Goal: Complete application form: Complete application form

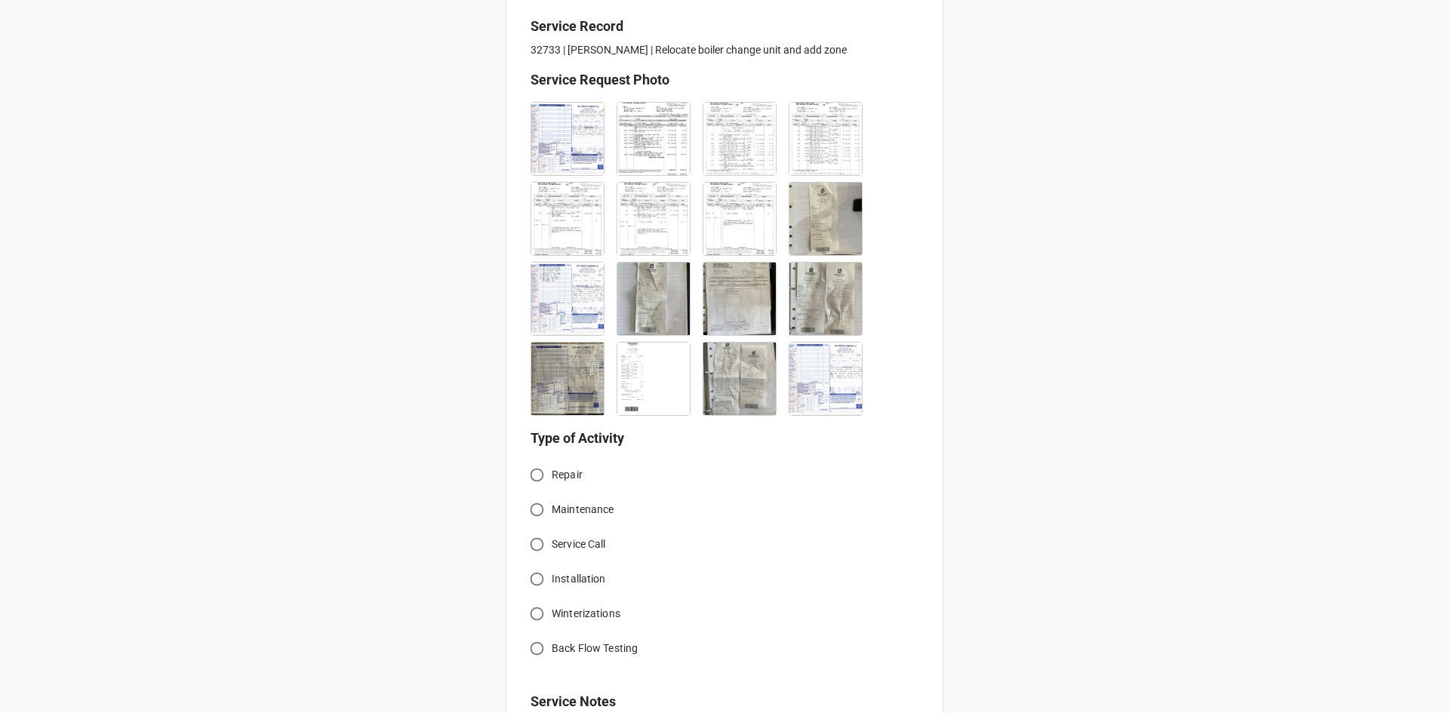
scroll to position [377, 0]
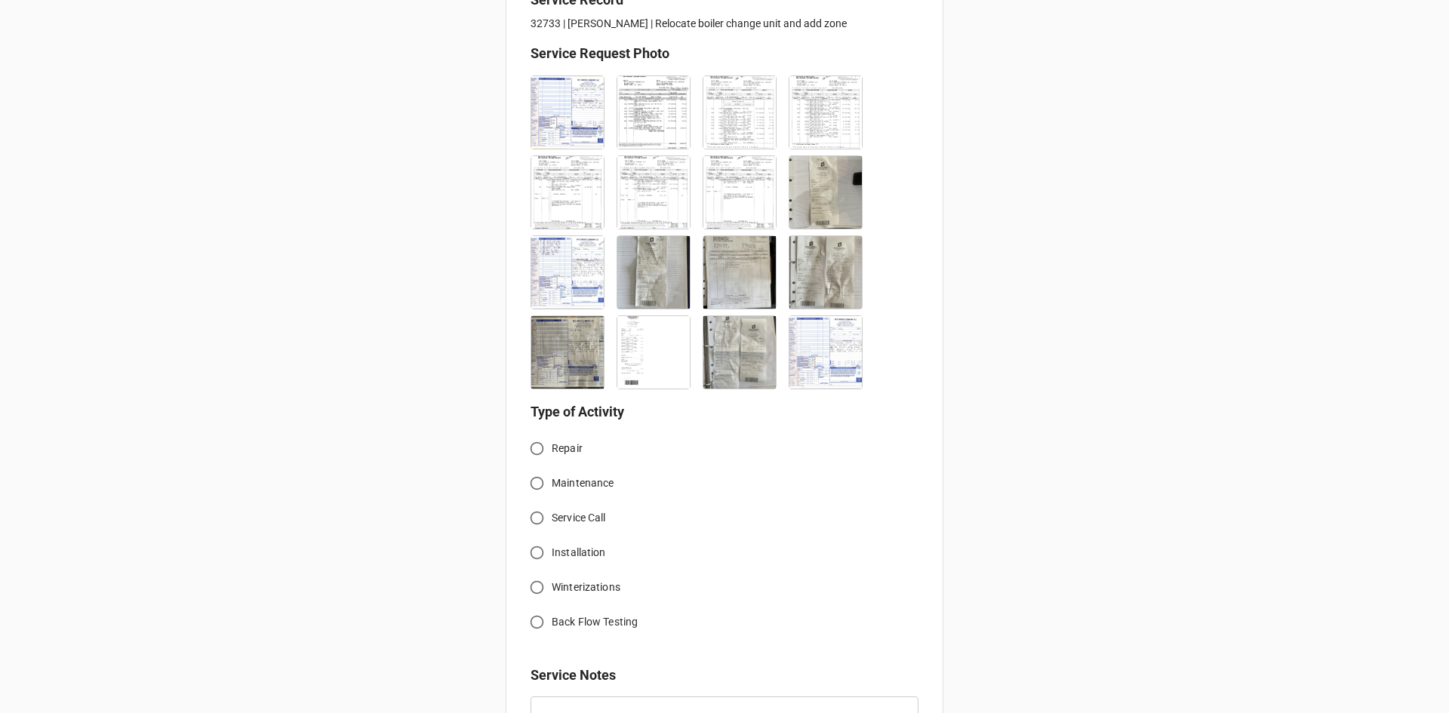
click at [536, 519] on input "Service Call" at bounding box center [536, 517] width 29 height 29
radio input "true"
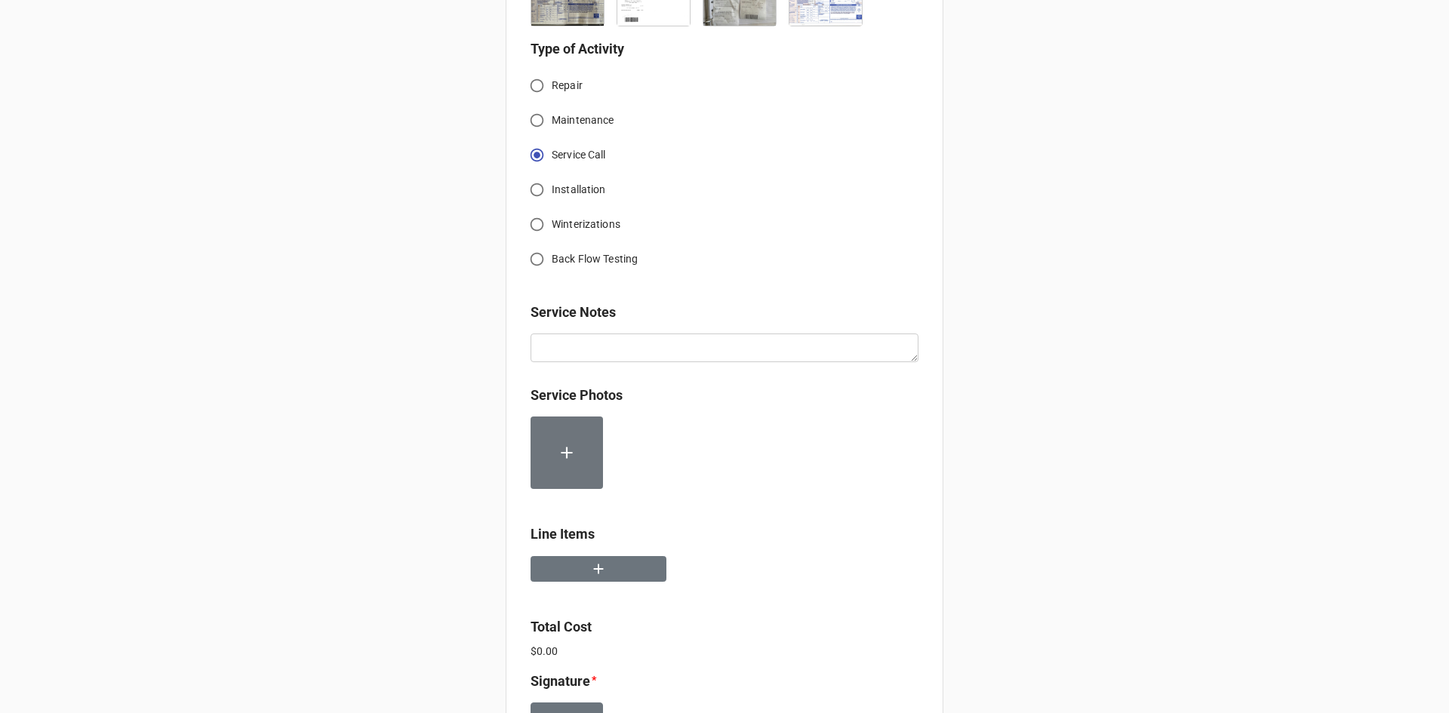
scroll to position [755, 0]
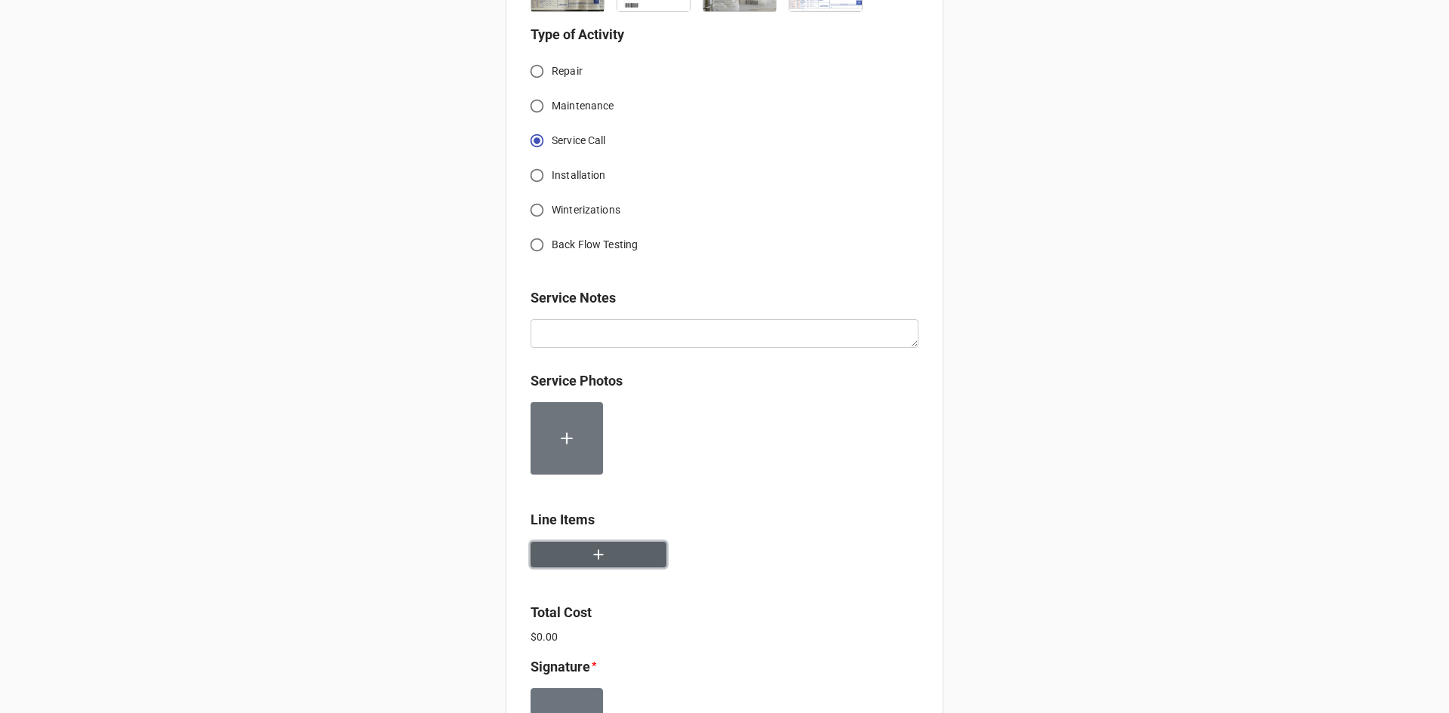
click at [632, 550] on button "button" at bounding box center [599, 555] width 136 height 26
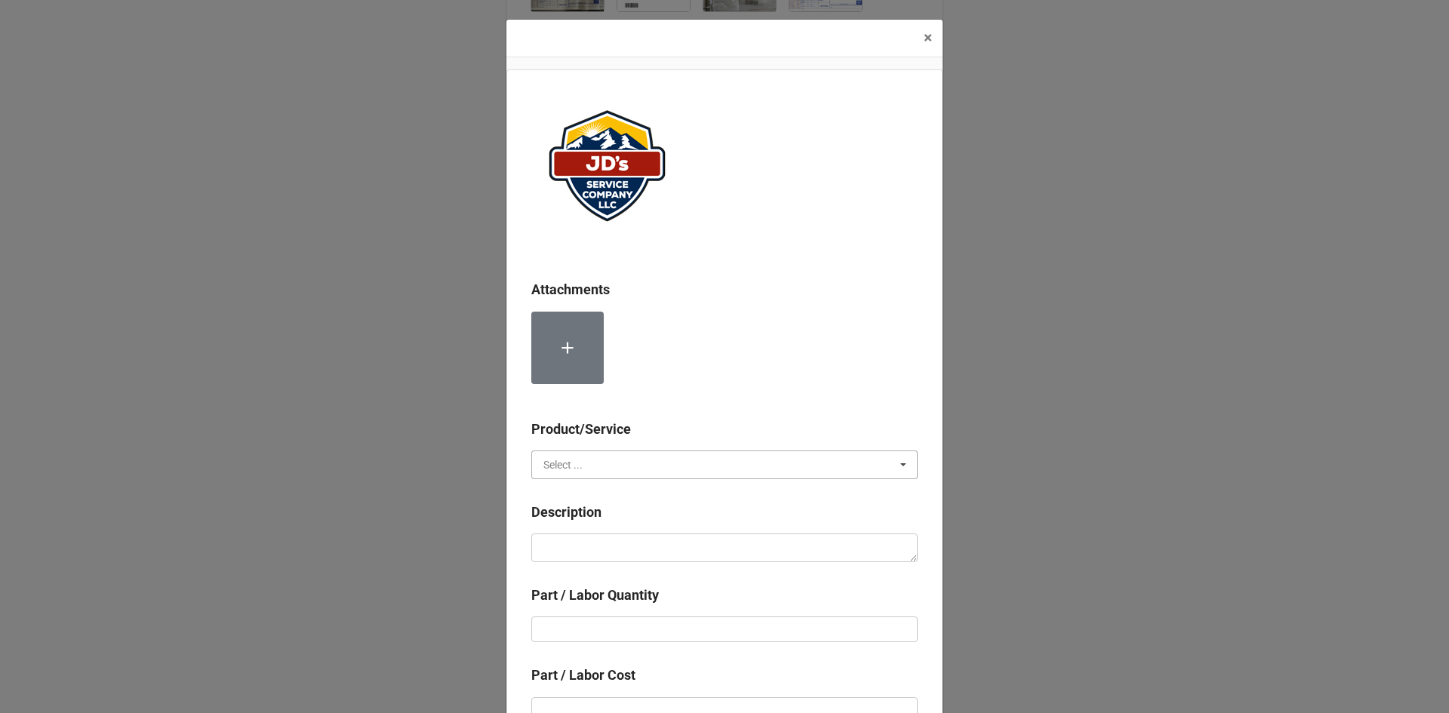
click at [633, 466] on input "text" at bounding box center [725, 464] width 385 height 27
click at [623, 488] on div "Services" at bounding box center [724, 493] width 385 height 28
click at [632, 544] on textarea at bounding box center [724, 548] width 386 height 29
paste textarea "2:30pm-5:30pm; Service Address: Same as above. Continued efforts on installing …"
type textarea "x"
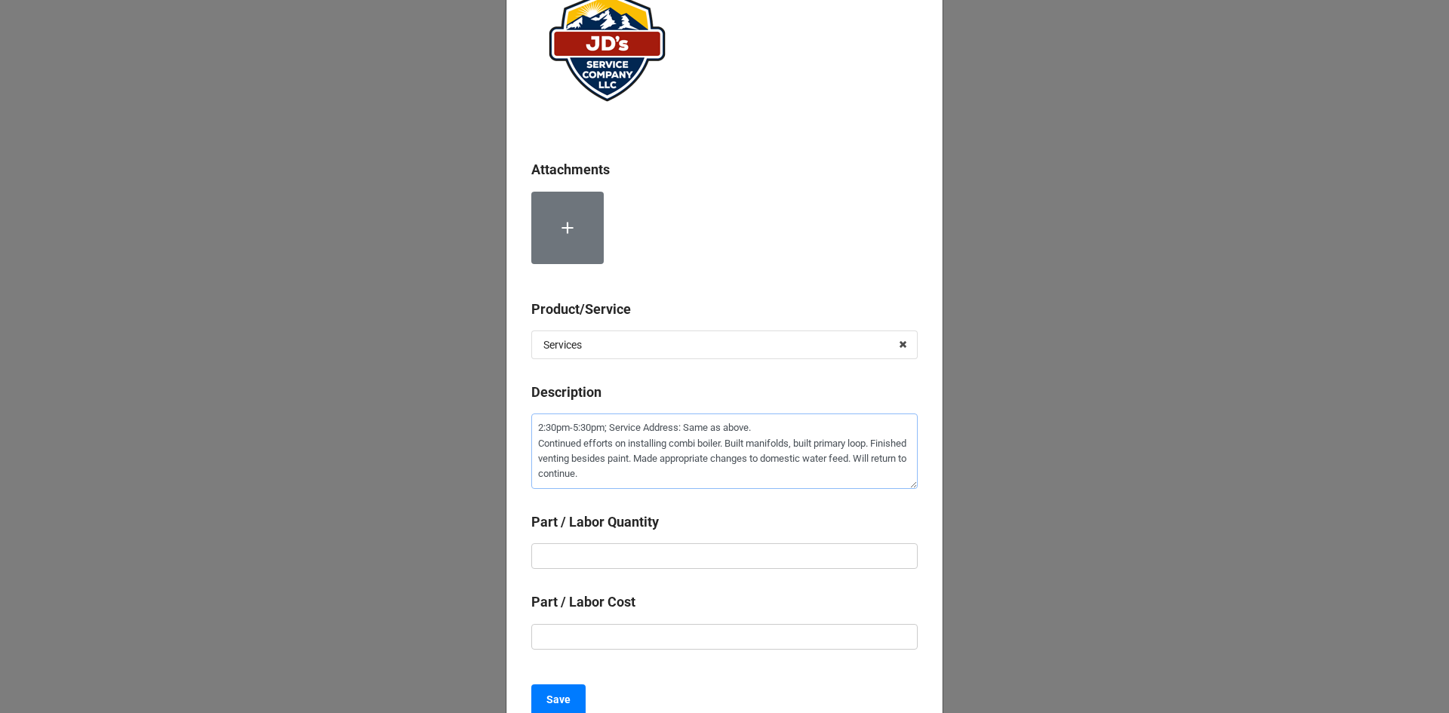
scroll to position [151, 0]
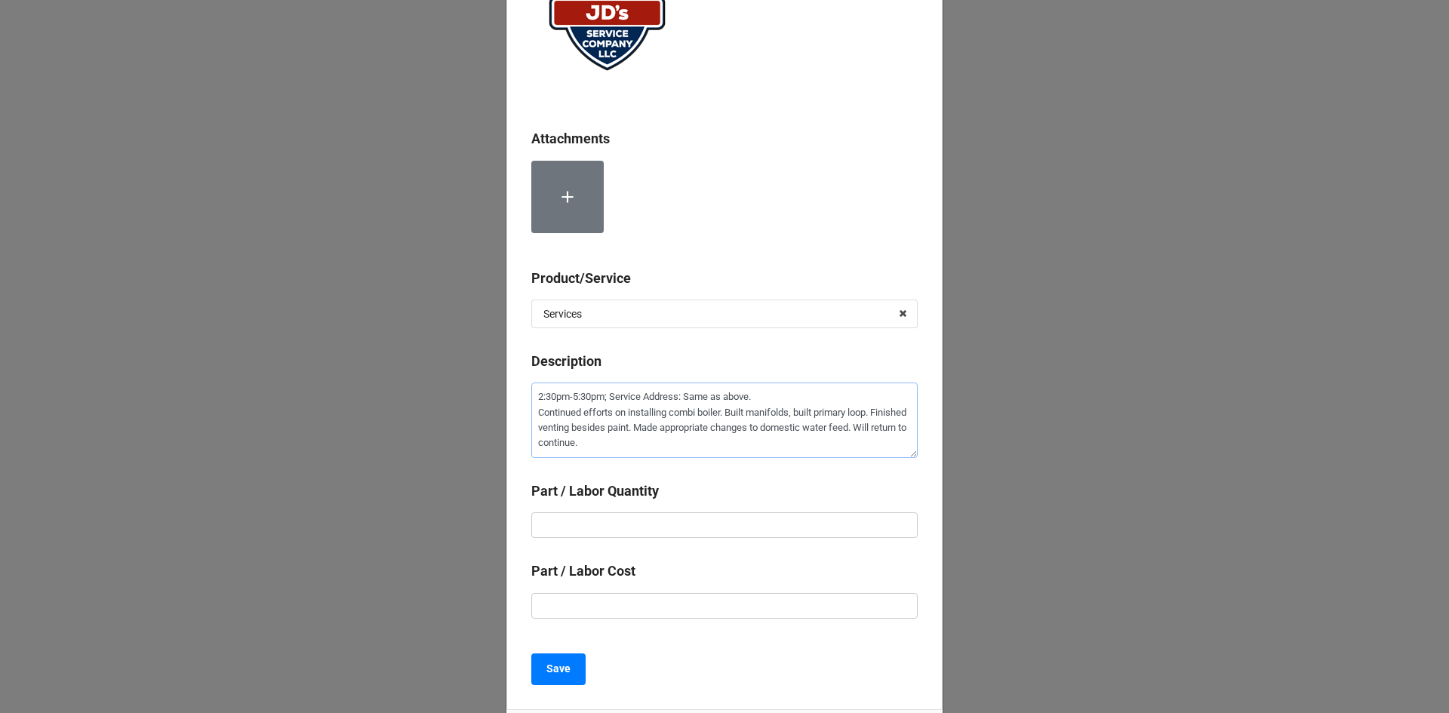
type textarea "2:30pm-5:30pm; Service Address: Same as above. Continued efforts on installing …"
click at [661, 521] on input "text" at bounding box center [724, 526] width 386 height 26
type textarea "x"
type input "3"
click at [654, 605] on input "text" at bounding box center [724, 606] width 386 height 26
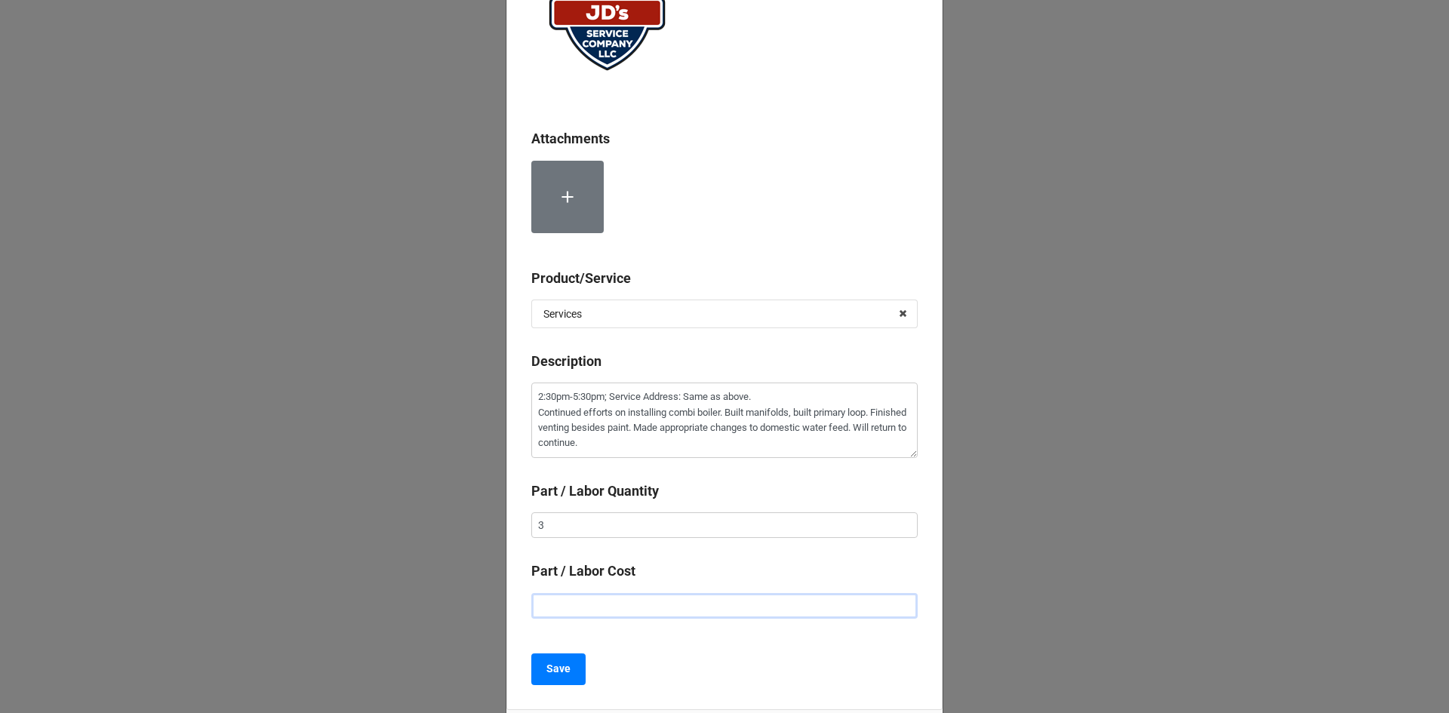
type textarea "x"
type input "$2.00"
type textarea "x"
type input "$22.00"
type textarea "x"
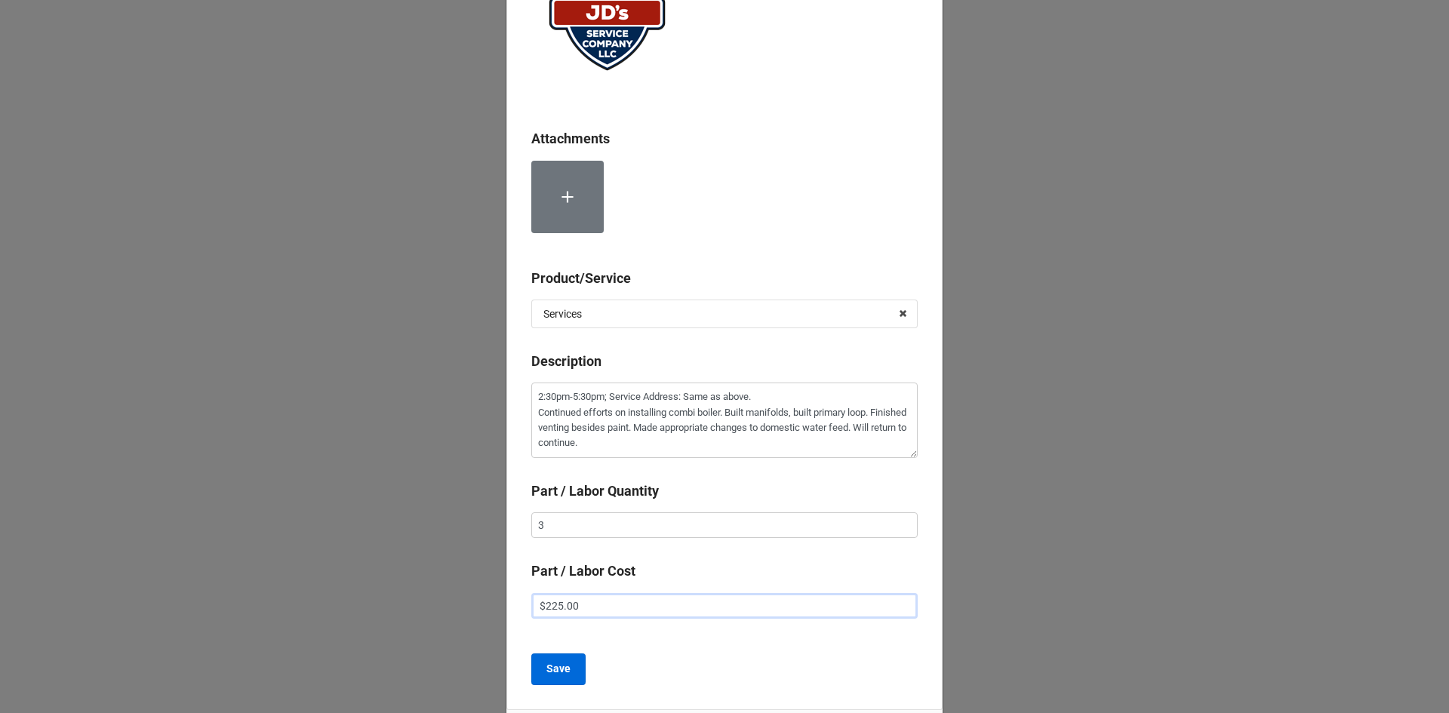
type input "$225.00"
click at [556, 665] on b "Save" at bounding box center [559, 669] width 24 height 16
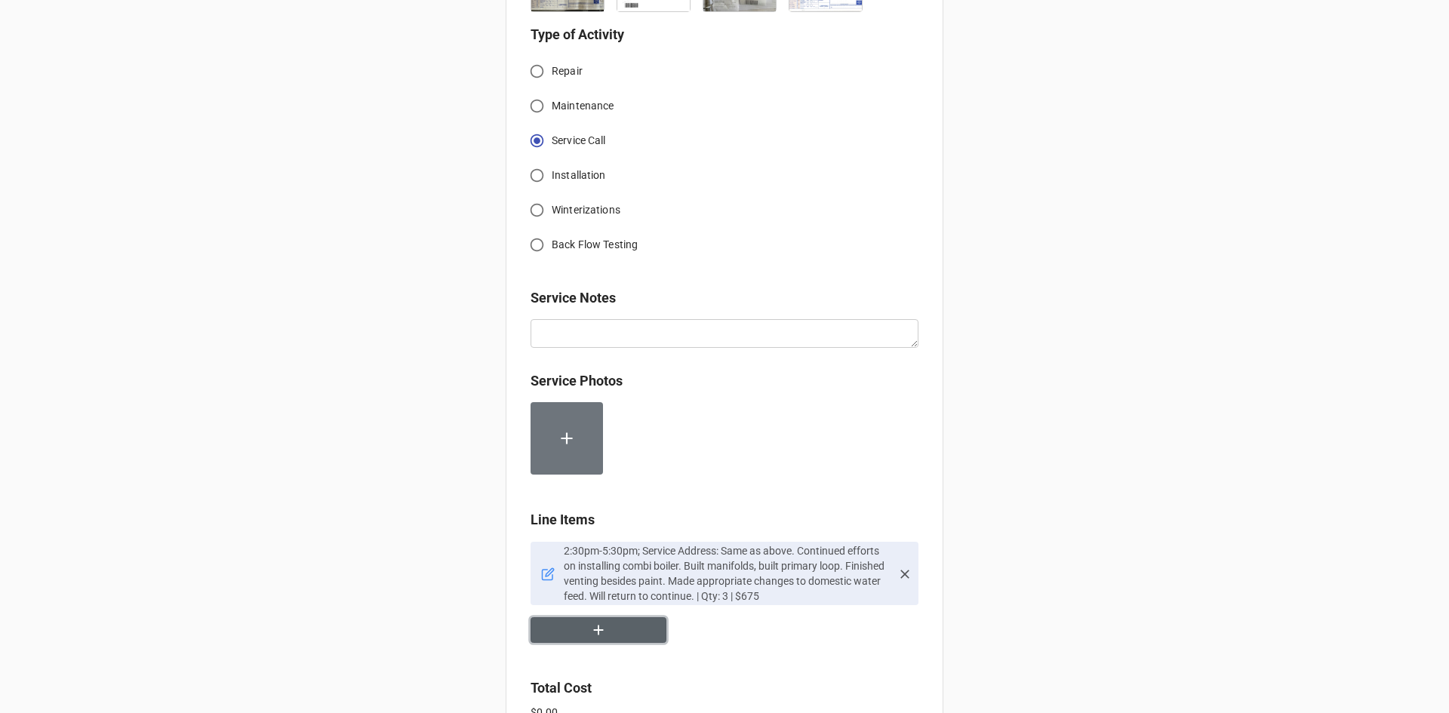
click at [624, 636] on button "button" at bounding box center [599, 630] width 136 height 26
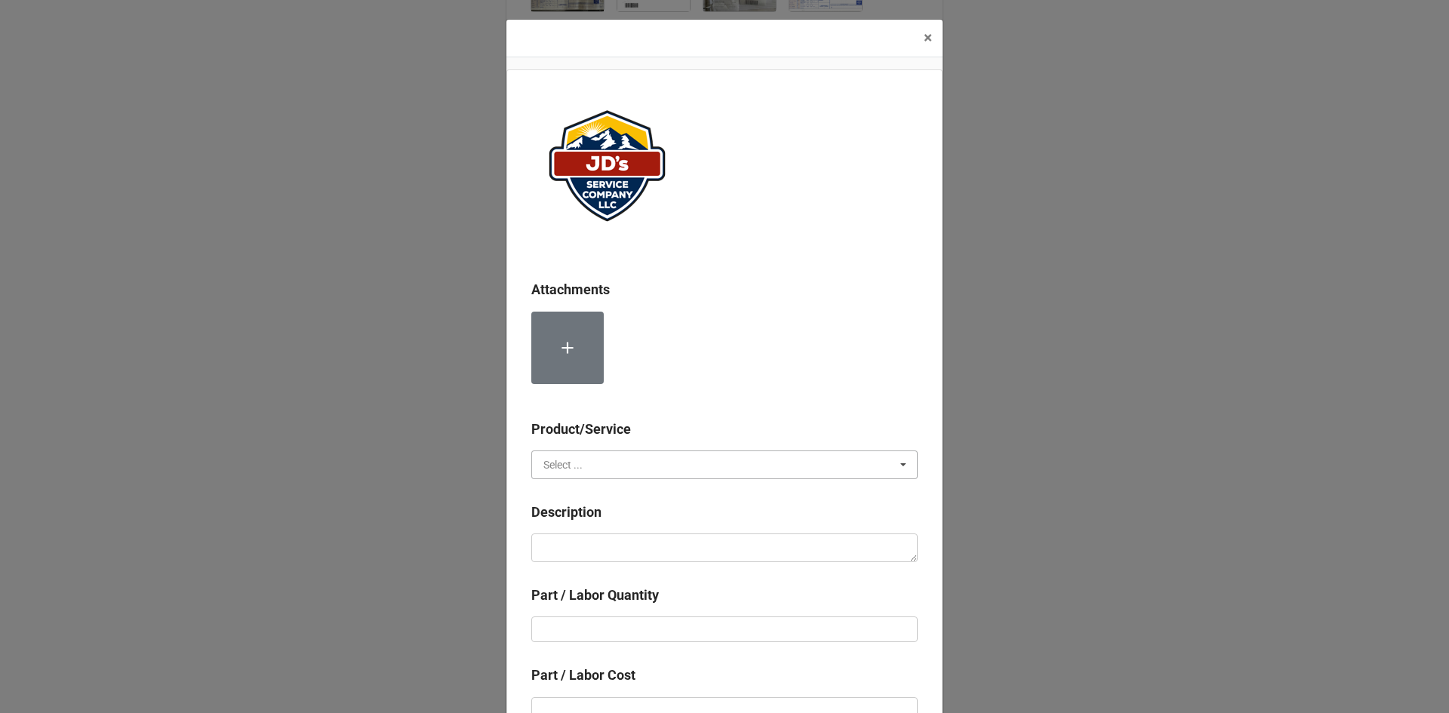
click at [630, 478] on input "text" at bounding box center [725, 464] width 385 height 27
click at [628, 491] on div "Services" at bounding box center [724, 493] width 385 height 28
click at [642, 547] on textarea at bounding box center [724, 548] width 386 height 29
paste textarea "9:00am-4:30pm; Service Address: Same as above. Continued efforts on installing …"
type textarea "x"
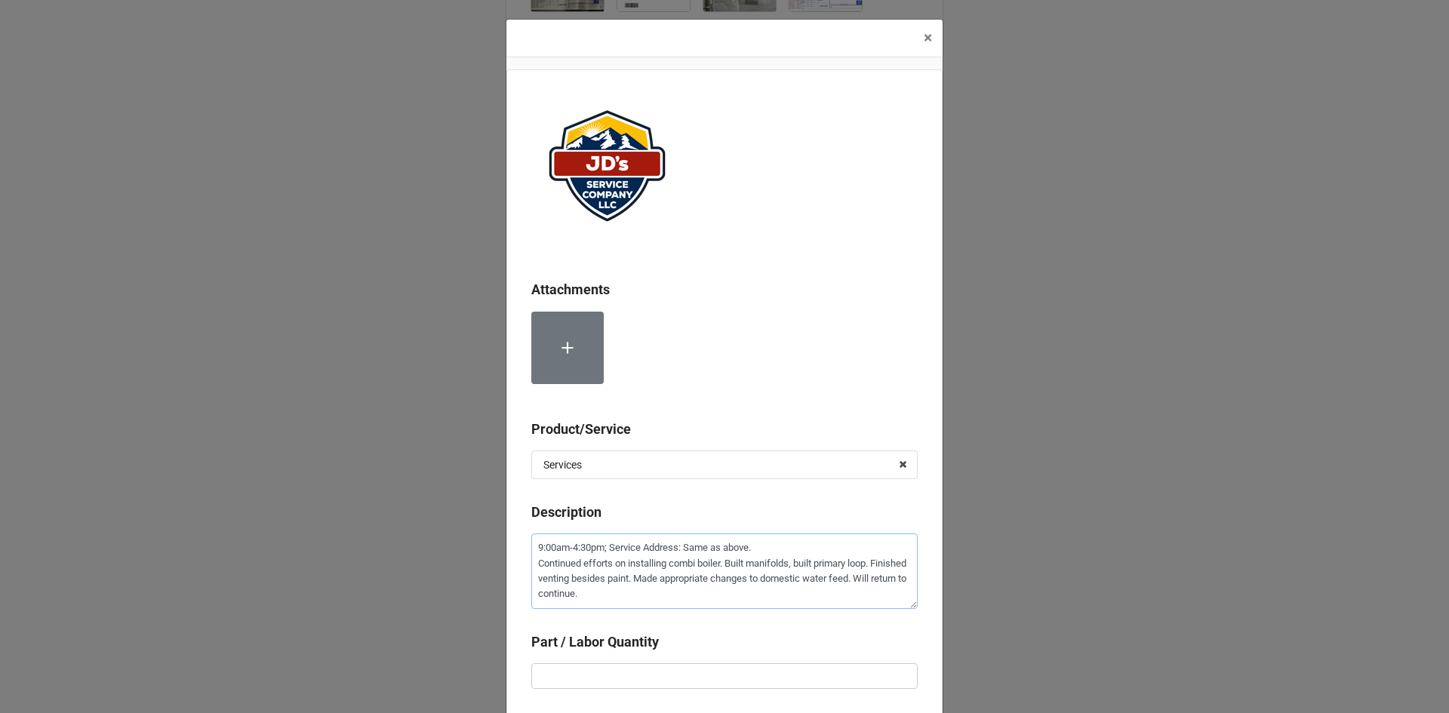
type textarea "9:00am-4:30pm; Service Address: Same as above. Continued efforts on installing …"
click at [691, 671] on input "text" at bounding box center [724, 677] width 386 height 26
type textarea "x"
type input "7"
type textarea "x"
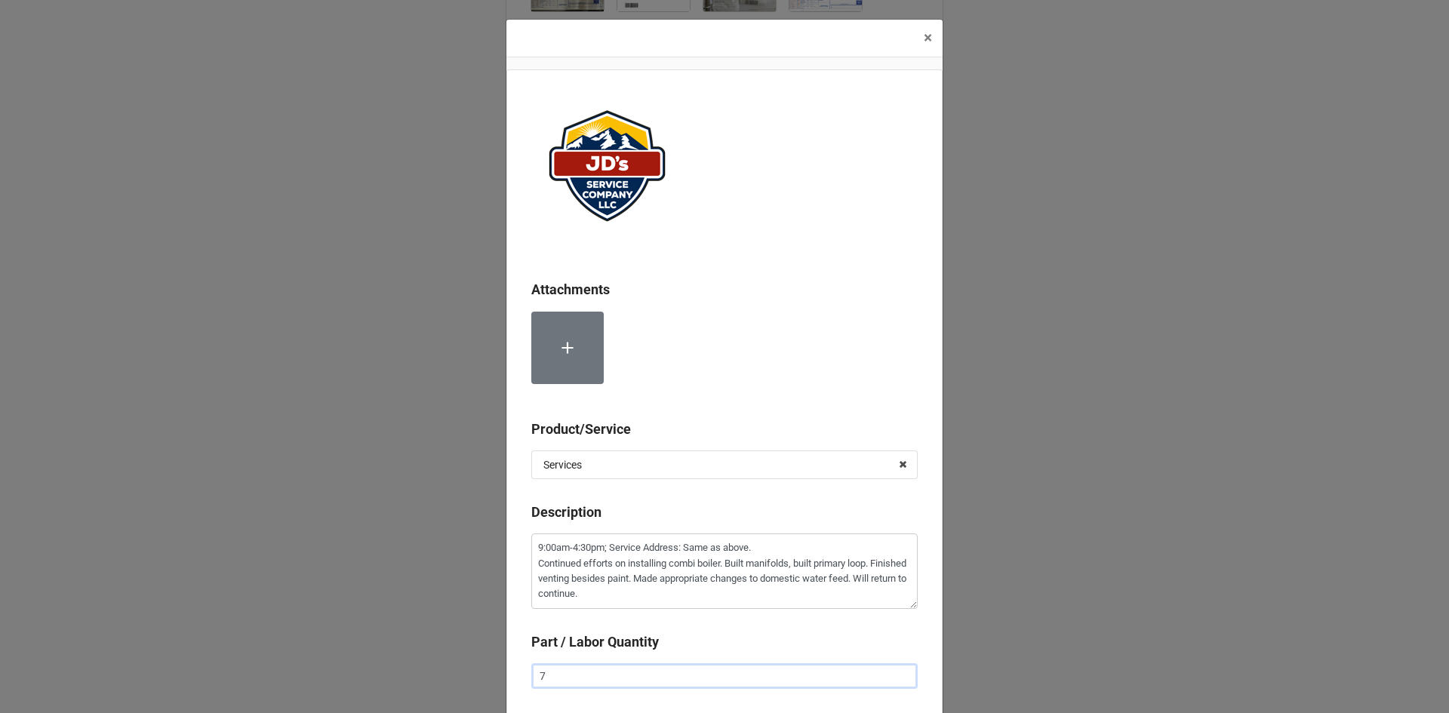
type input "7."
type textarea "x"
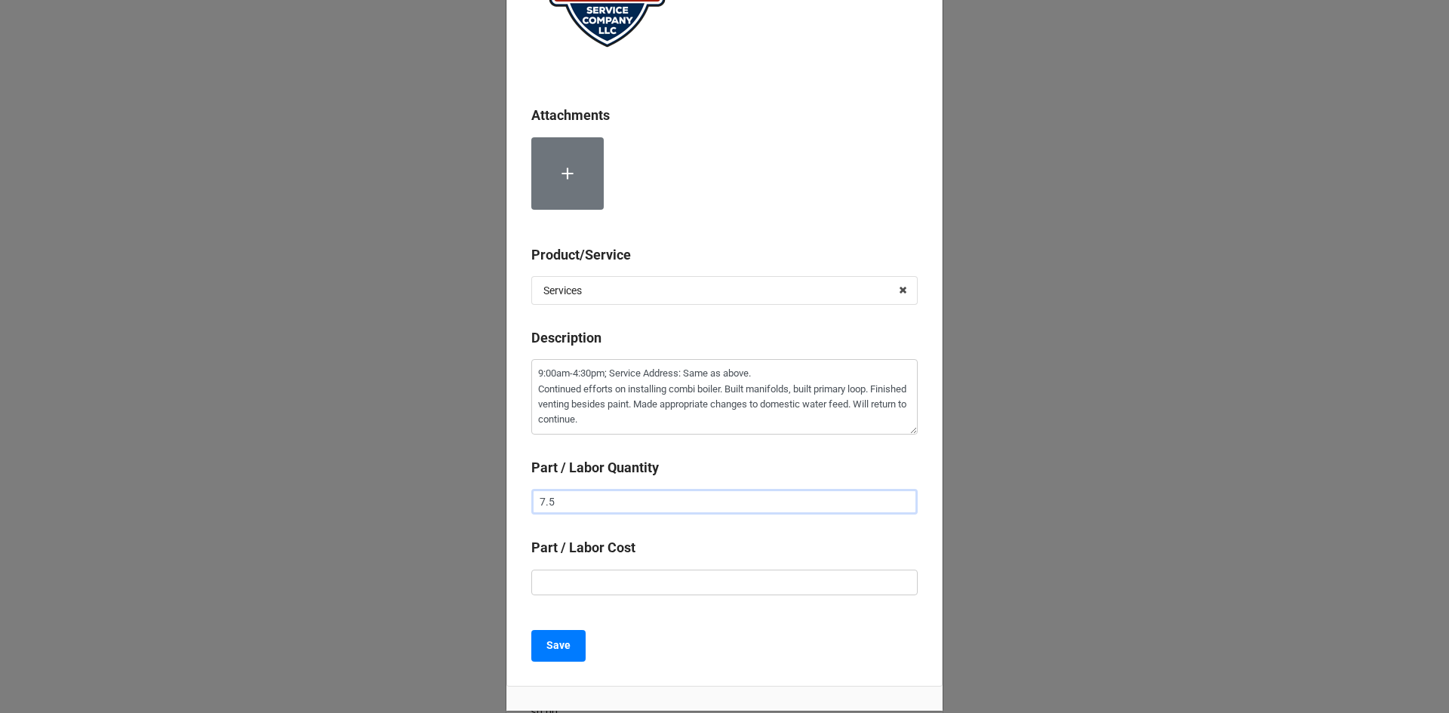
scroll to position [226, 0]
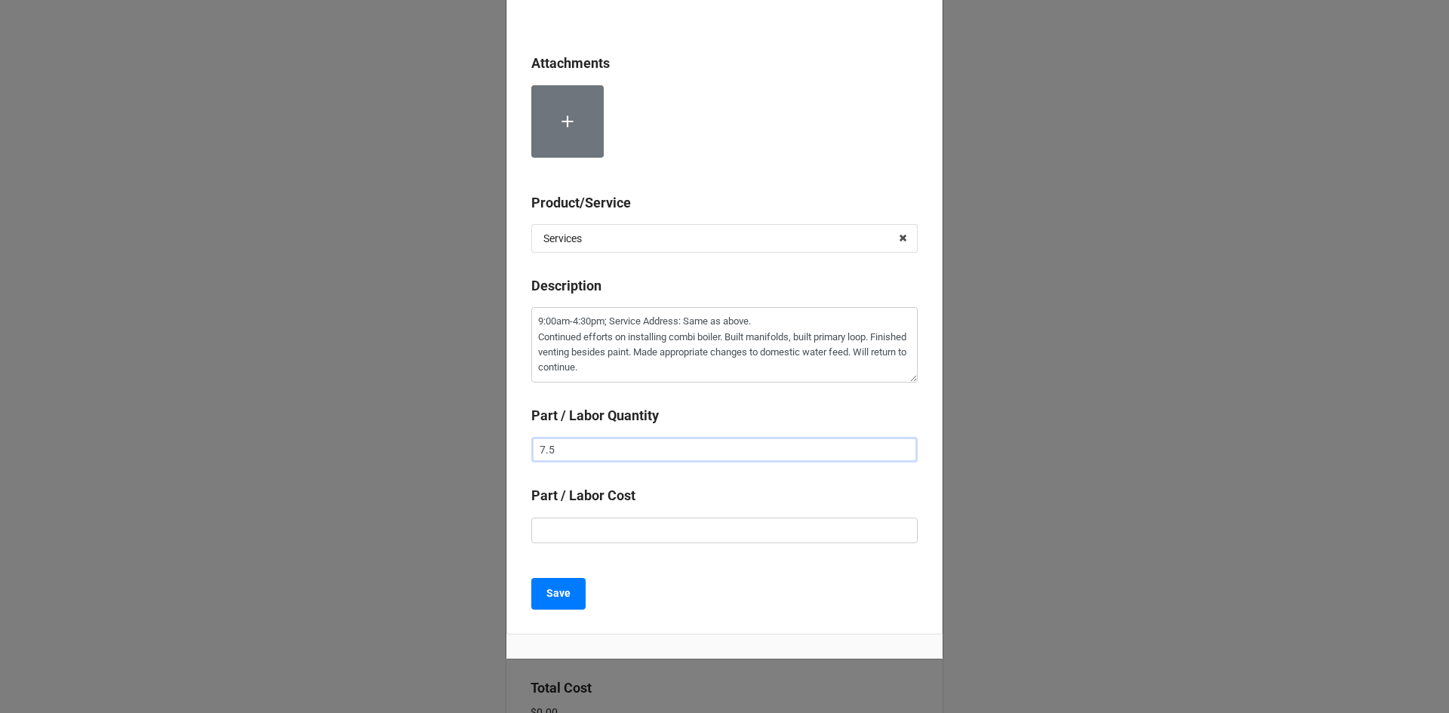
type input "7.5"
click at [673, 540] on input "text" at bounding box center [724, 531] width 386 height 26
type textarea "x"
type input "$2.00"
type textarea "x"
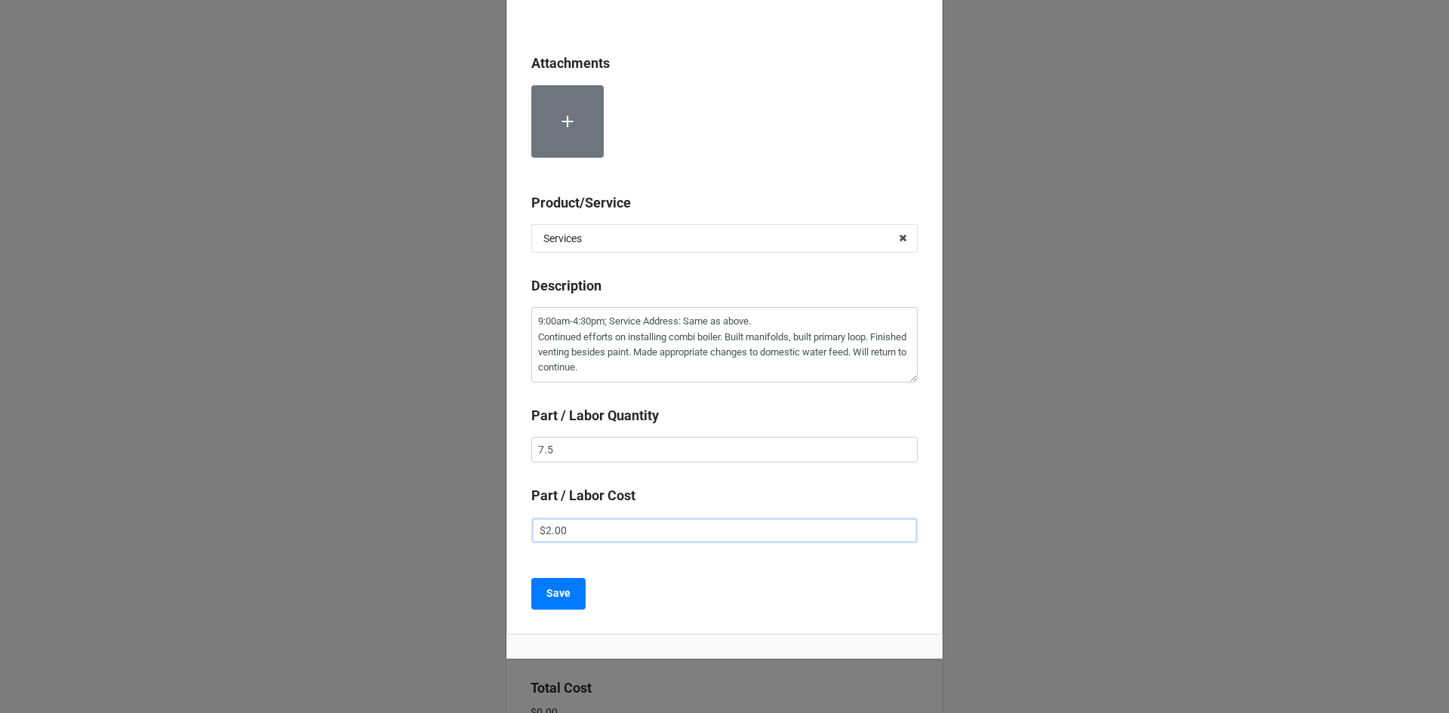
type input "$22.00"
type textarea "x"
type input "$225.00"
click at [554, 593] on b "Save" at bounding box center [559, 594] width 24 height 16
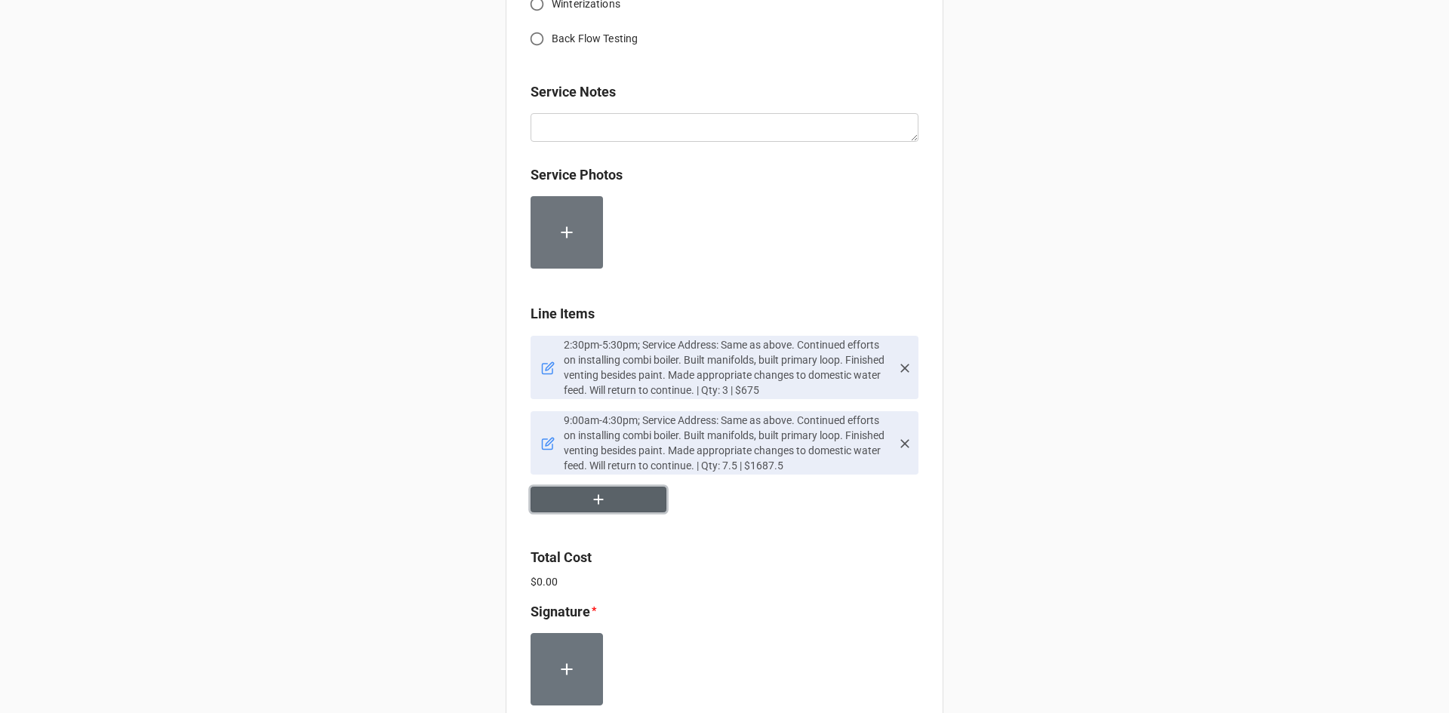
scroll to position [988, 0]
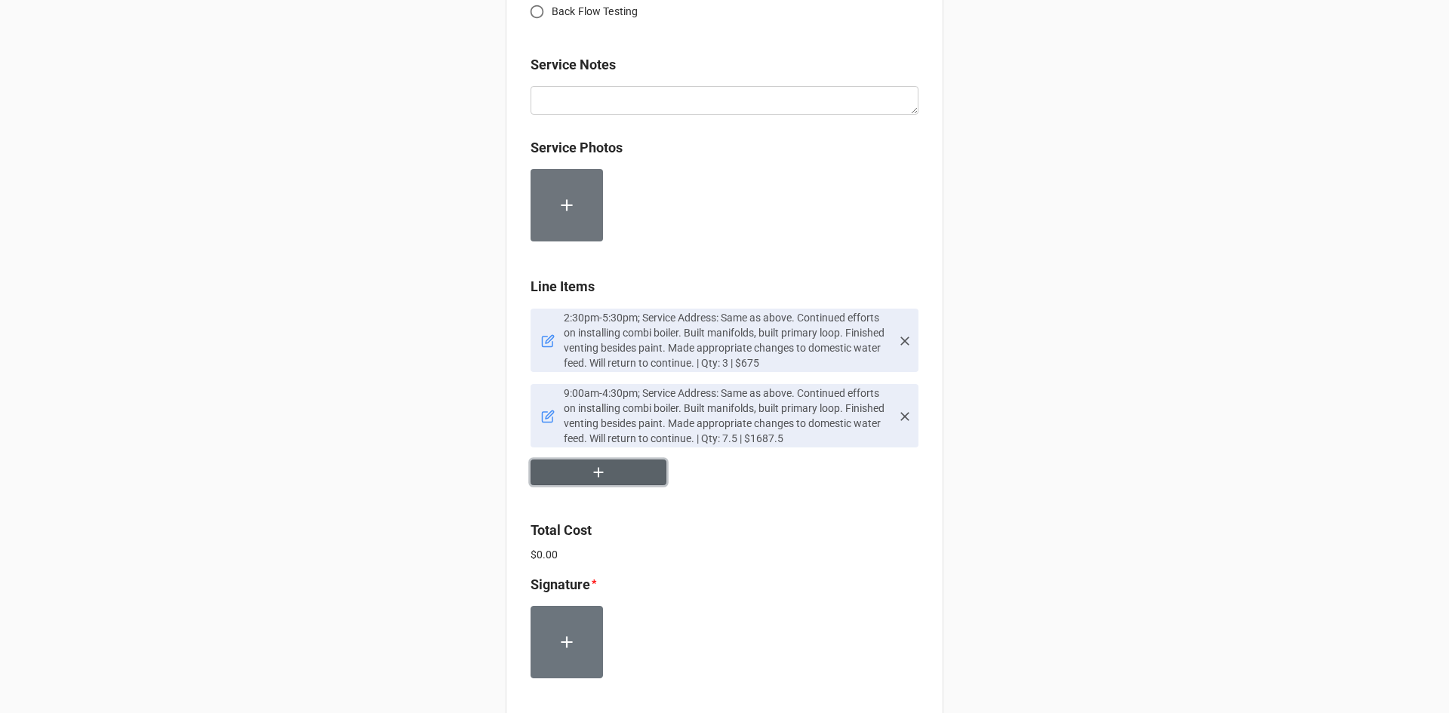
click at [599, 465] on icon "button" at bounding box center [598, 472] width 17 height 17
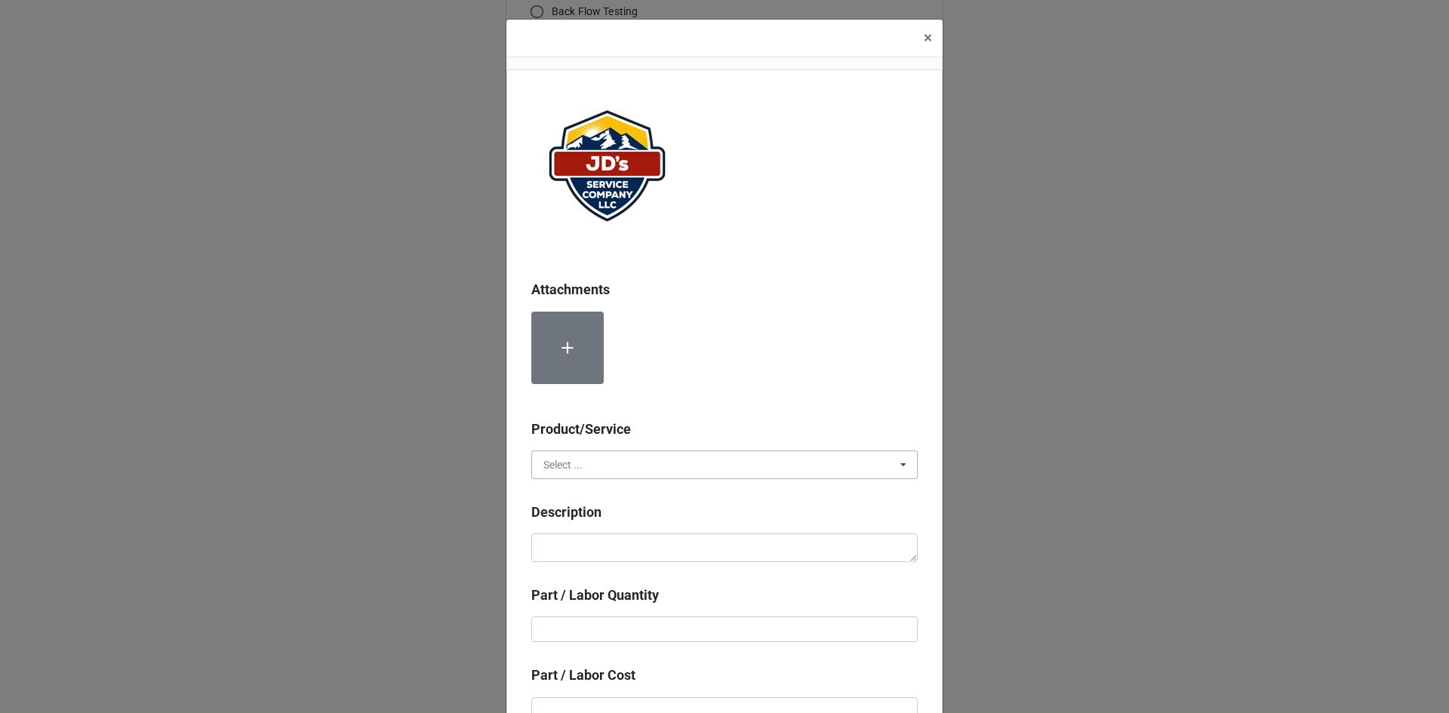
click at [669, 459] on input "text" at bounding box center [725, 464] width 385 height 27
click at [630, 491] on div "Services" at bounding box center [724, 493] width 385 height 28
click at [633, 543] on textarea at bounding box center [724, 548] width 386 height 29
paste textarea "10:30am-5:30pm; Service Address: Same as above. Continued efforts on installing…"
type textarea "x"
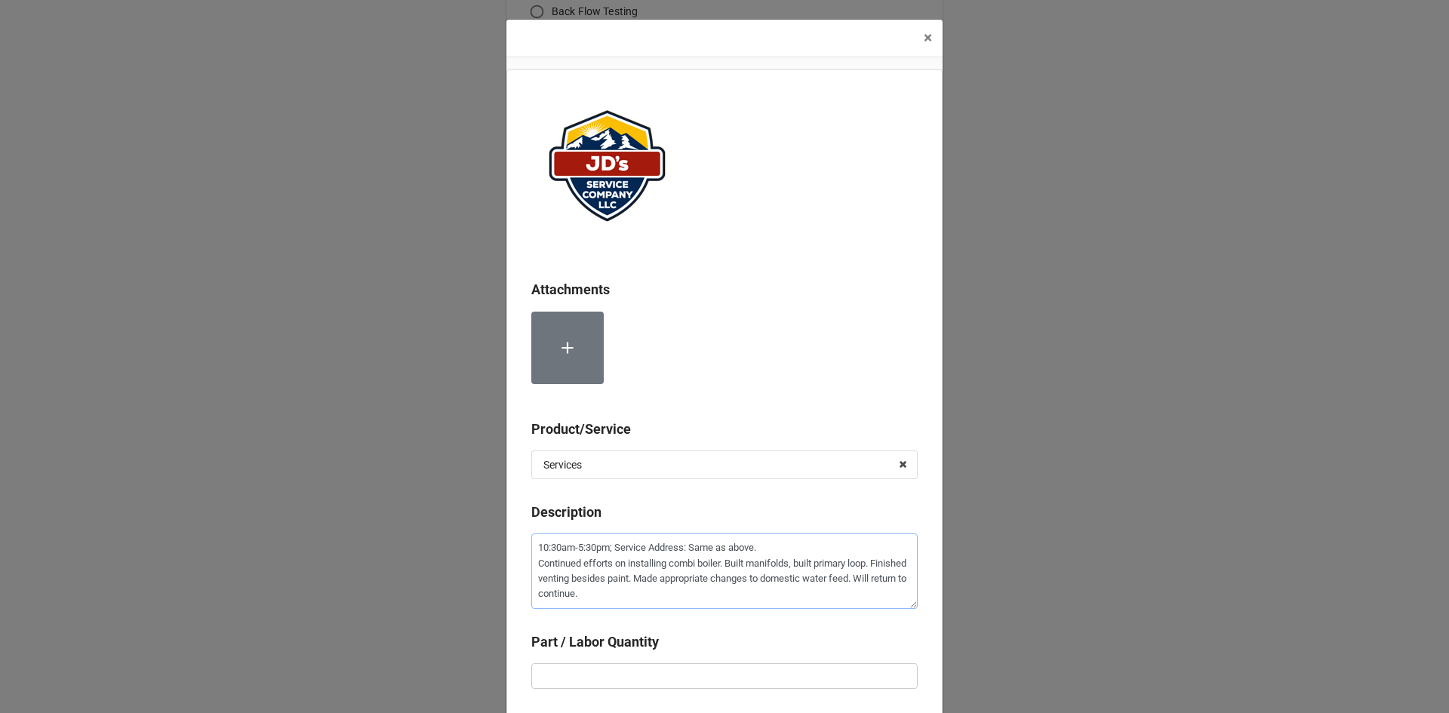
type textarea "10:30am-5:30pm; Service Address: Same as above. Continued efforts on installing…"
click at [717, 673] on input "text" at bounding box center [724, 677] width 386 height 26
type textarea "x"
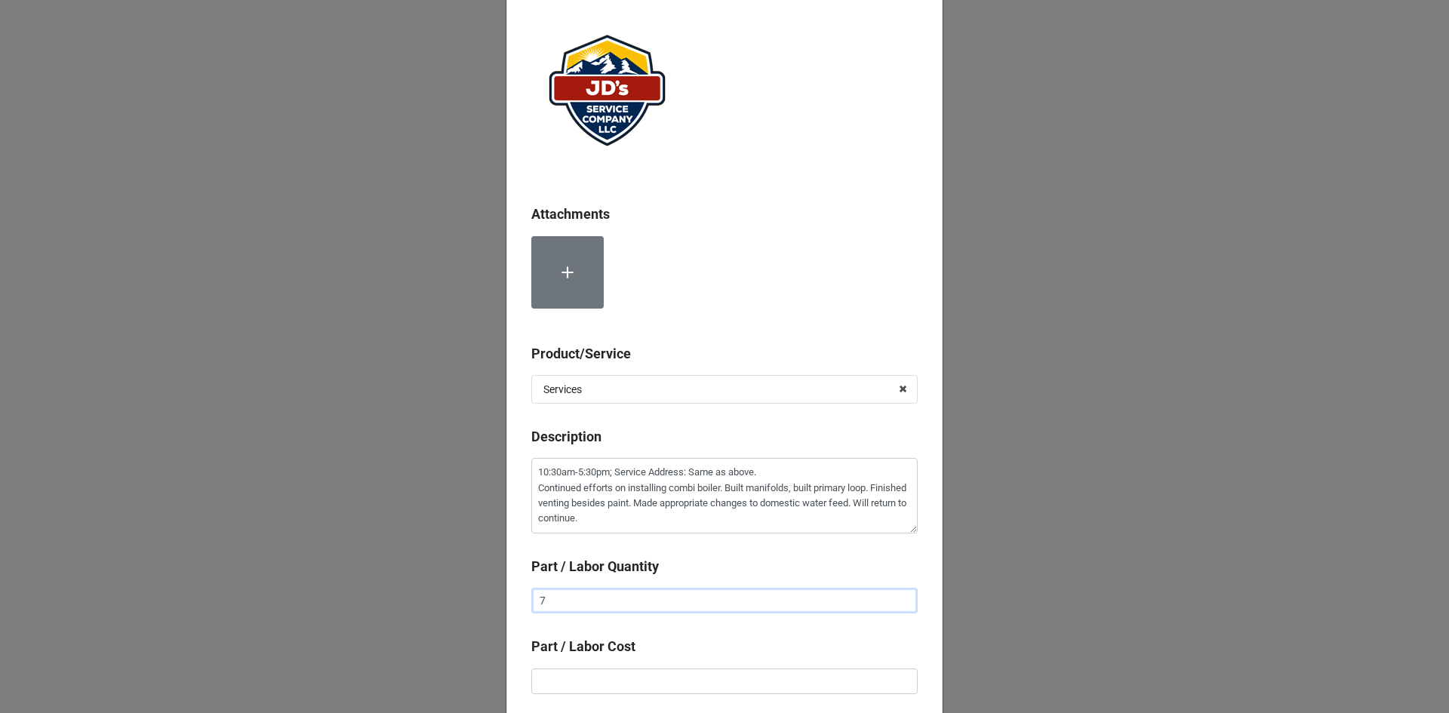
type input "7"
click at [719, 685] on input "text" at bounding box center [724, 682] width 386 height 26
type textarea "x"
type input "$2.00"
type textarea "x"
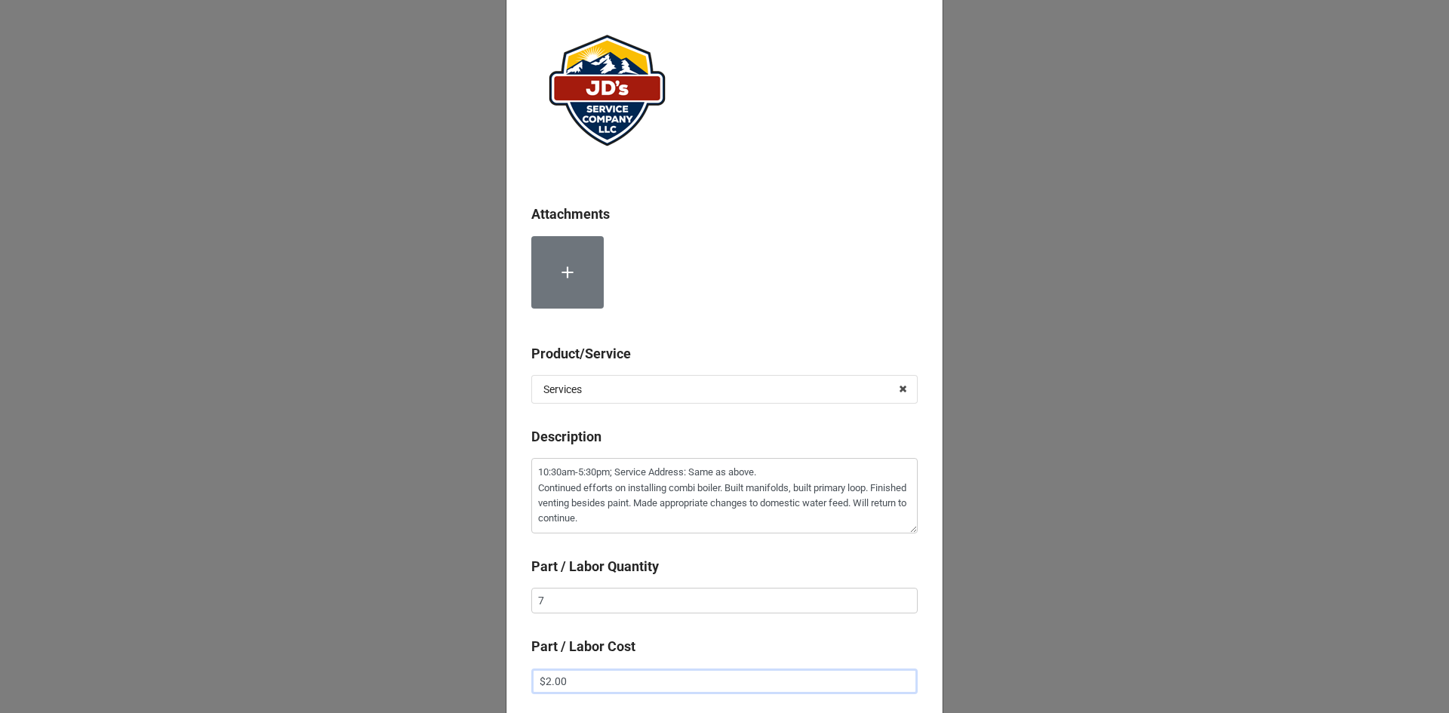
type input "$22.00"
type textarea "x"
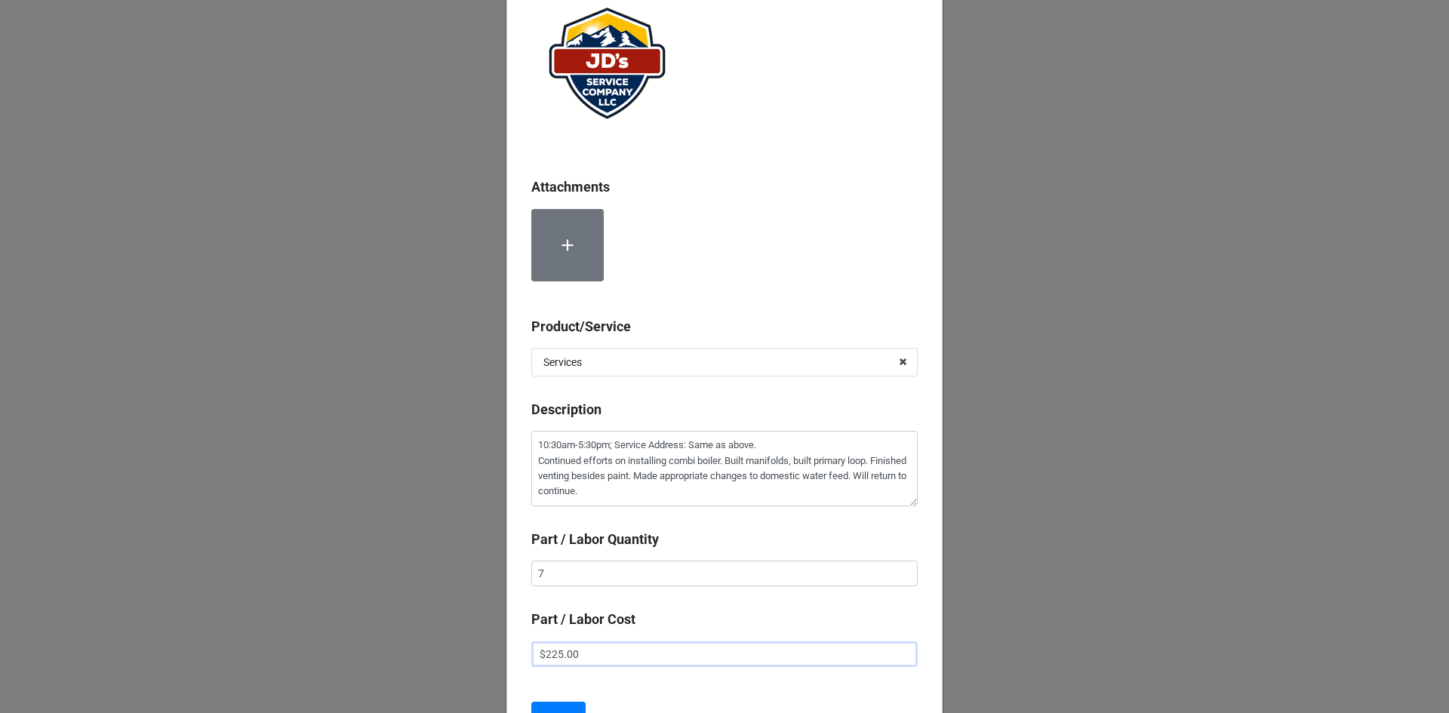
scroll to position [151, 0]
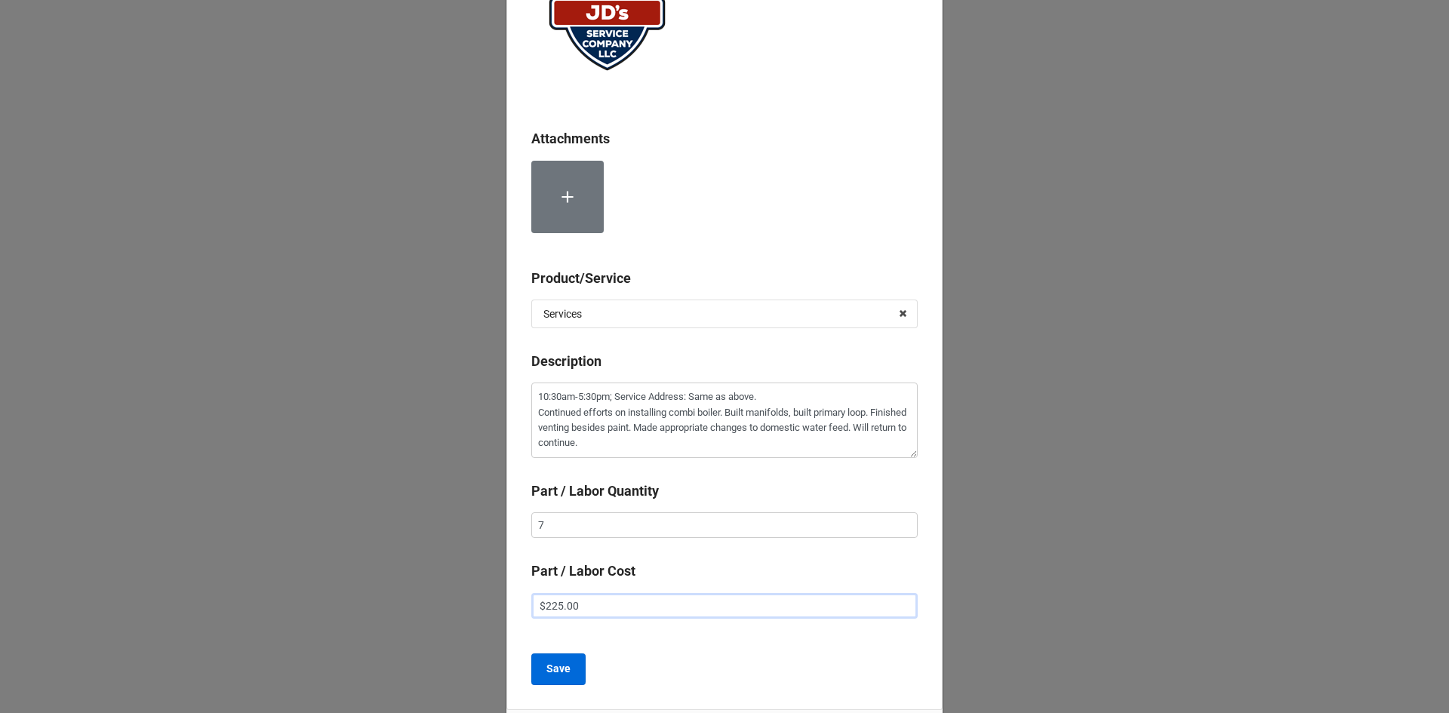
type input "$225.00"
click at [564, 671] on b "Save" at bounding box center [559, 669] width 24 height 16
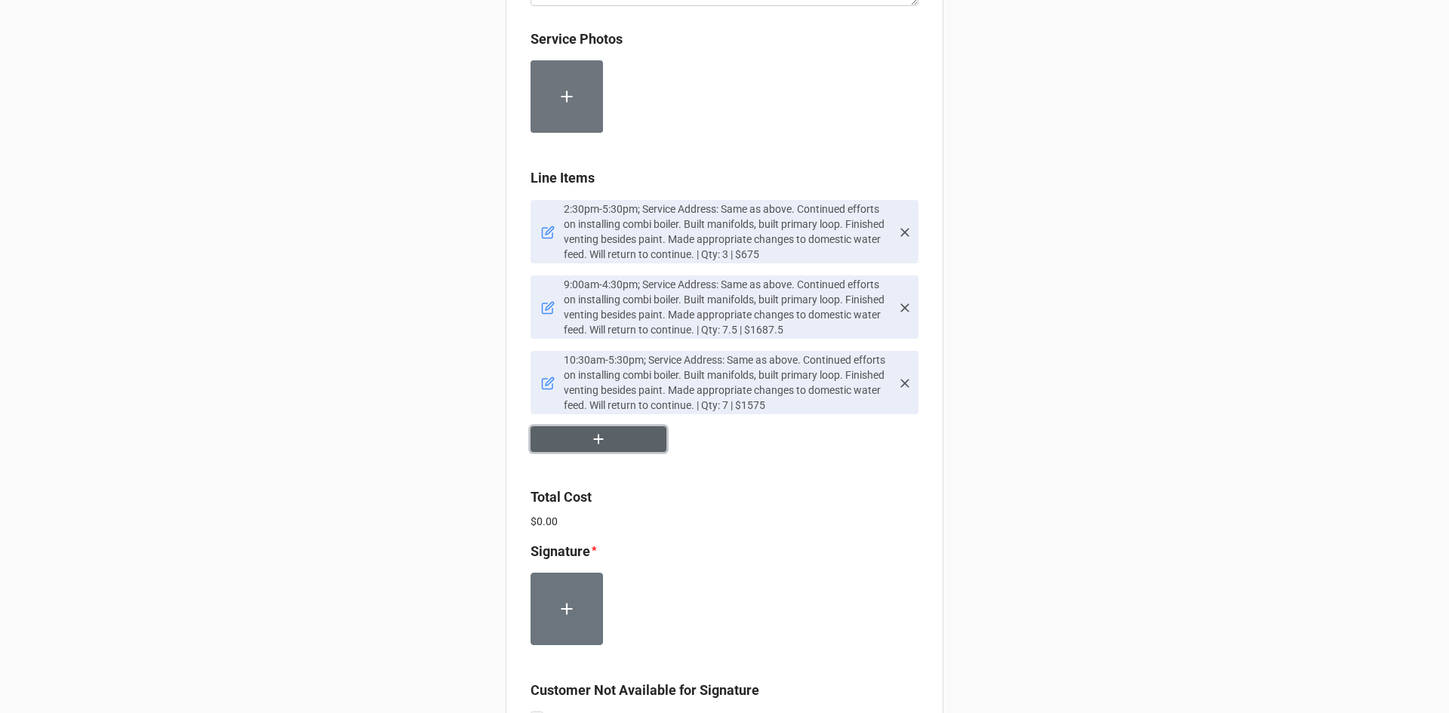
scroll to position [1139, 0]
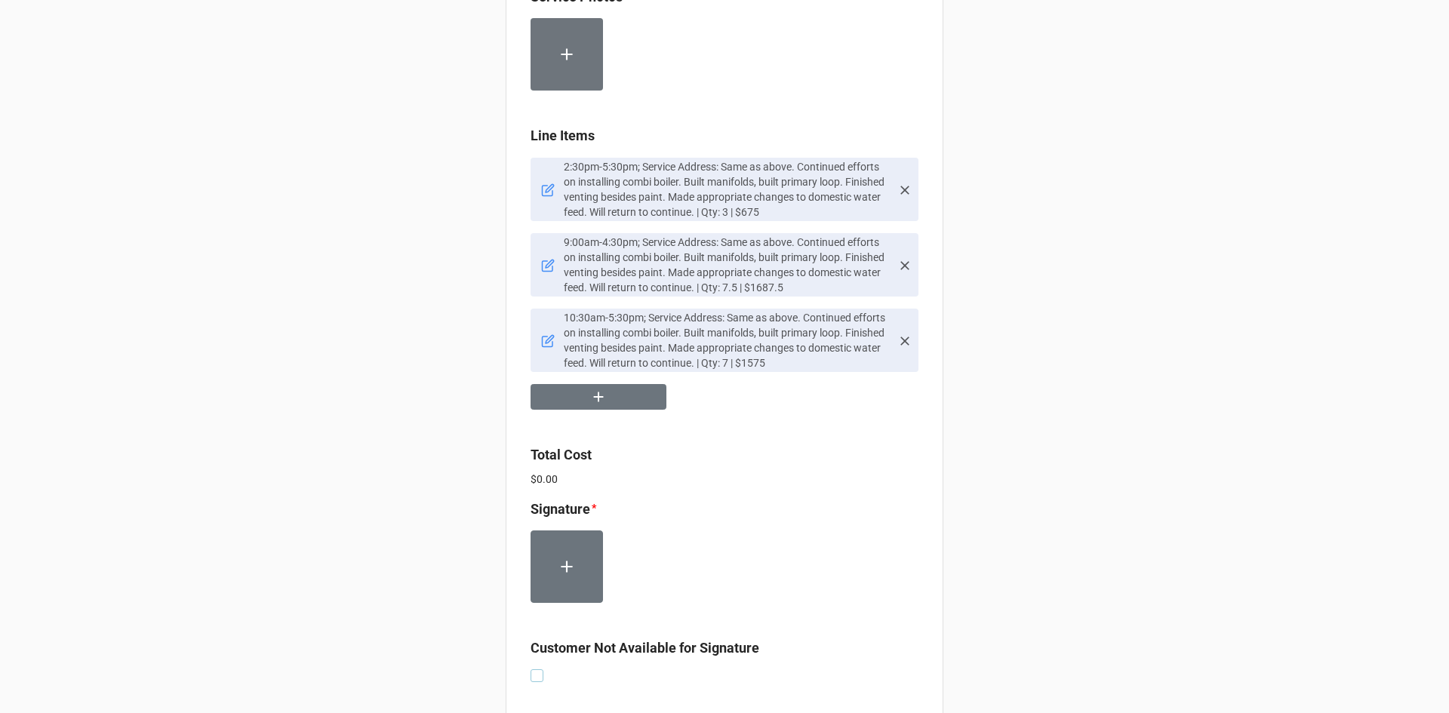
click at [535, 670] on label at bounding box center [537, 670] width 13 height 0
checkbox input "true"
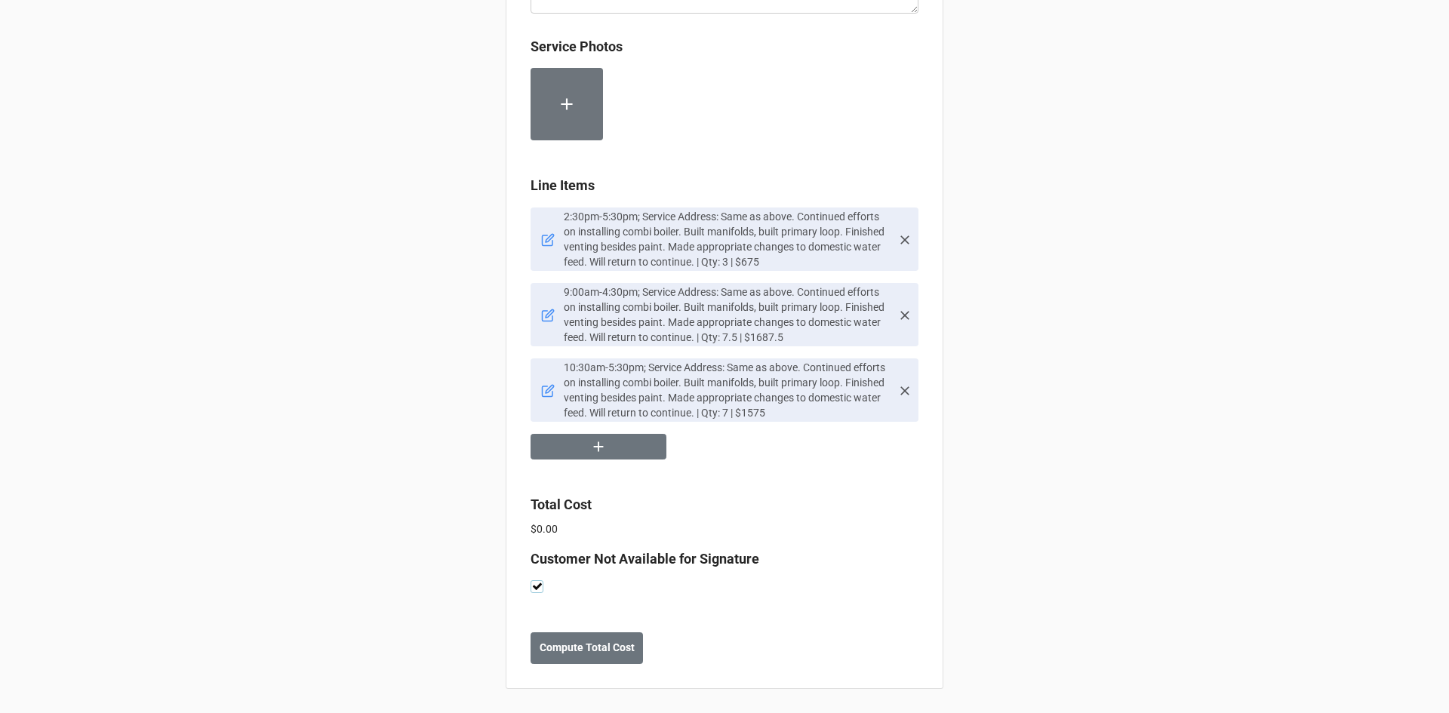
scroll to position [1090, 0]
click at [584, 648] on b "Compute Total Cost" at bounding box center [587, 648] width 95 height 16
click at [564, 651] on b "Save" at bounding box center [558, 648] width 24 height 16
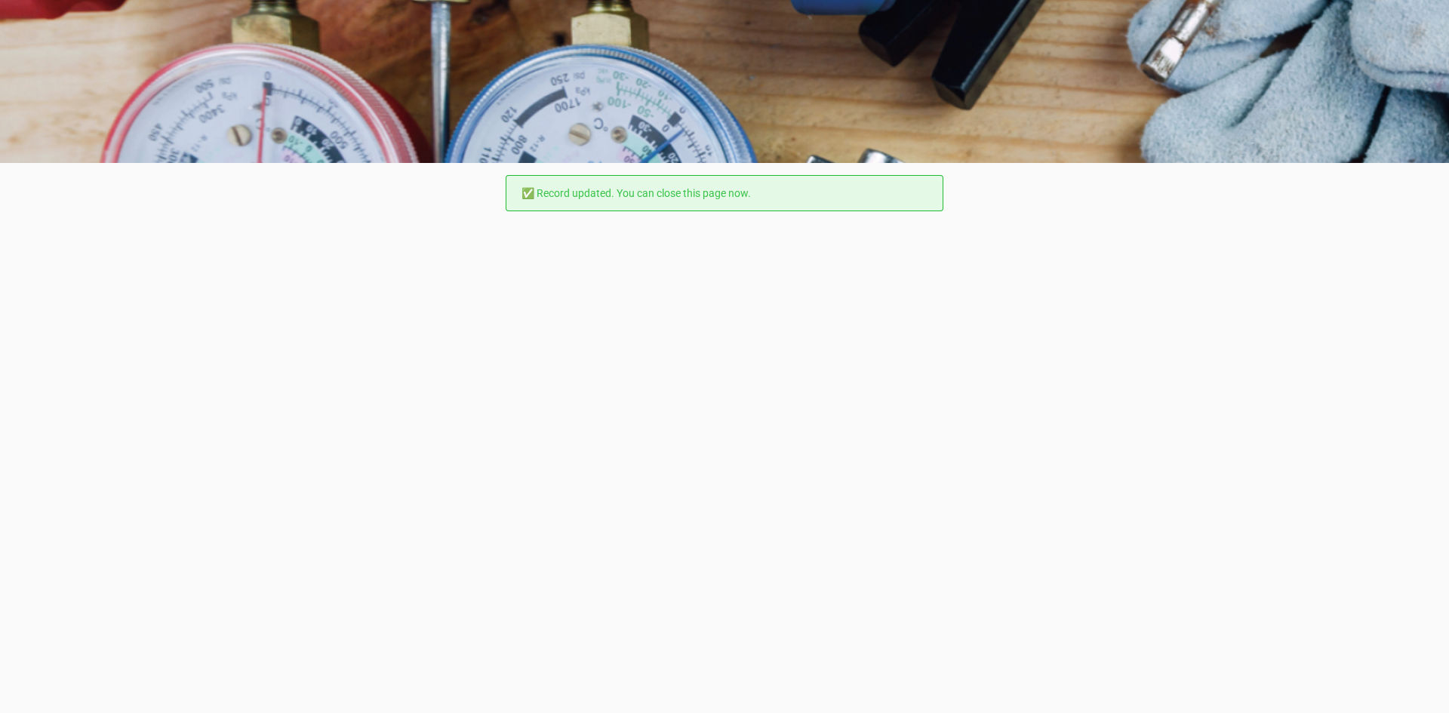
scroll to position [0, 0]
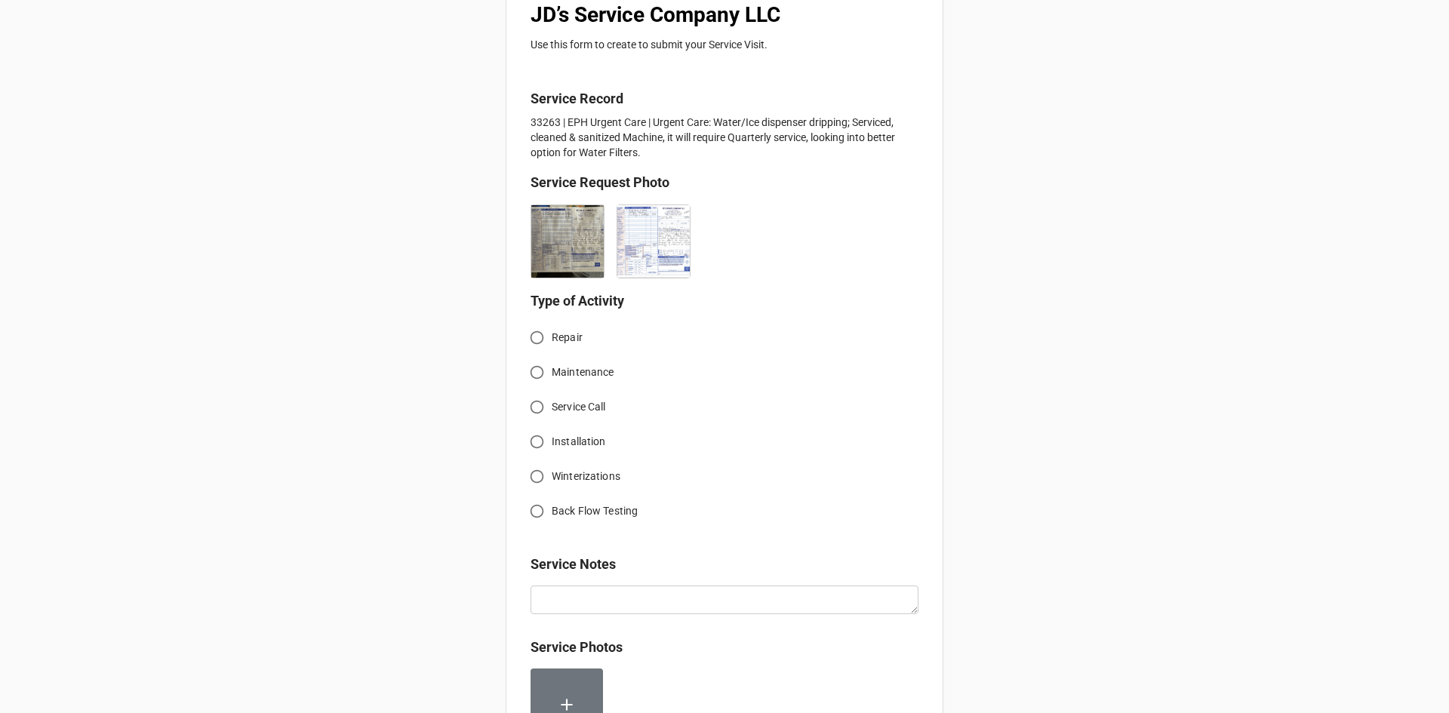
scroll to position [302, 0]
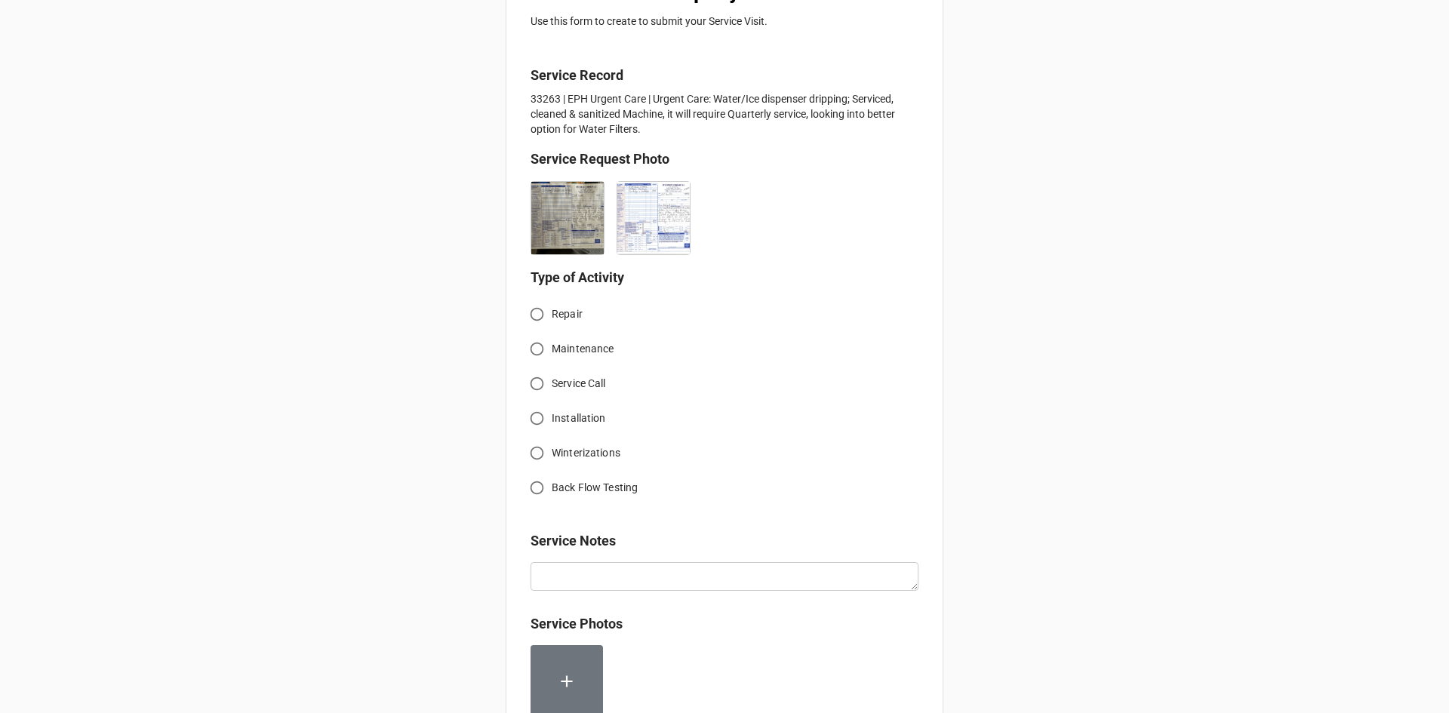
click at [532, 386] on input "Service Call" at bounding box center [536, 383] width 29 height 29
radio input "true"
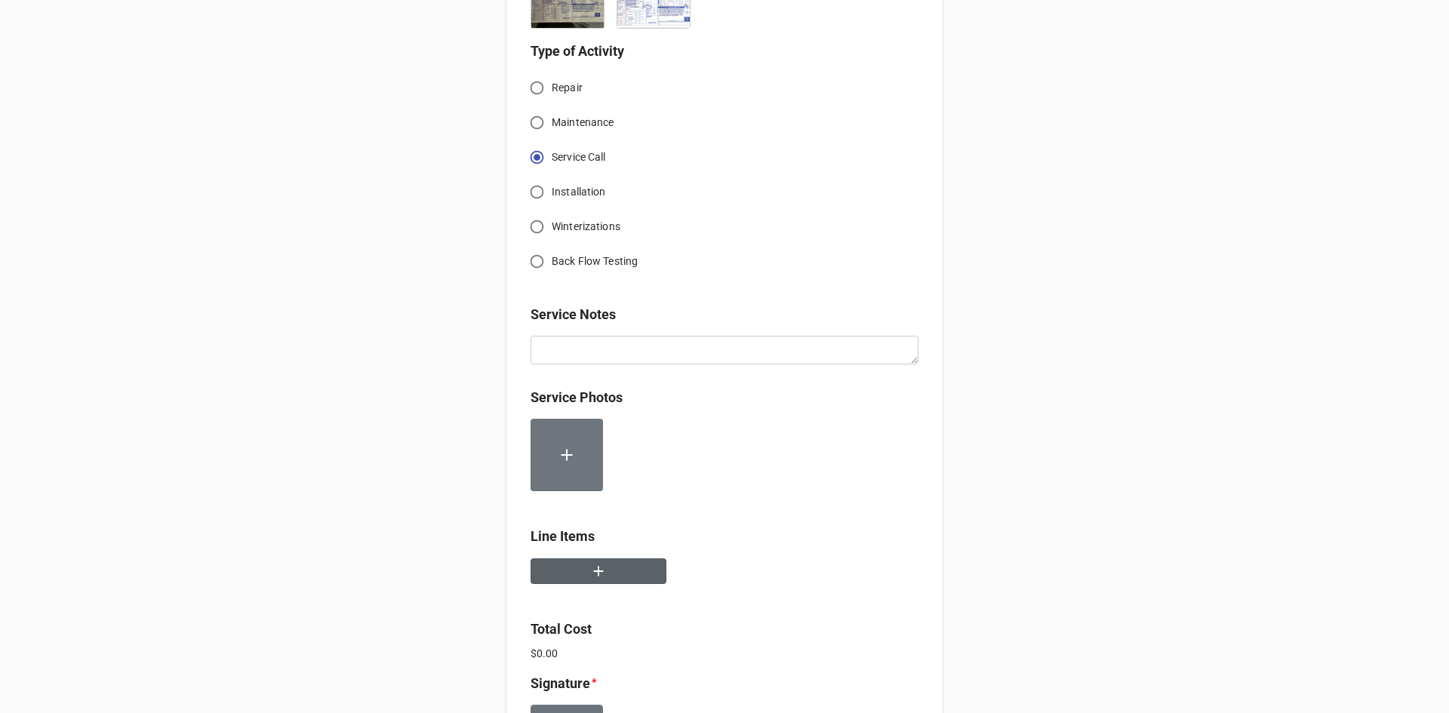
scroll to position [604, 0]
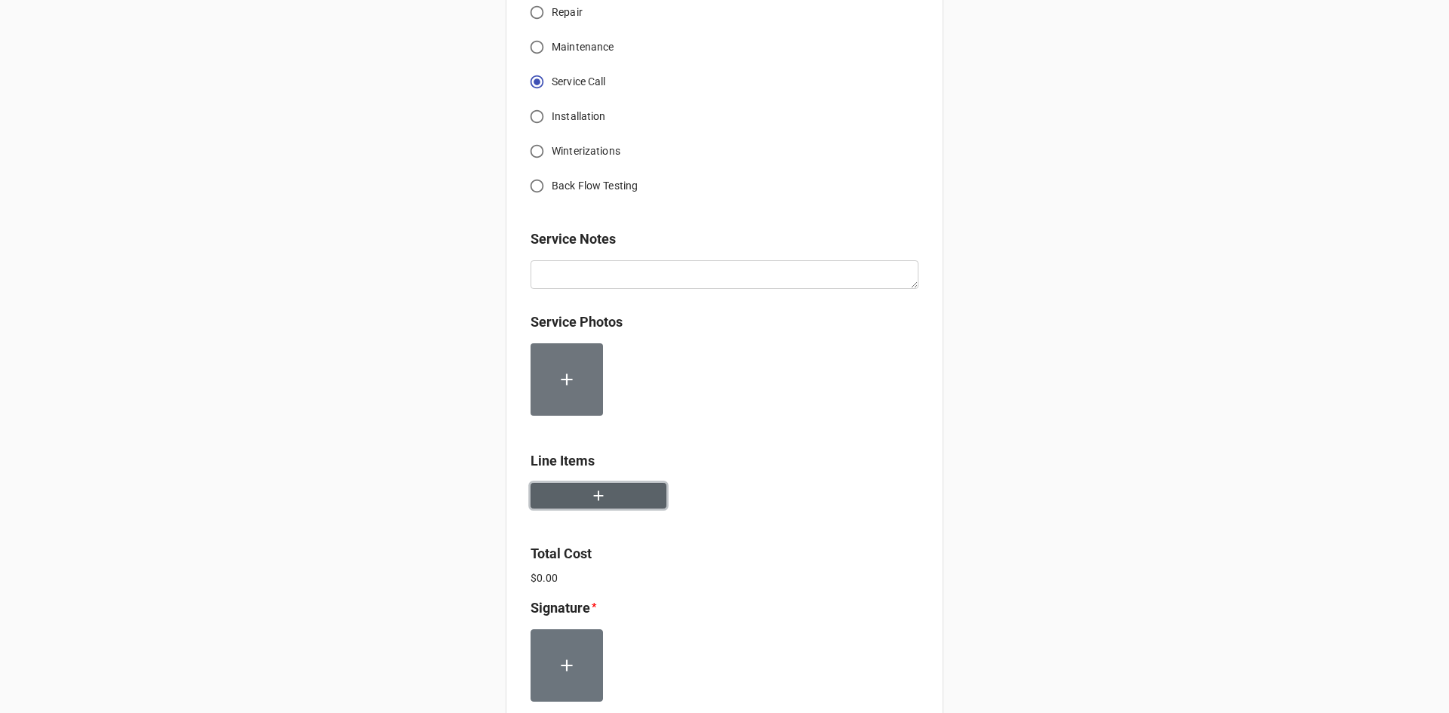
click at [627, 491] on button "button" at bounding box center [599, 496] width 136 height 26
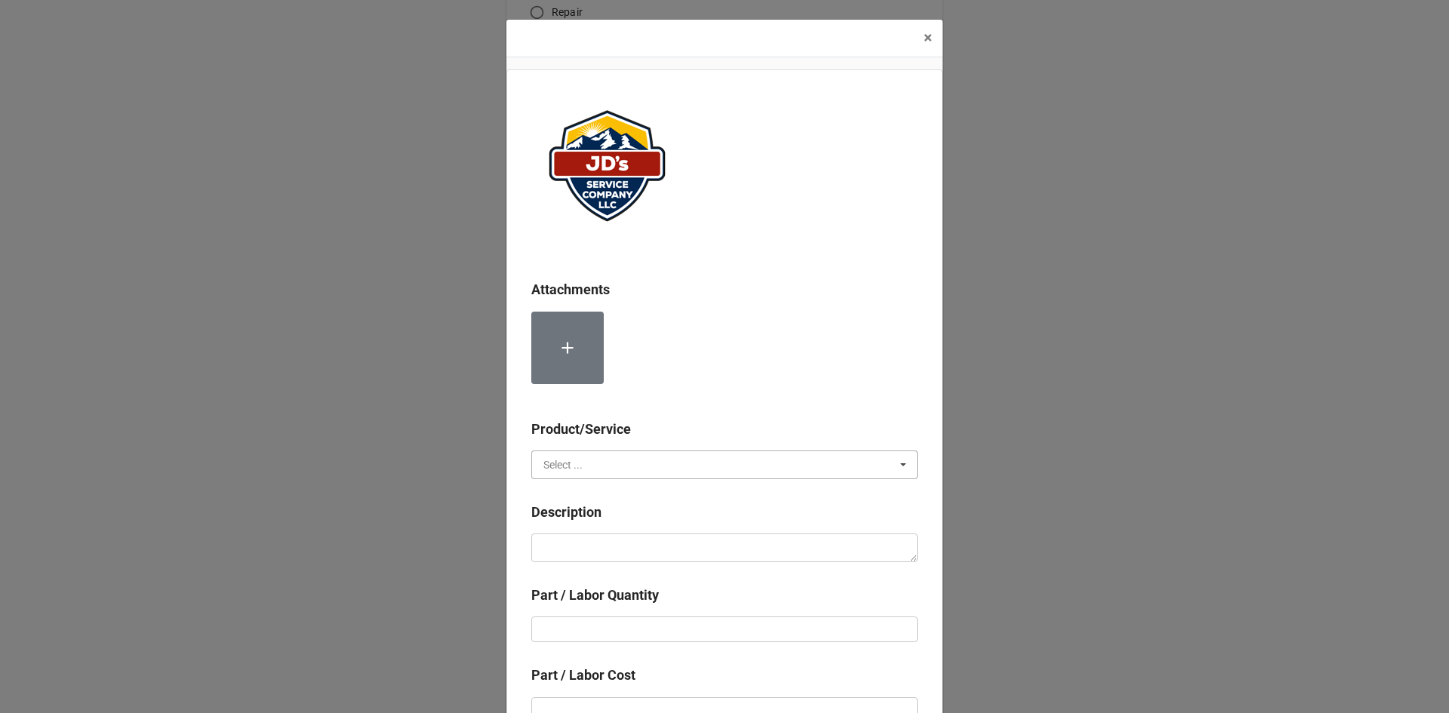
click at [636, 463] on input "text" at bounding box center [725, 464] width 385 height 27
click at [605, 488] on div "Services" at bounding box center [724, 493] width 385 height 28
click at [590, 543] on textarea at bounding box center [724, 548] width 386 height 29
paste textarea "3:00pm-4:30pm; Service Address: Urgent Care Installed additional water filter a…"
type textarea "x"
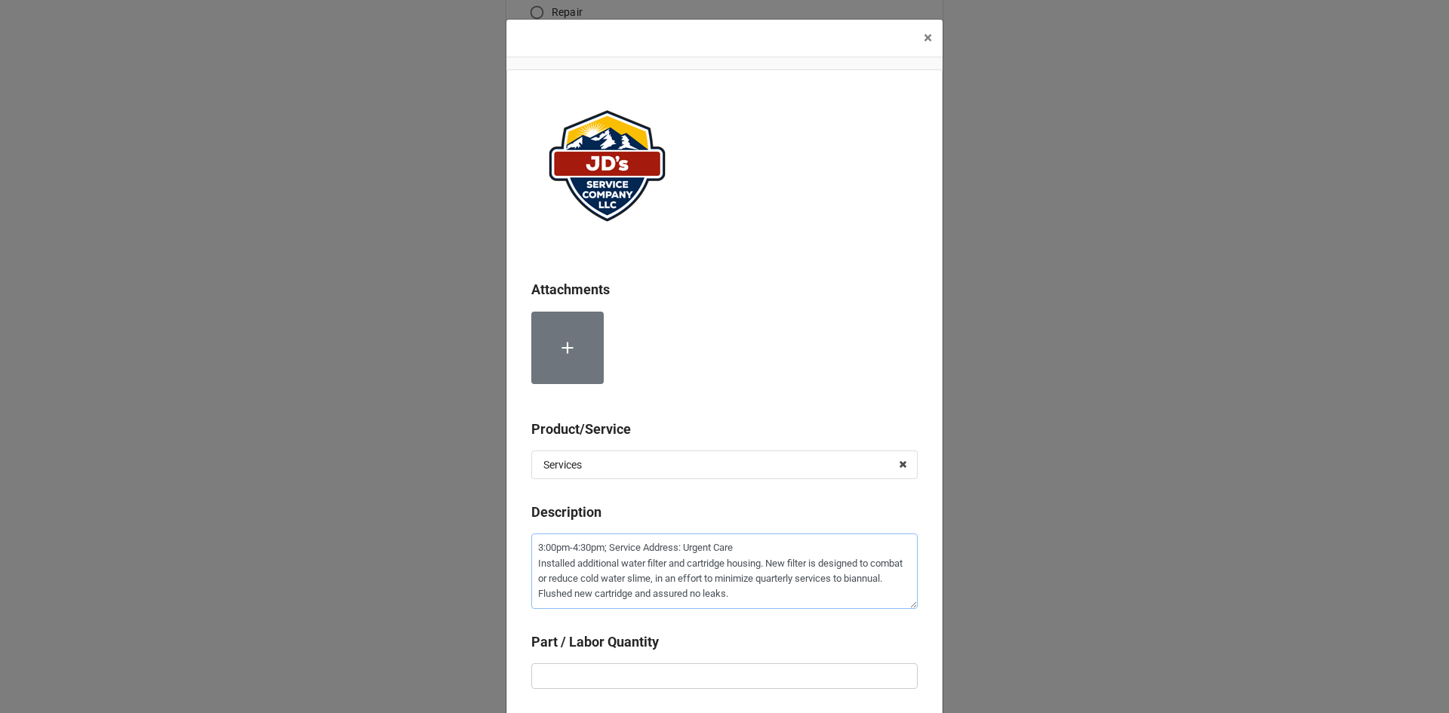
scroll to position [75, 0]
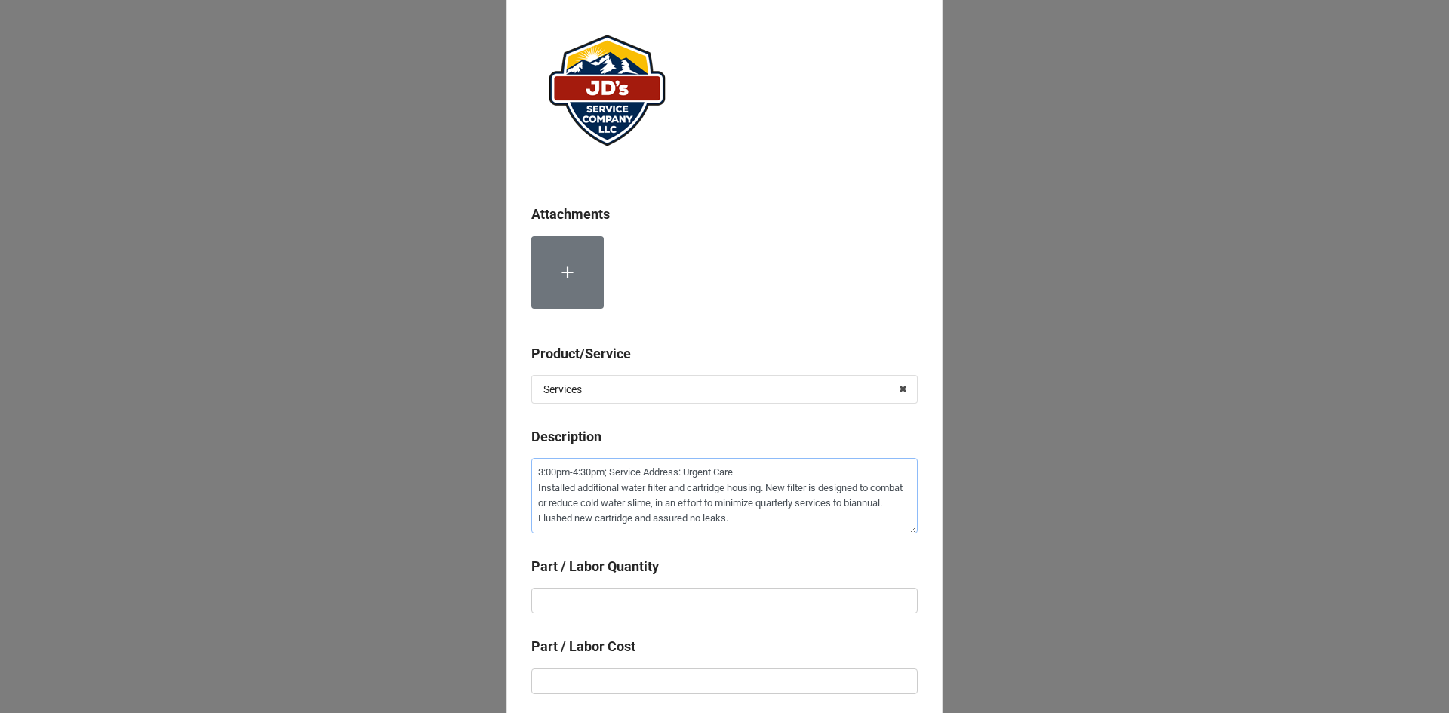
type textarea "3:00pm-4:30pm; Service Address: Urgent Care Installed additional water filter a…"
click at [716, 584] on div "Part / Labor Quantity" at bounding box center [724, 572] width 386 height 32
click at [708, 586] on div "Part / Labor Quantity" at bounding box center [724, 572] width 386 height 32
click at [712, 607] on input "text" at bounding box center [724, 601] width 386 height 26
type textarea "x"
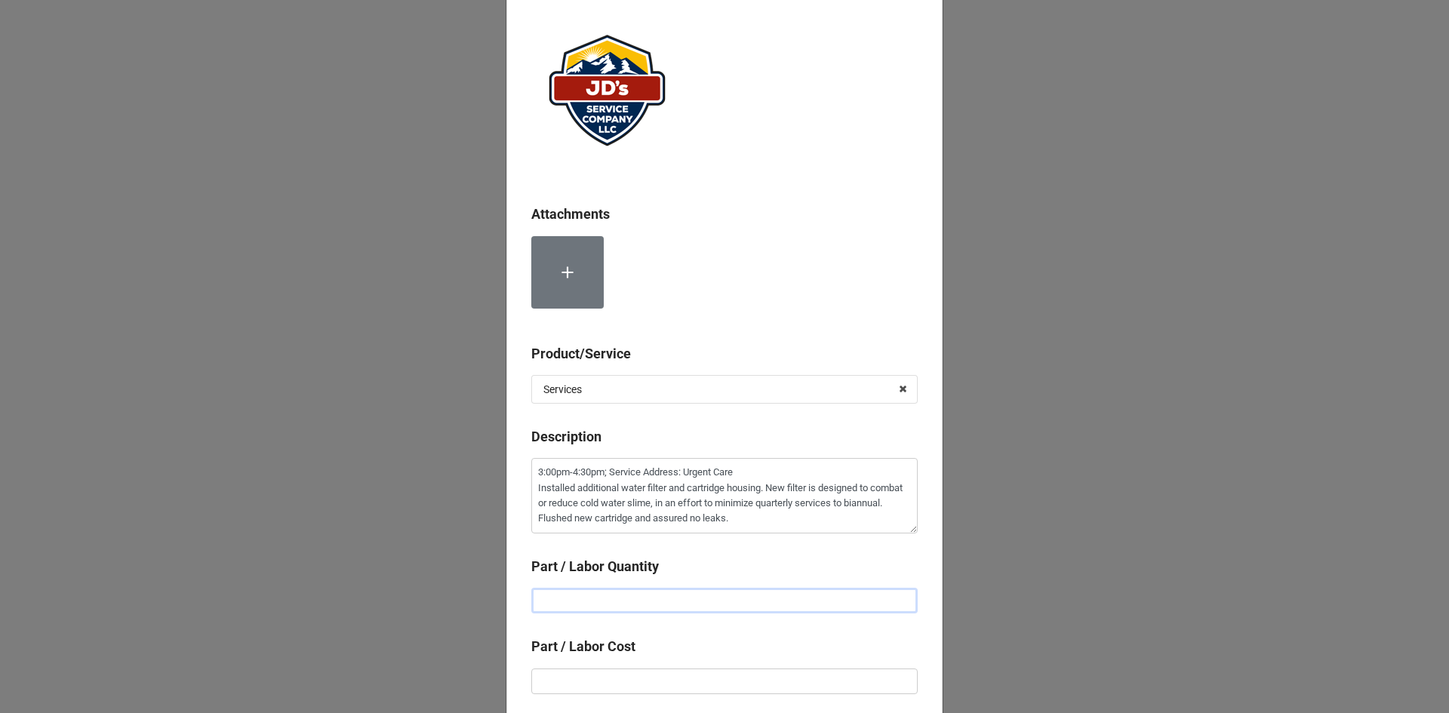
type input "1"
type textarea "x"
type input "1."
type textarea "x"
type input "1.5"
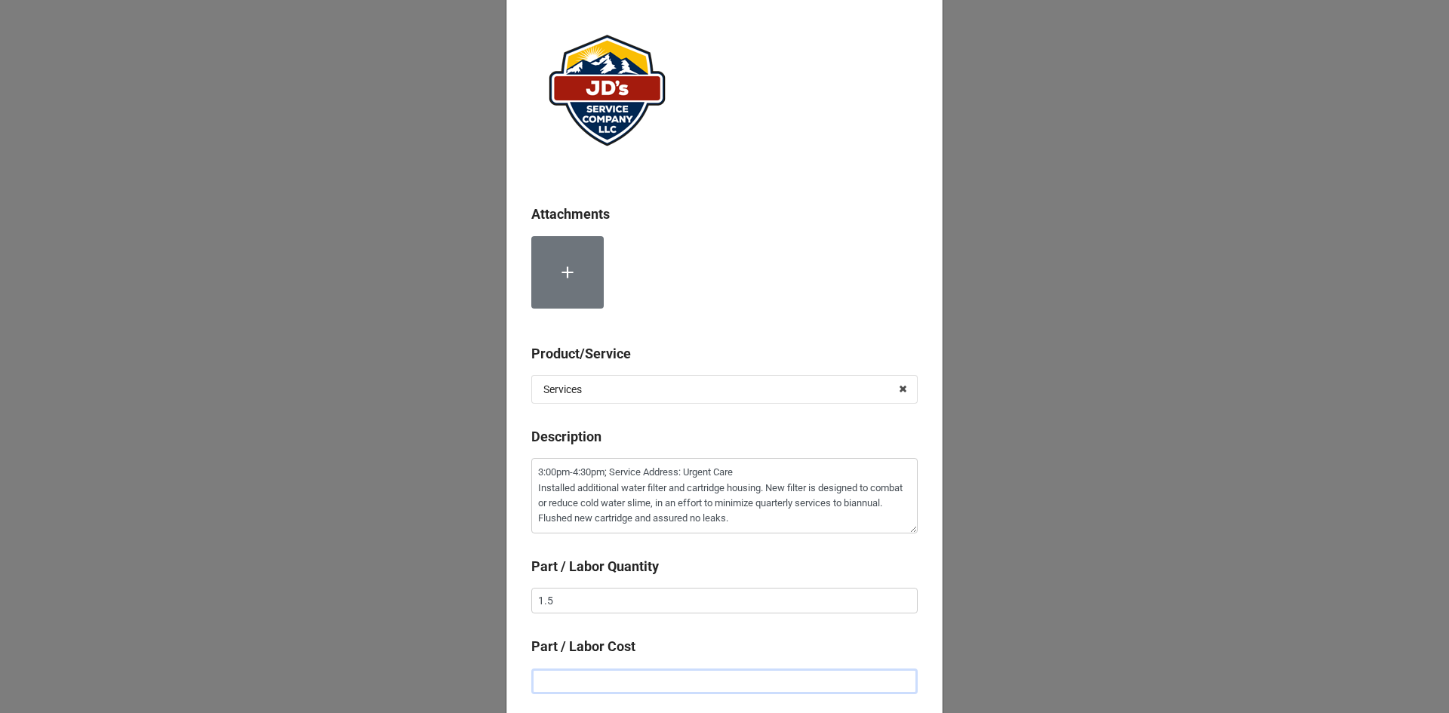
type textarea "x"
type input "$2.00"
type textarea "x"
type input "$22.00"
type textarea "x"
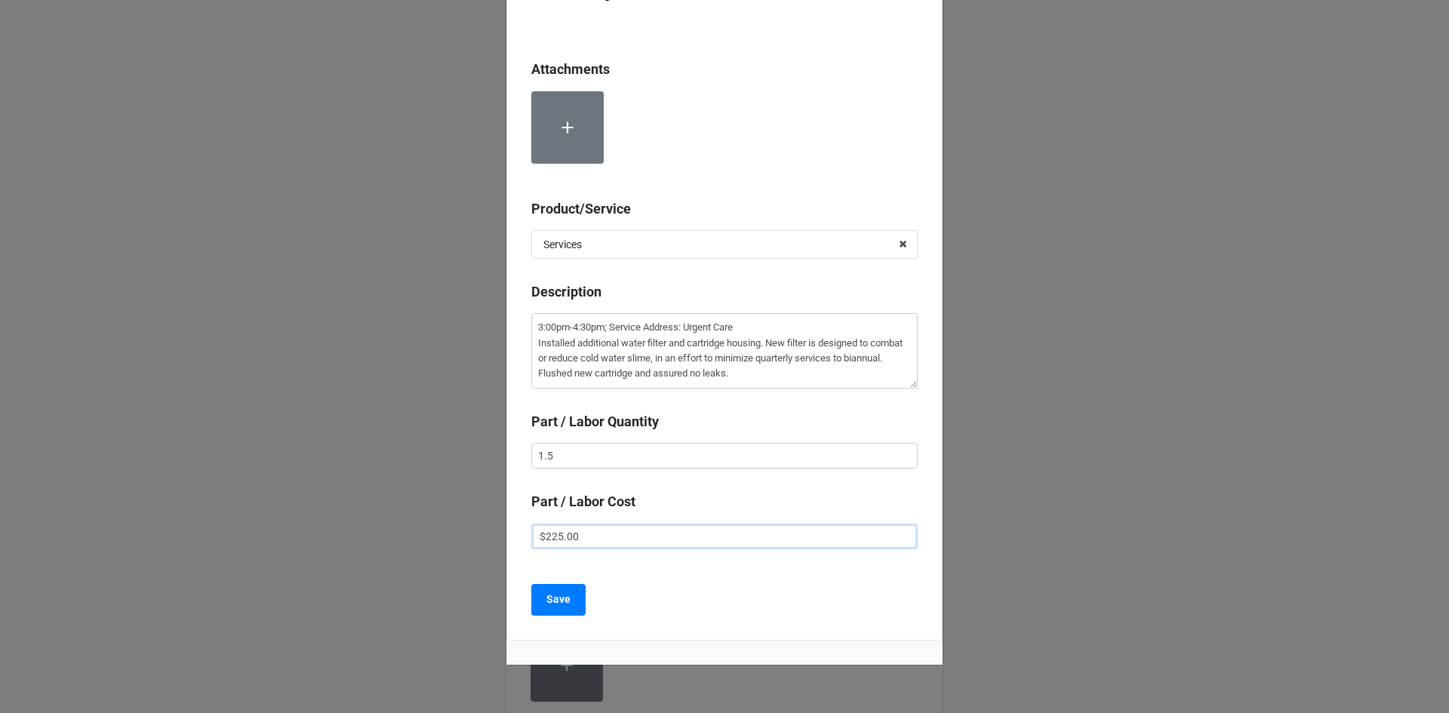
scroll to position [226, 0]
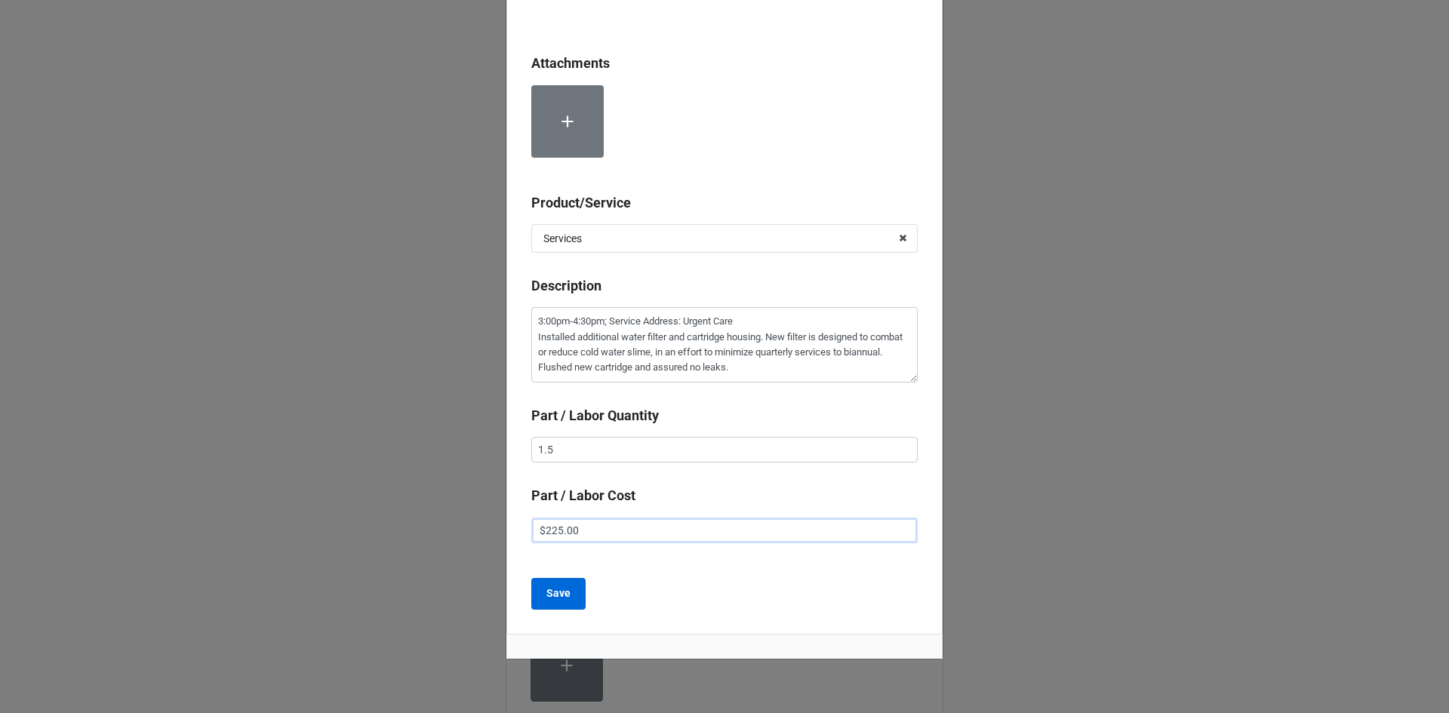
type input "$225.00"
click at [562, 603] on button "Save" at bounding box center [558, 594] width 54 height 32
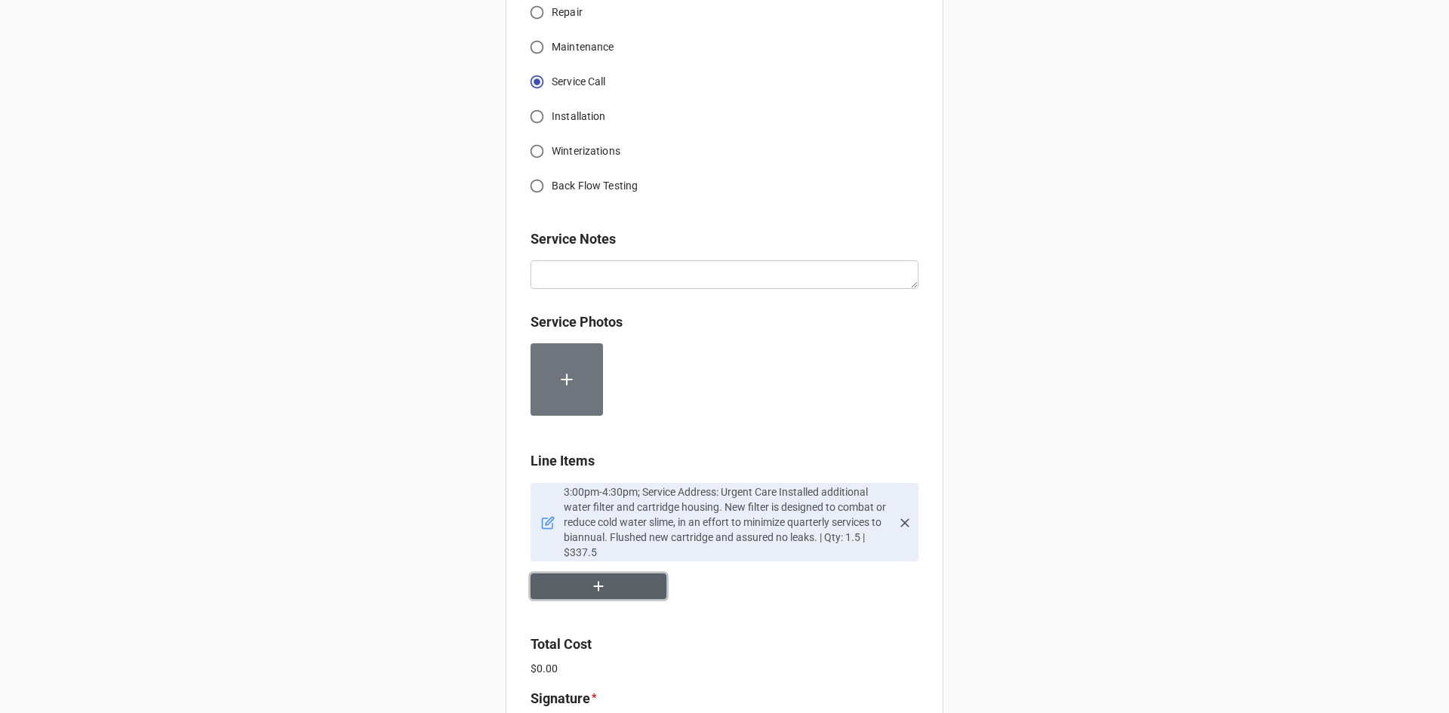
click at [623, 592] on button "button" at bounding box center [599, 587] width 136 height 26
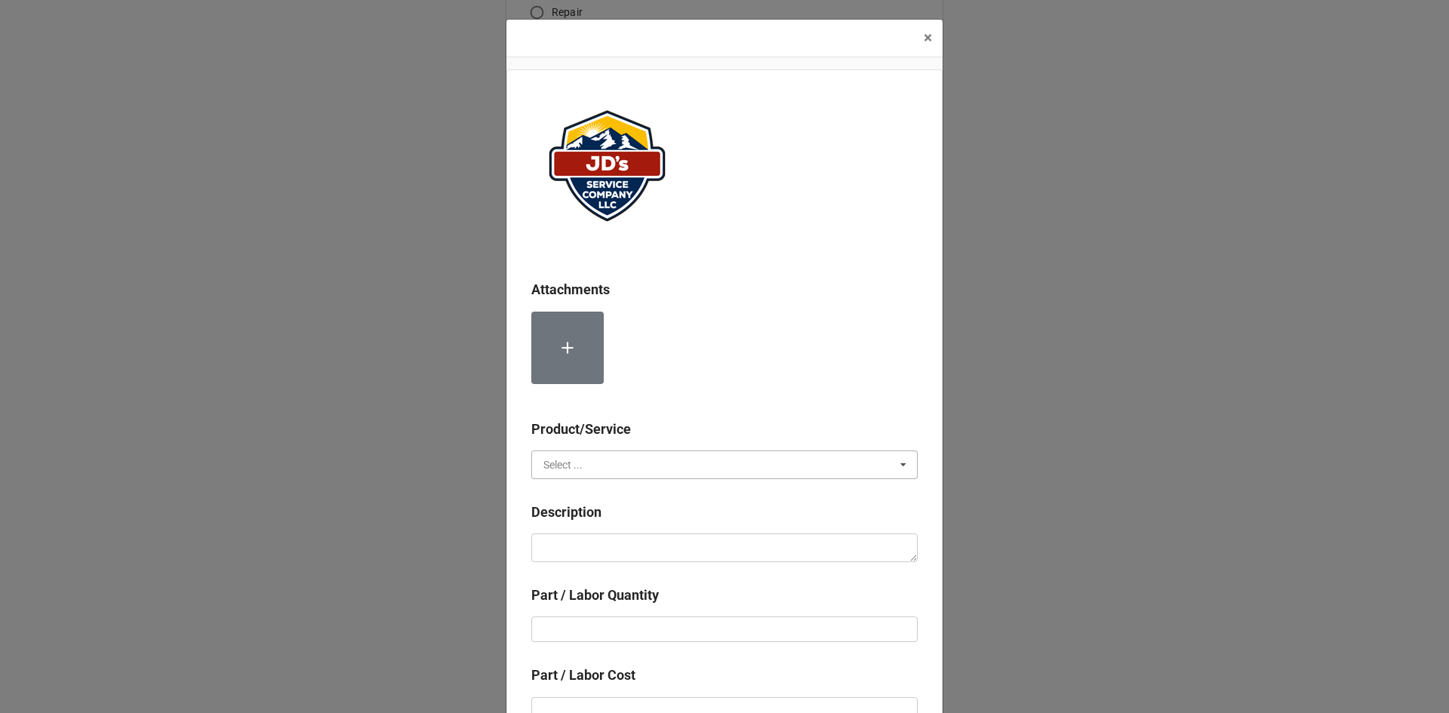
click at [610, 467] on input "text" at bounding box center [725, 464] width 385 height 27
click at [597, 515] on span "Material Cost" at bounding box center [575, 521] width 63 height 12
click at [591, 544] on textarea at bounding box center [724, 548] width 386 height 29
type textarea "x"
type textarea "E"
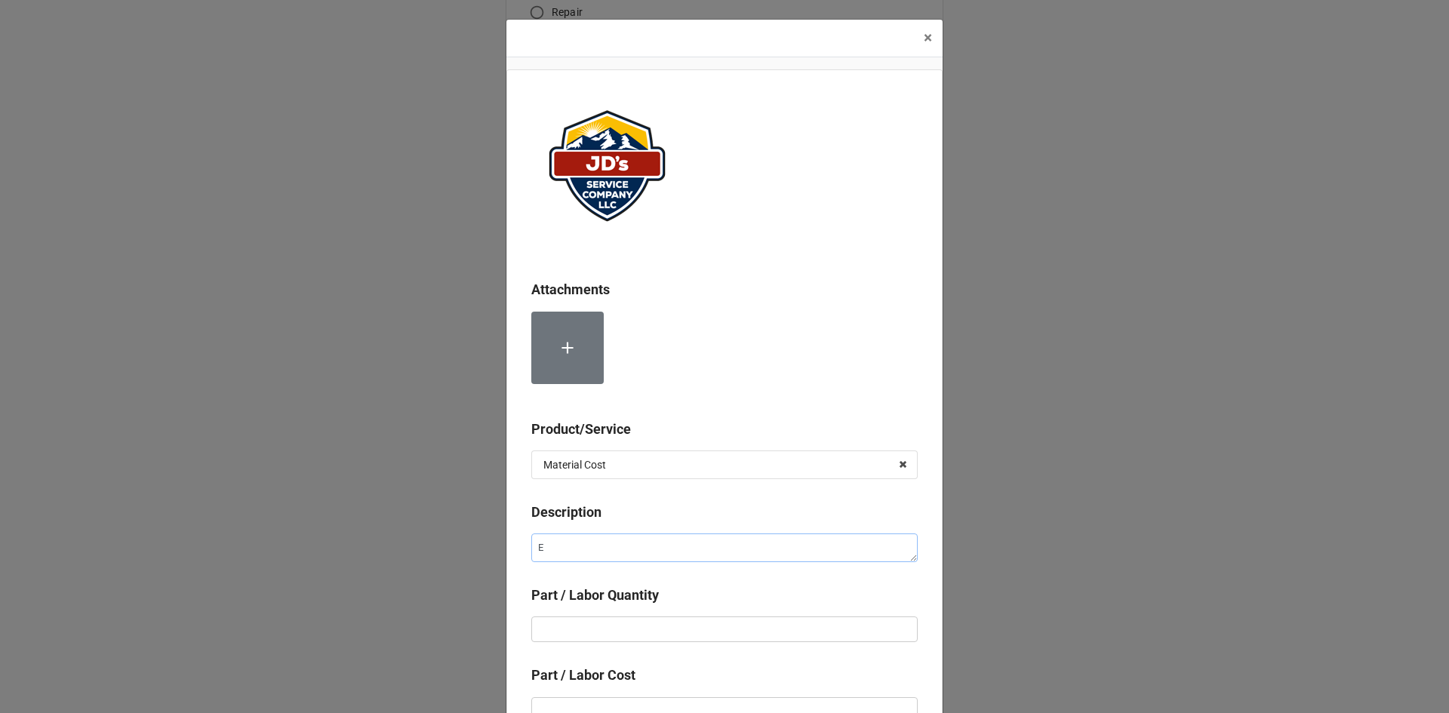
type textarea "x"
type textarea "Ev"
type textarea "x"
type textarea "Eve"
type textarea "x"
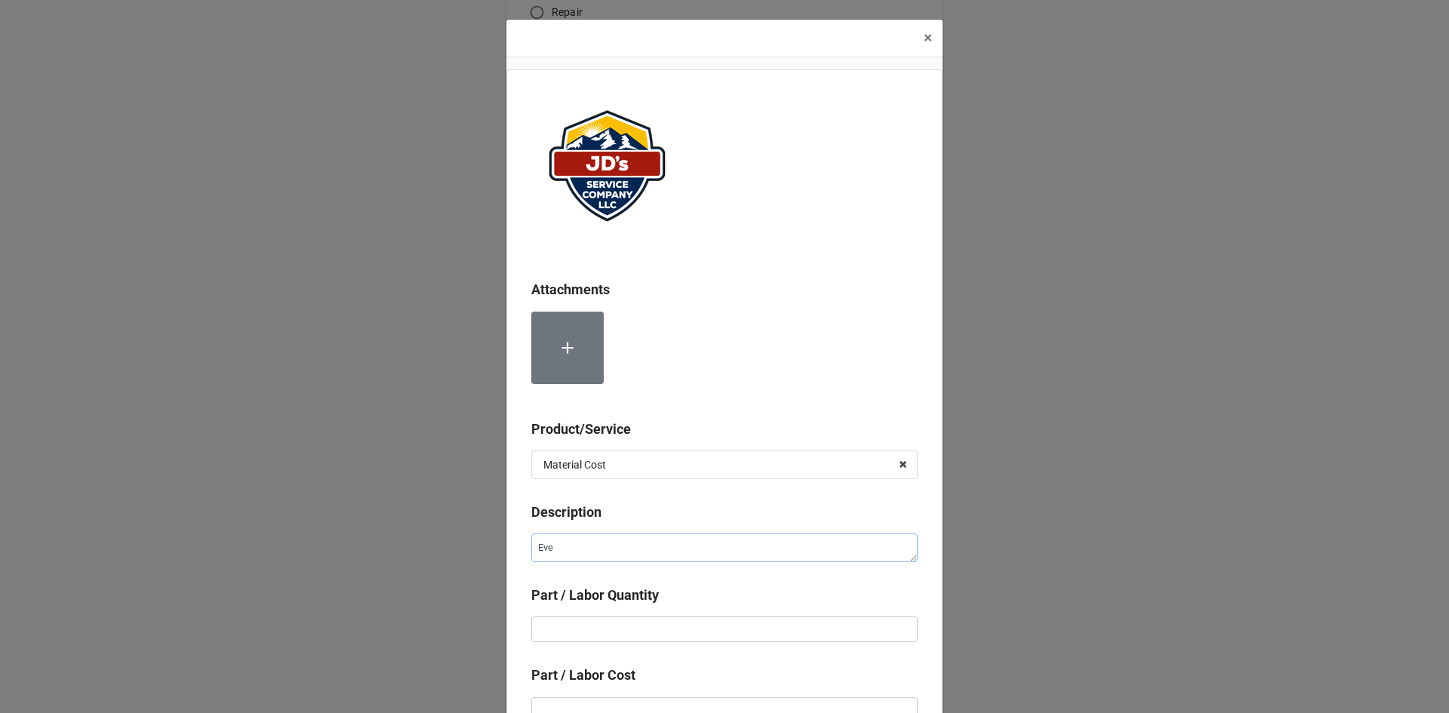
type textarea "Ever"
type textarea "x"
type textarea "Everp"
type textarea "x"
type textarea "Everpu"
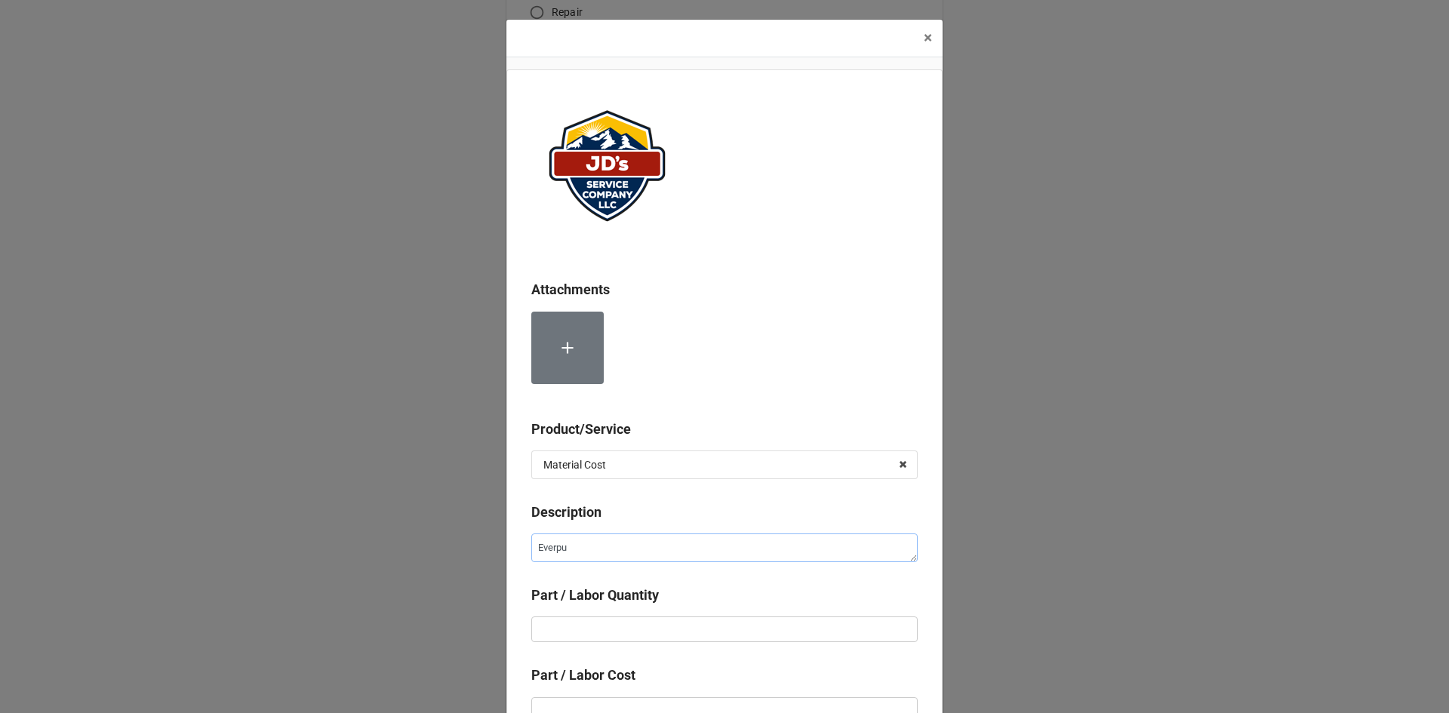
type textarea "x"
type textarea "Everpur"
type textarea "x"
type textarea "Everpure"
type textarea "x"
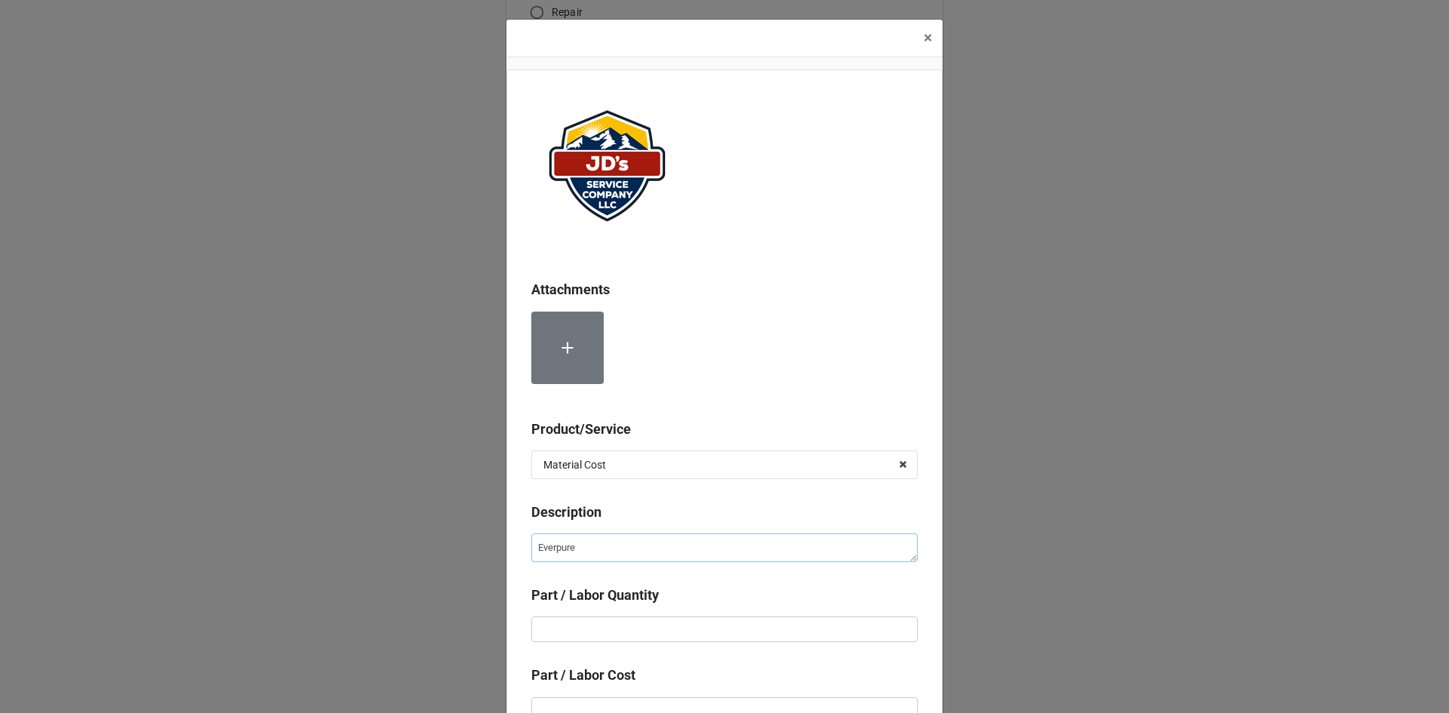
type textarea "Everpure"
type textarea "x"
type textarea "Everpure w"
type textarea "x"
type textarea "Everpure wa"
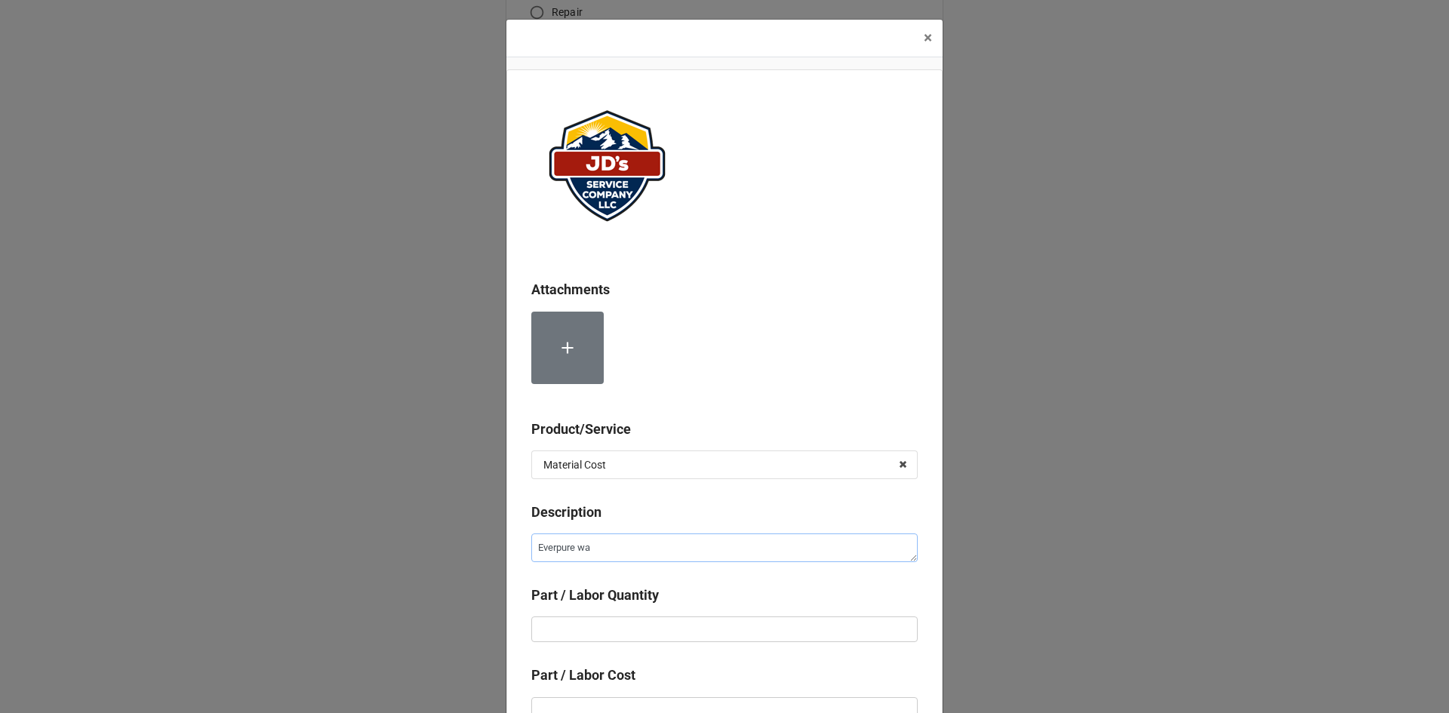
type textarea "x"
type textarea "Everpure wat"
type textarea "x"
type textarea "Everpure wate"
type textarea "x"
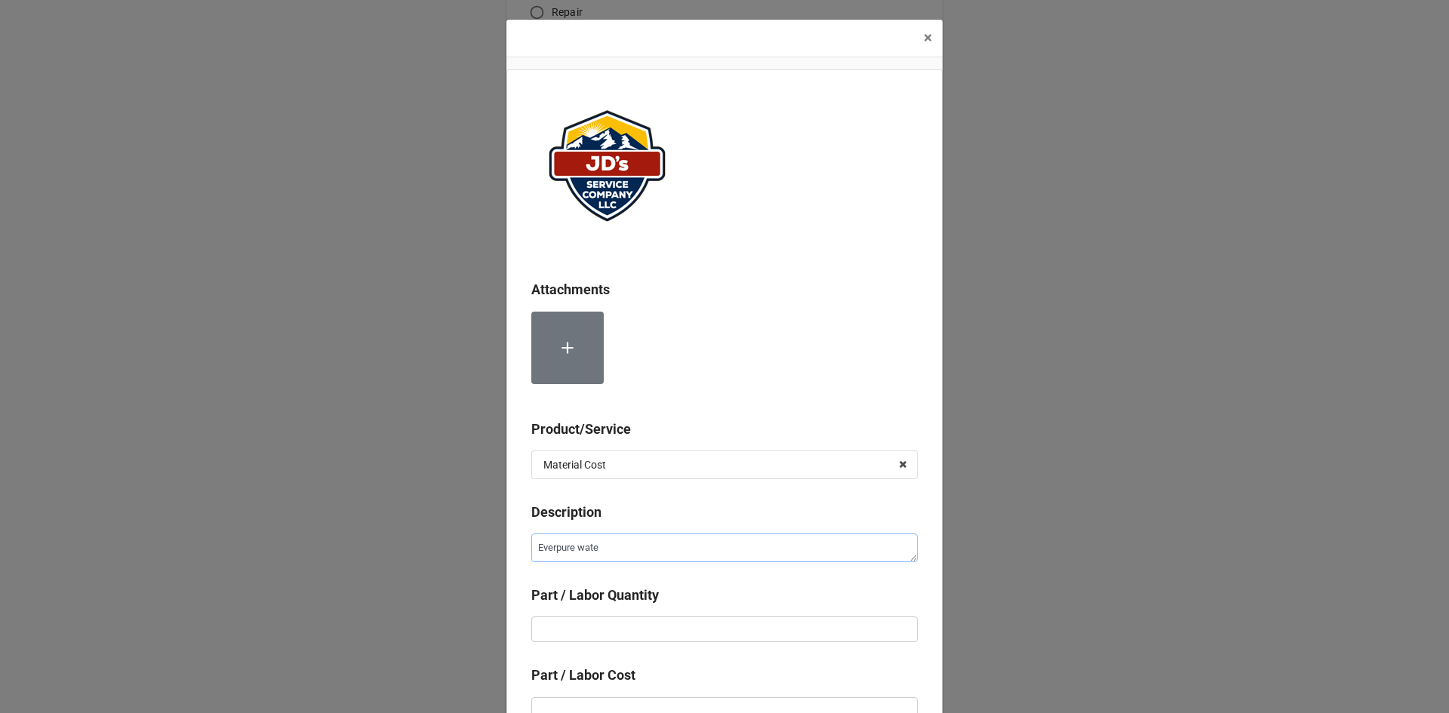
type textarea "Everpure water"
type textarea "x"
type textarea "Everpure water"
type textarea "x"
type textarea "Everpure water f"
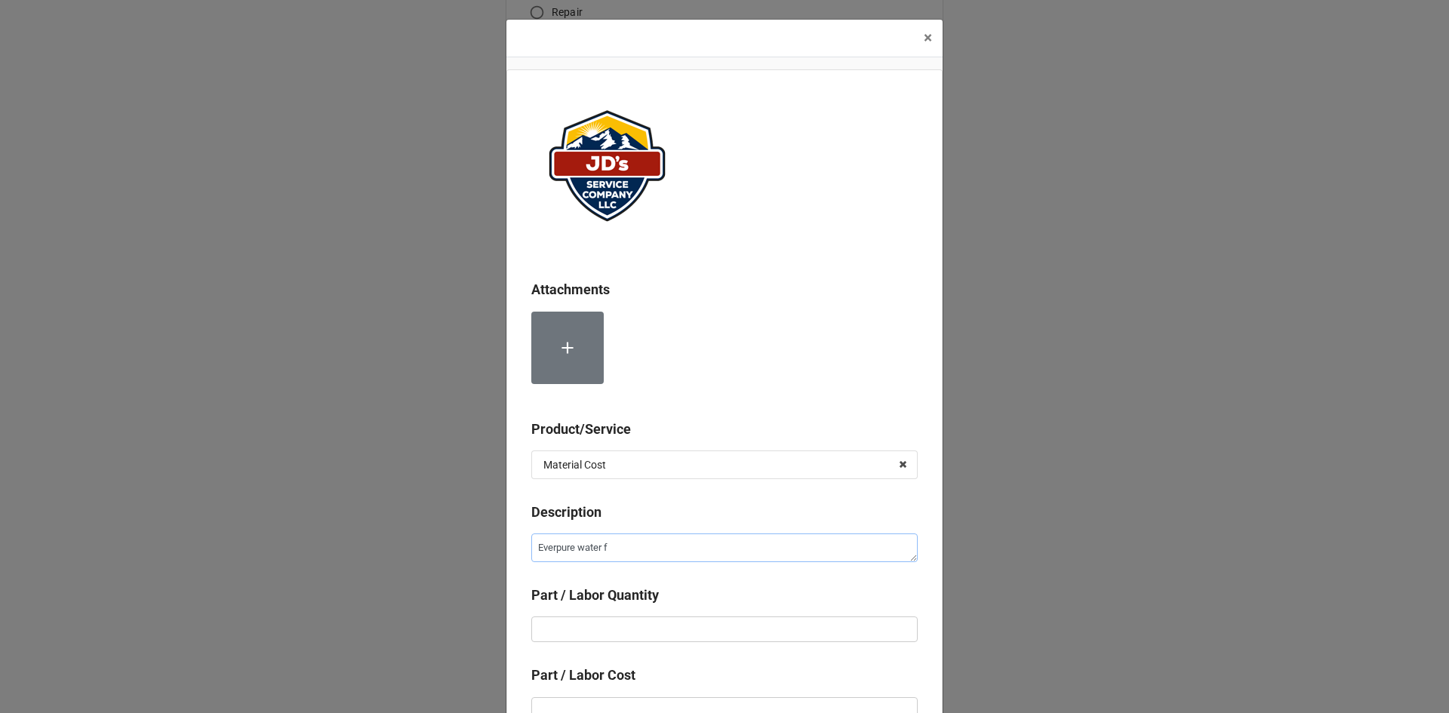
type textarea "x"
type textarea "Everpure water fi"
type textarea "x"
type textarea "Everpure water fil"
type textarea "x"
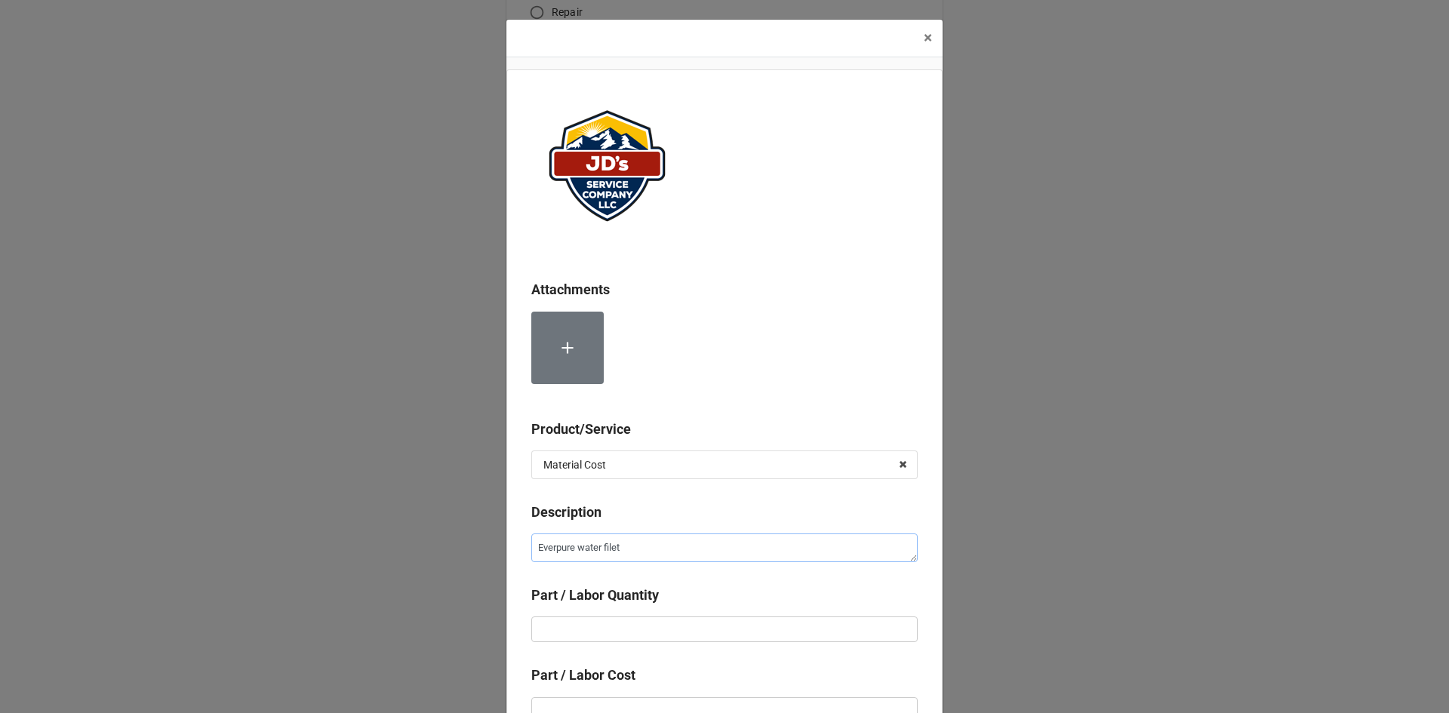
type textarea "Everpure water filet"
type textarea "x"
type textarea "Everpure water filet"
type textarea "x"
type textarea "Everpure water file"
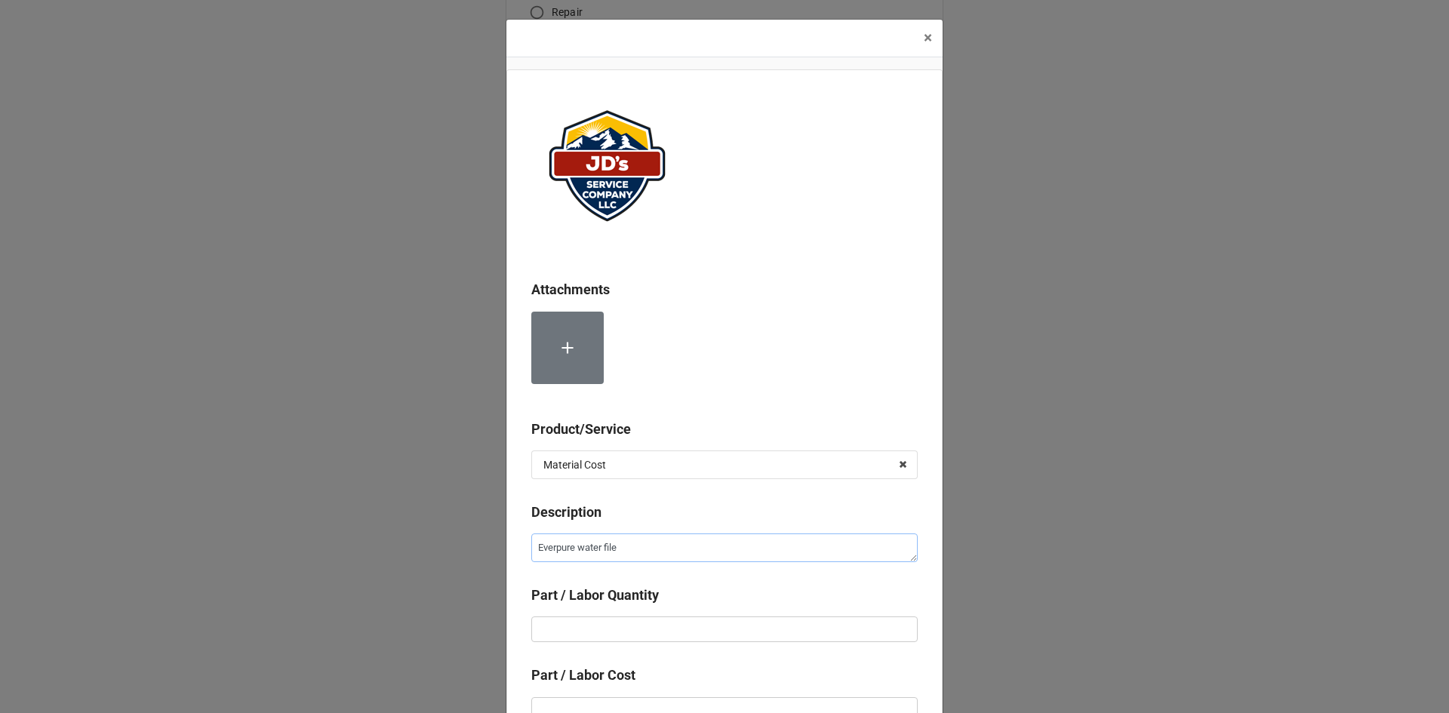
type textarea "x"
type textarea "Everpure water fil"
type textarea "x"
type textarea "Everpure water filt"
type textarea "x"
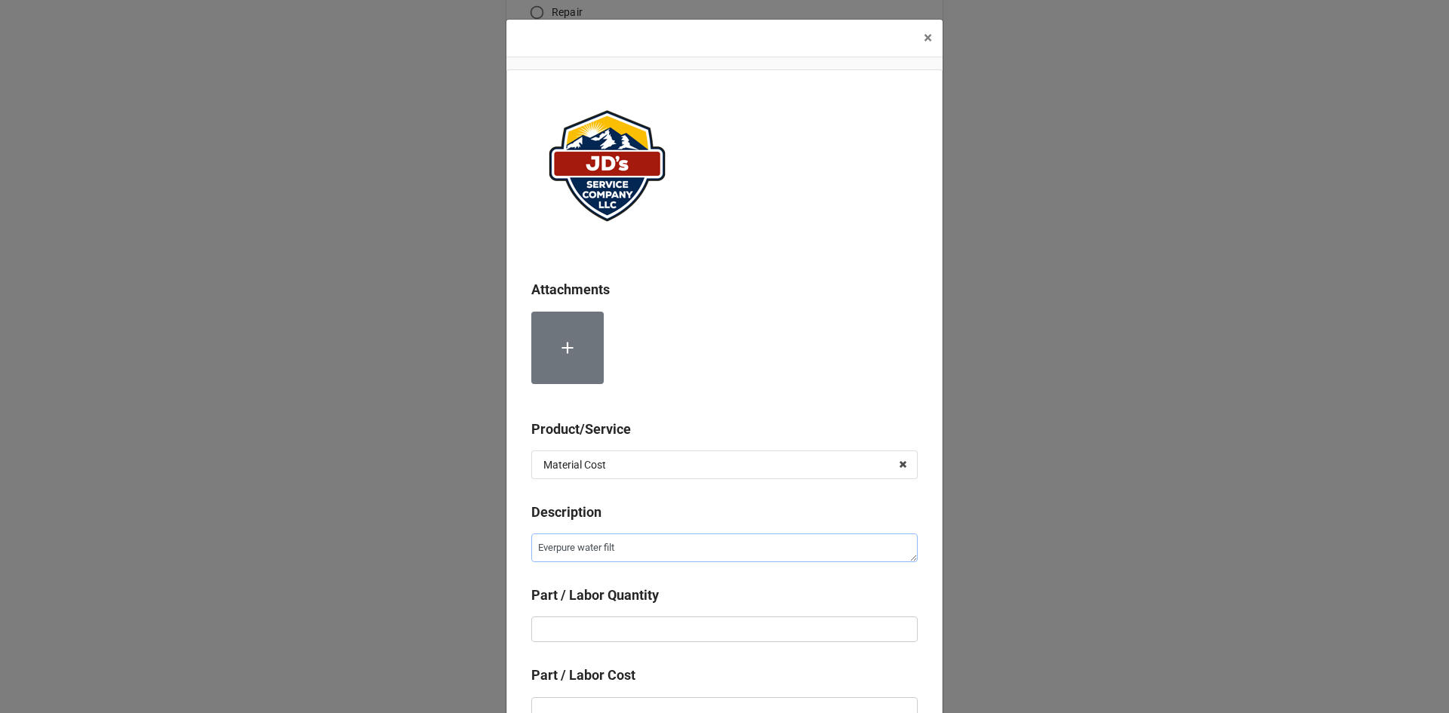
type textarea "Everpure water filte"
type textarea "x"
type textarea "Everpure water filter"
type textarea "x"
type textarea "Everpure water filter"
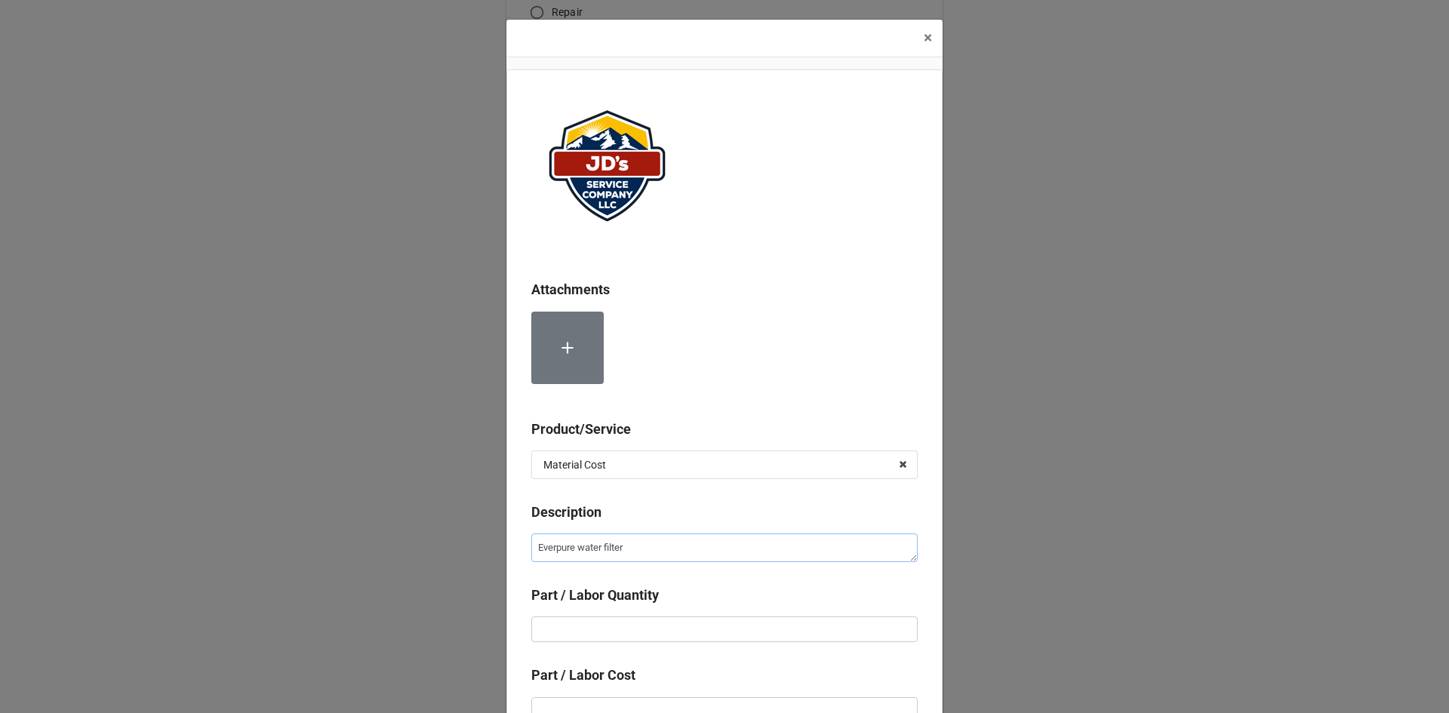
type textarea "x"
type textarea "Everpure water filter h"
type textarea "x"
type textarea "Everpure water filter ho"
type textarea "x"
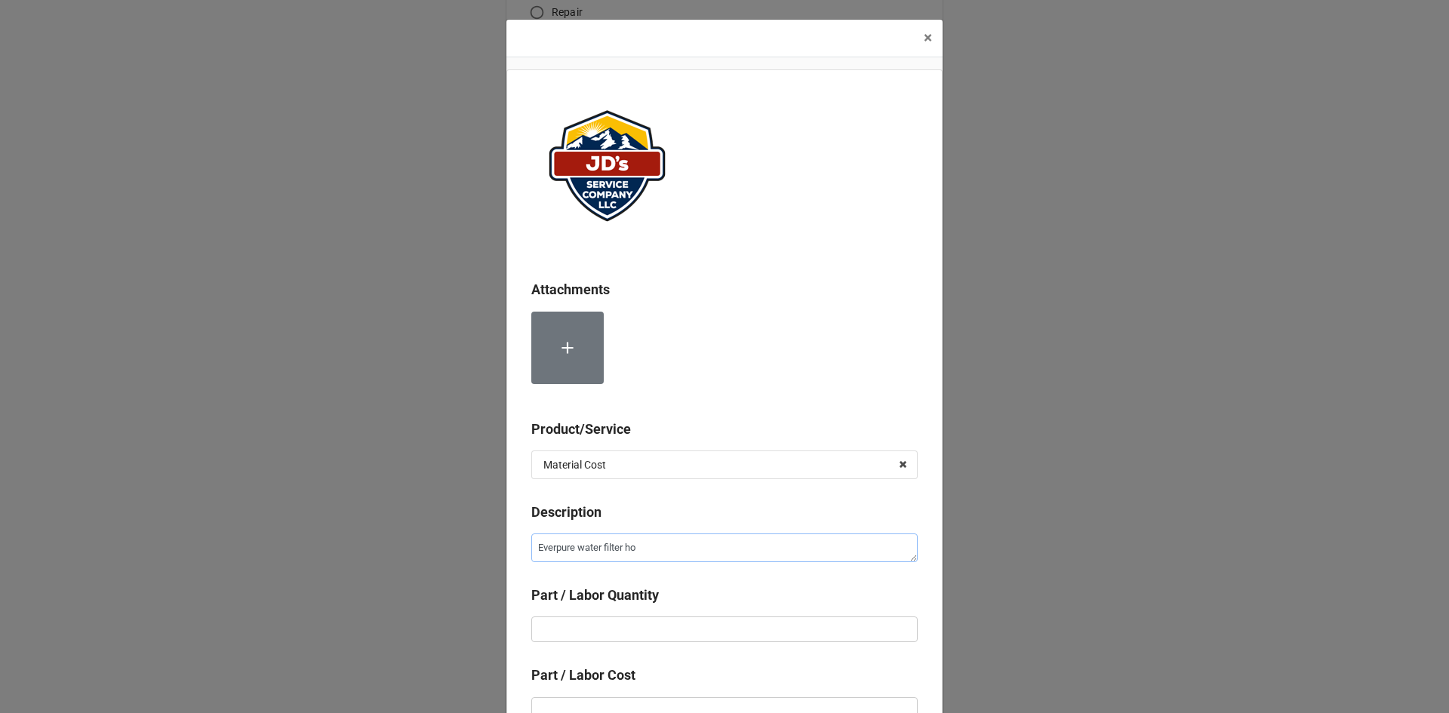
type textarea "Everpure water filter hou"
type textarea "x"
type textarea "Everpure water filter hous"
type textarea "x"
type textarea "Everpure water filter housi"
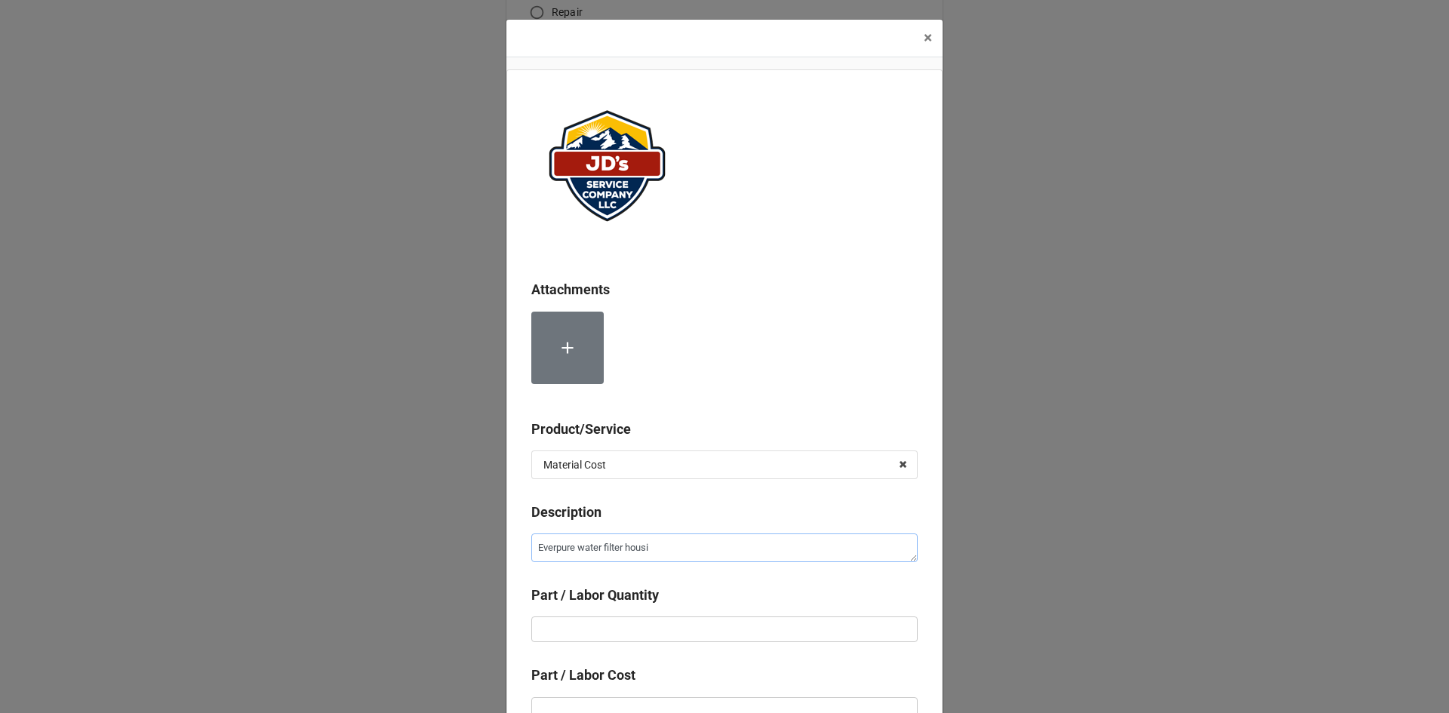
type textarea "x"
type textarea "Everpure water filter housin"
type textarea "x"
type textarea "Everpure water filter housing"
type textarea "x"
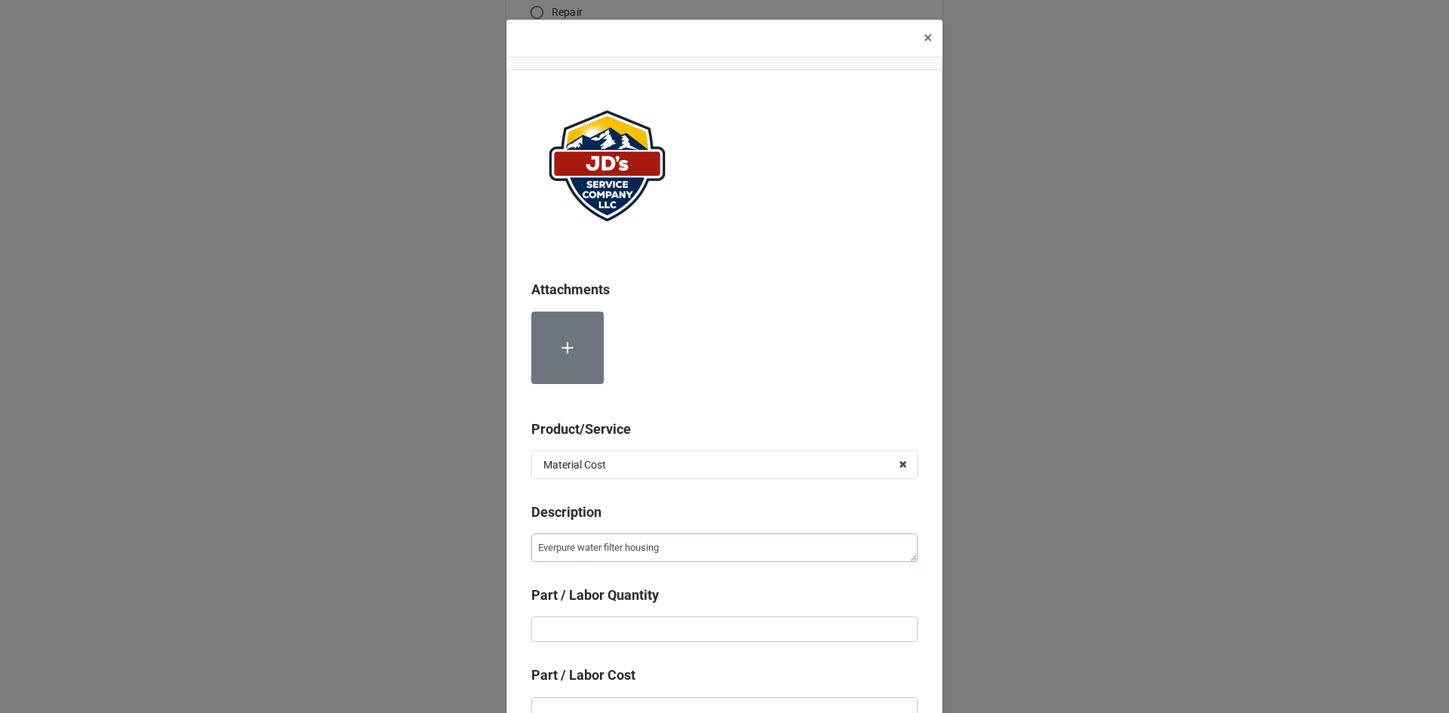
type textarea "Everpure water filter housing,"
type textarea "x"
type textarea "Everpure water filter housing,"
type textarea "x"
type textarea "Everpure water filter housing, c"
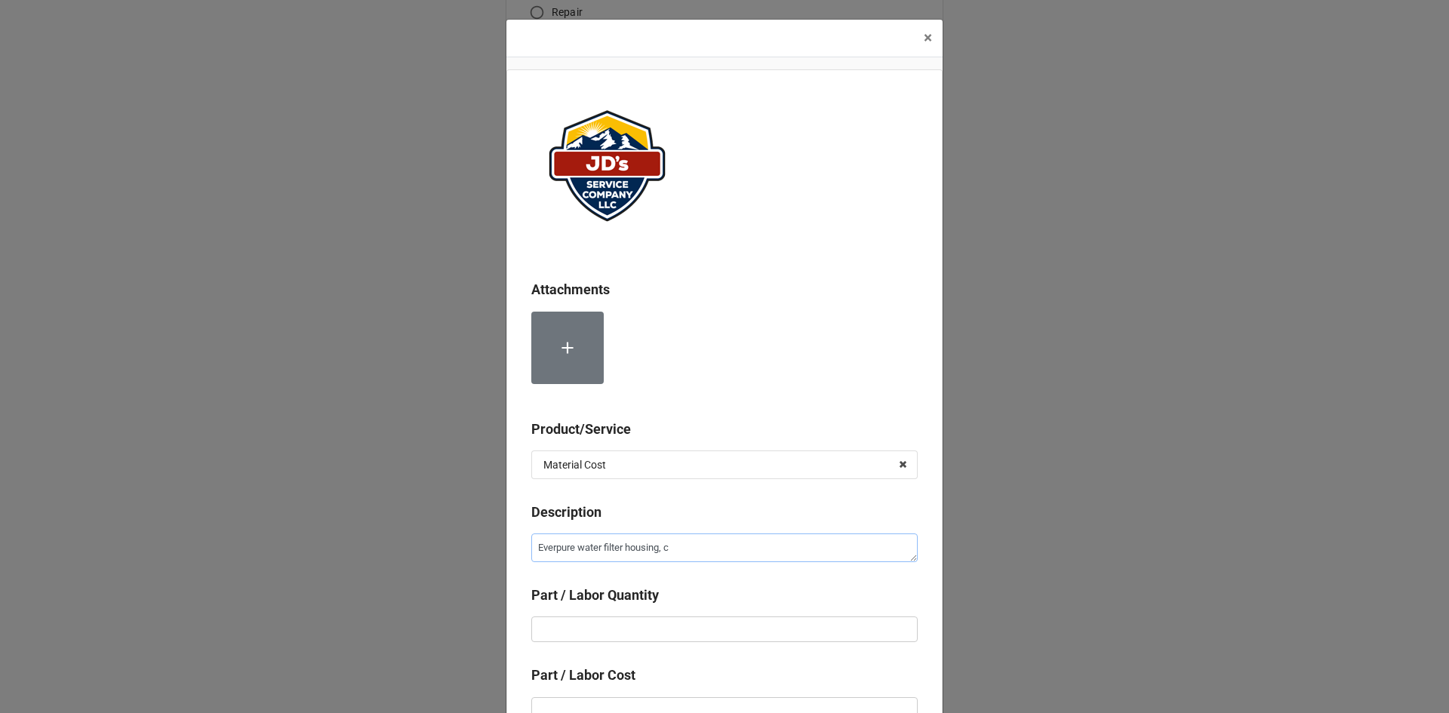
type textarea "x"
type textarea "Everpure water filter housing, [GEOGRAPHIC_DATA]"
type textarea "x"
type textarea "Everpure water filter housing, car"
type textarea "x"
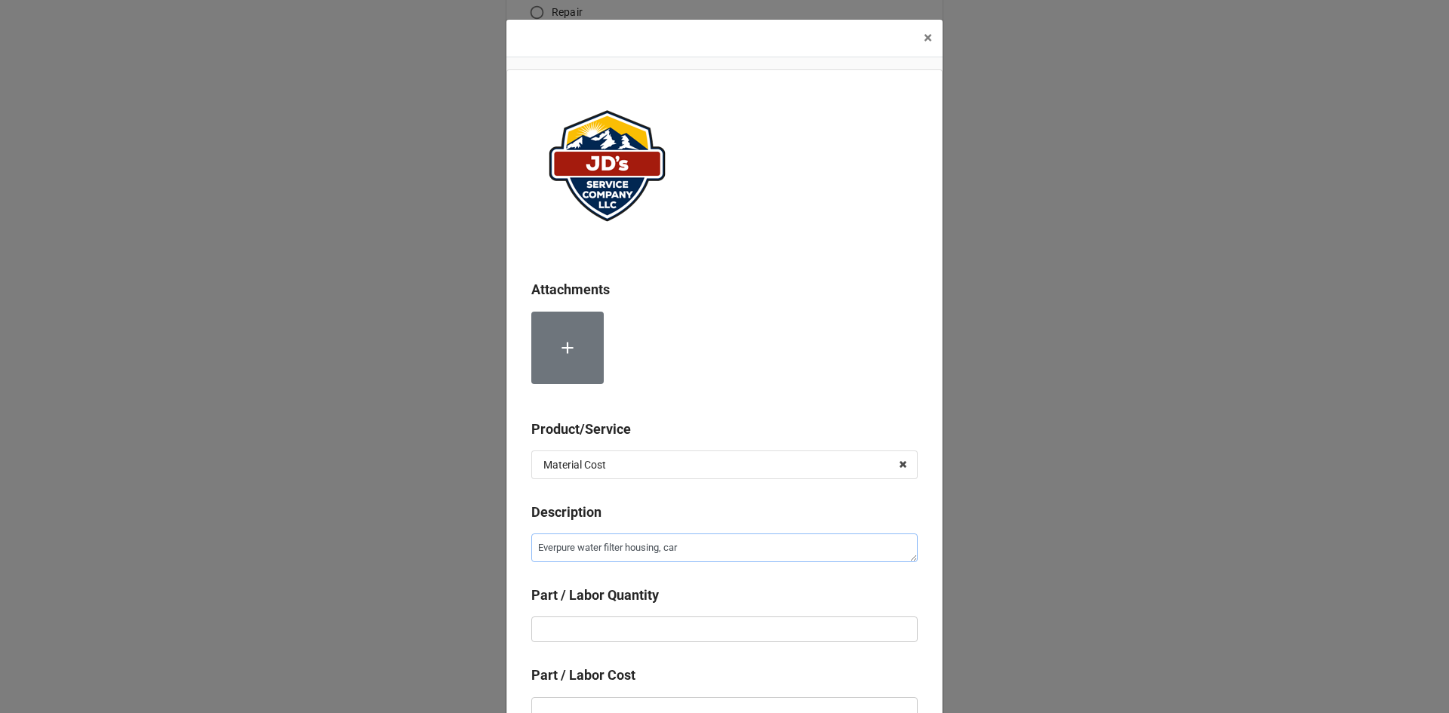
type textarea "Everpure water filter housing, carg"
type textarea "x"
type textarea "Everpure water filter housing, car"
type textarea "x"
type textarea "Everpure water filter housing, cart"
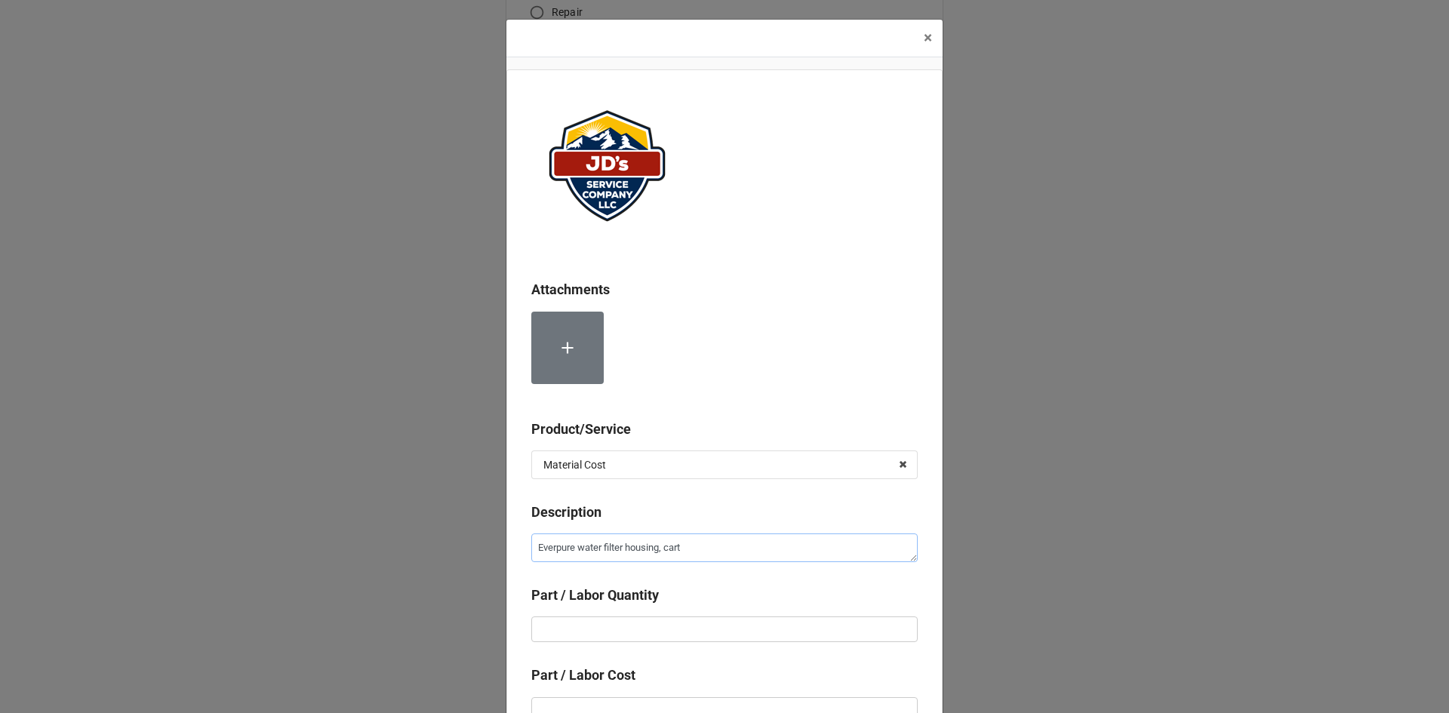
type textarea "x"
type textarea "Everpure water filter housing, cartr"
type textarea "x"
type textarea "Everpure water filter housing, cartri"
type textarea "x"
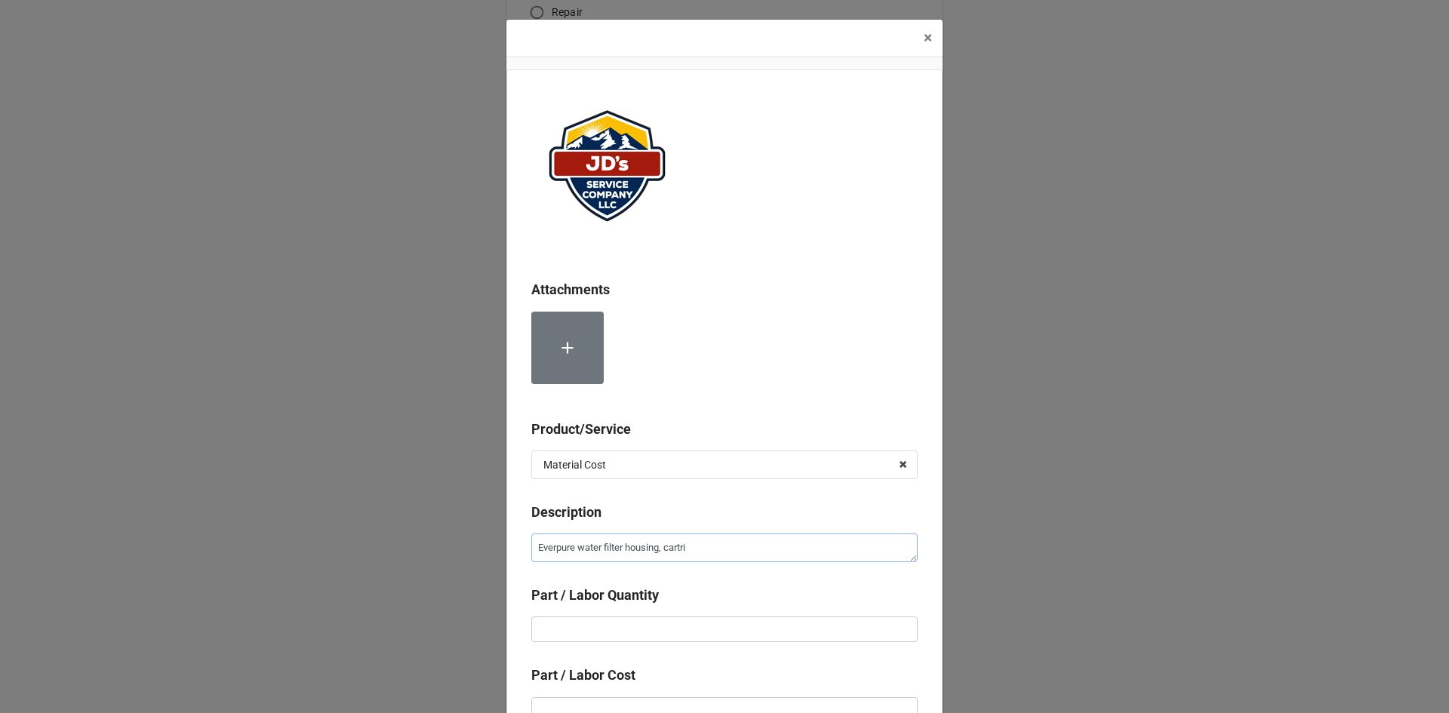
type textarea "Everpure water filter housing, cartrid"
type textarea "x"
type textarea "Everpure water filter housing, cartridg"
type textarea "x"
type textarea "Everpure water filter housing, [GEOGRAPHIC_DATA]"
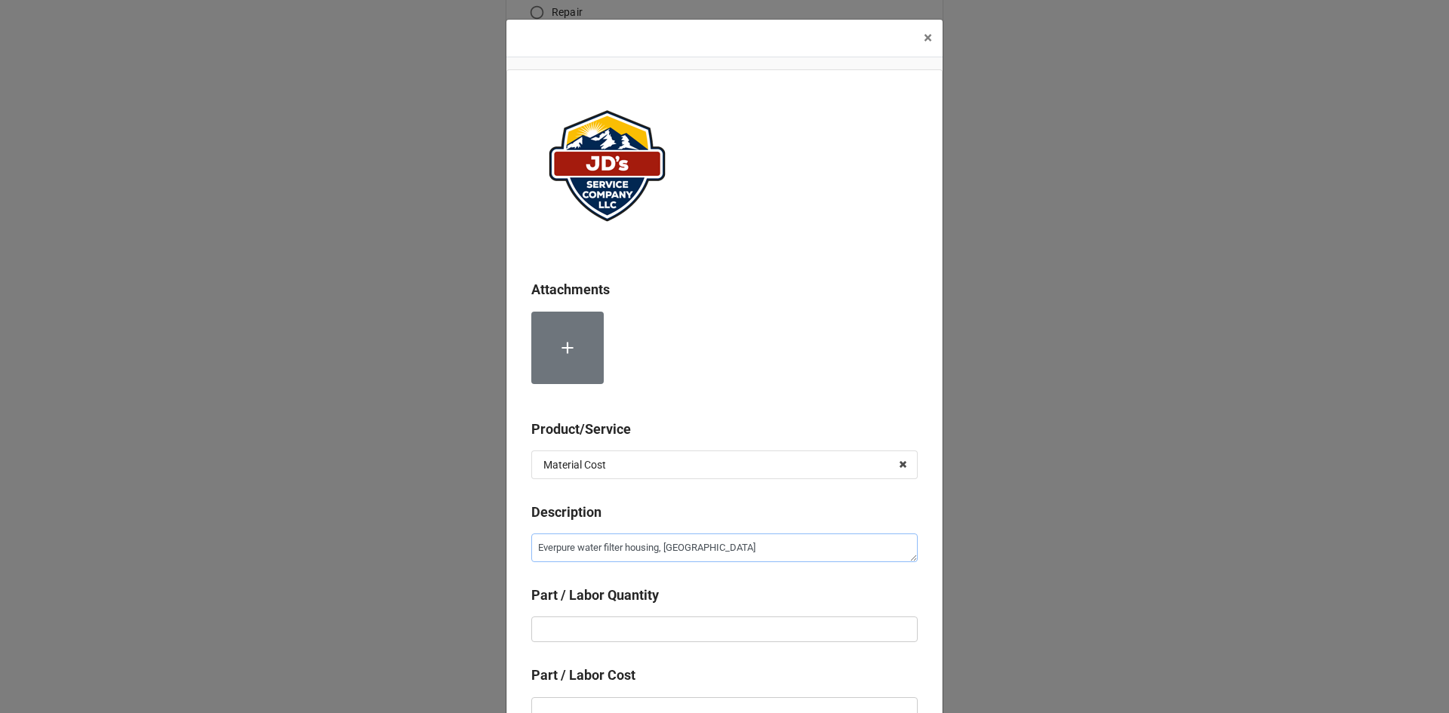
type textarea "x"
type textarea "Everpure water filter housing, [GEOGRAPHIC_DATA]"
type textarea "x"
type textarea "Everpure water filter housing, cartridge a"
type textarea "x"
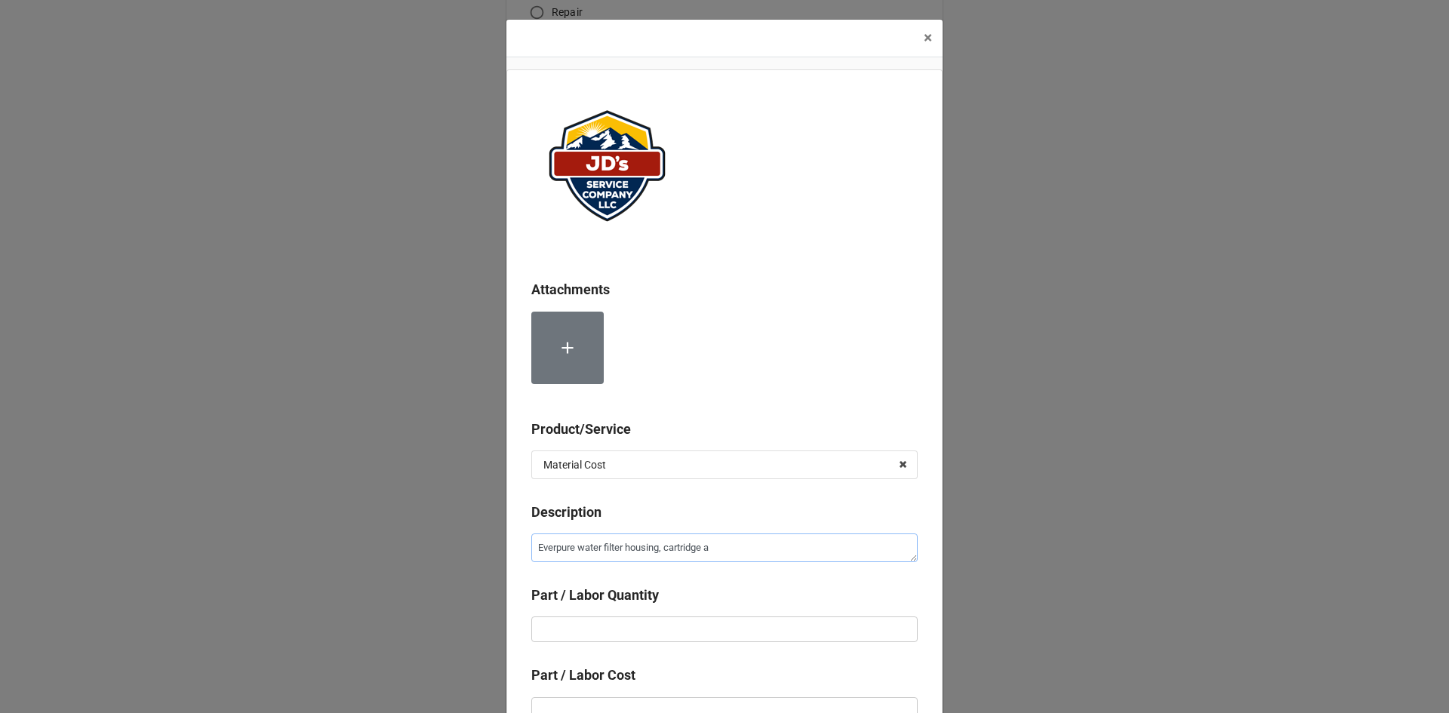
type textarea "Everpure water filter housing, cartridge an"
type textarea "x"
type textarea "Everpure water filter housing, [GEOGRAPHIC_DATA] and"
type textarea "x"
type textarea "Everpure water filter housing, [GEOGRAPHIC_DATA] and"
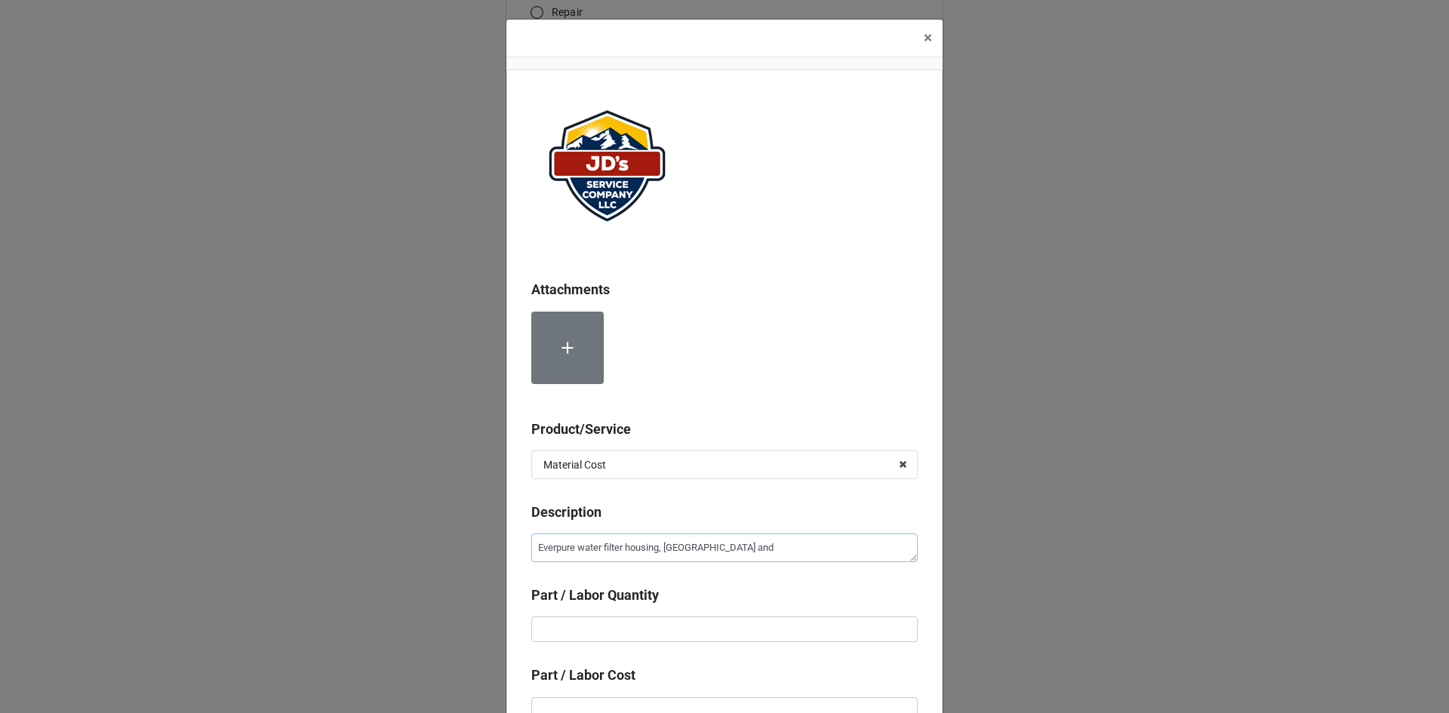
type textarea "x"
type textarea "Everpure water filter housing, [GEOGRAPHIC_DATA] and m"
type textarea "x"
type textarea "Everpure water filter housing, [GEOGRAPHIC_DATA] and [GEOGRAPHIC_DATA]"
type textarea "x"
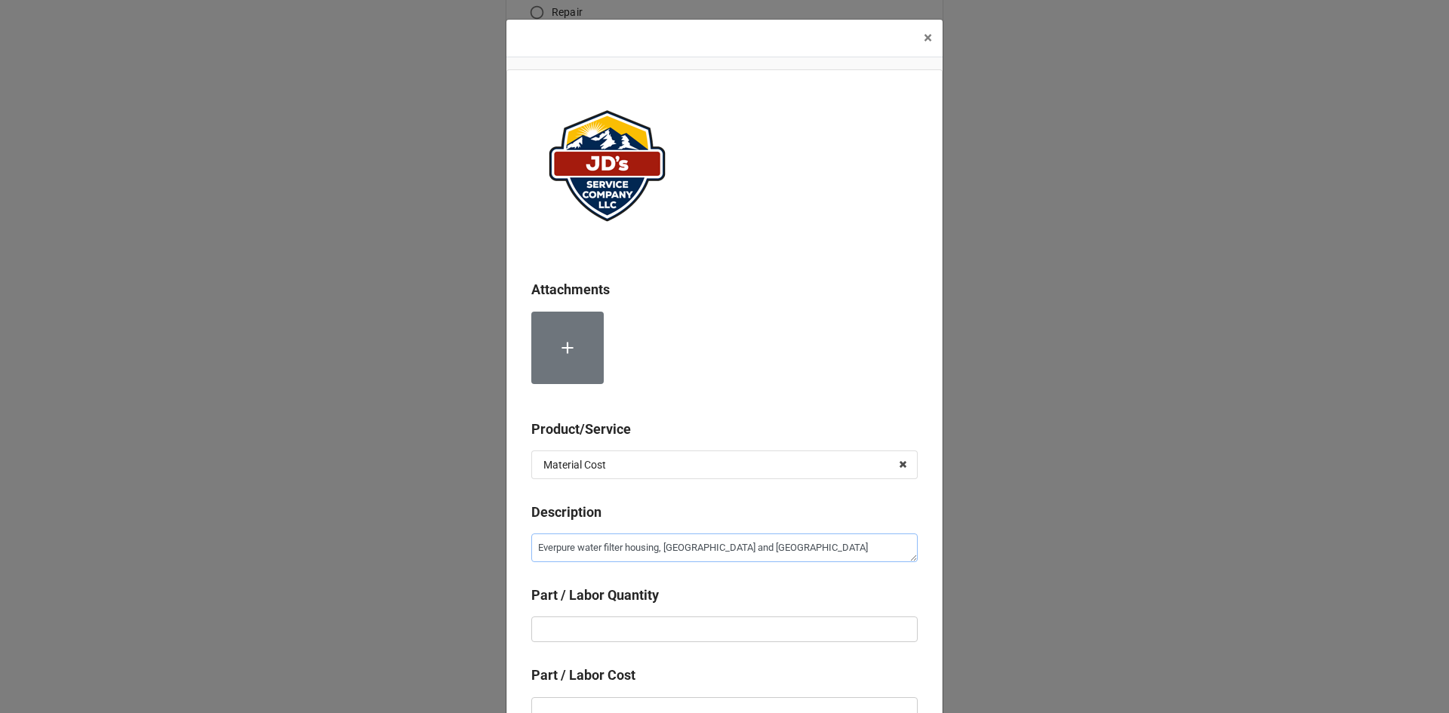
type textarea "Everpure water filter housing, [GEOGRAPHIC_DATA] and mat"
type textarea "x"
type textarea "Everpure water filter housing, [GEOGRAPHIC_DATA] and mate"
type textarea "x"
type textarea "Everpure water filter housing, [GEOGRAPHIC_DATA] and mater"
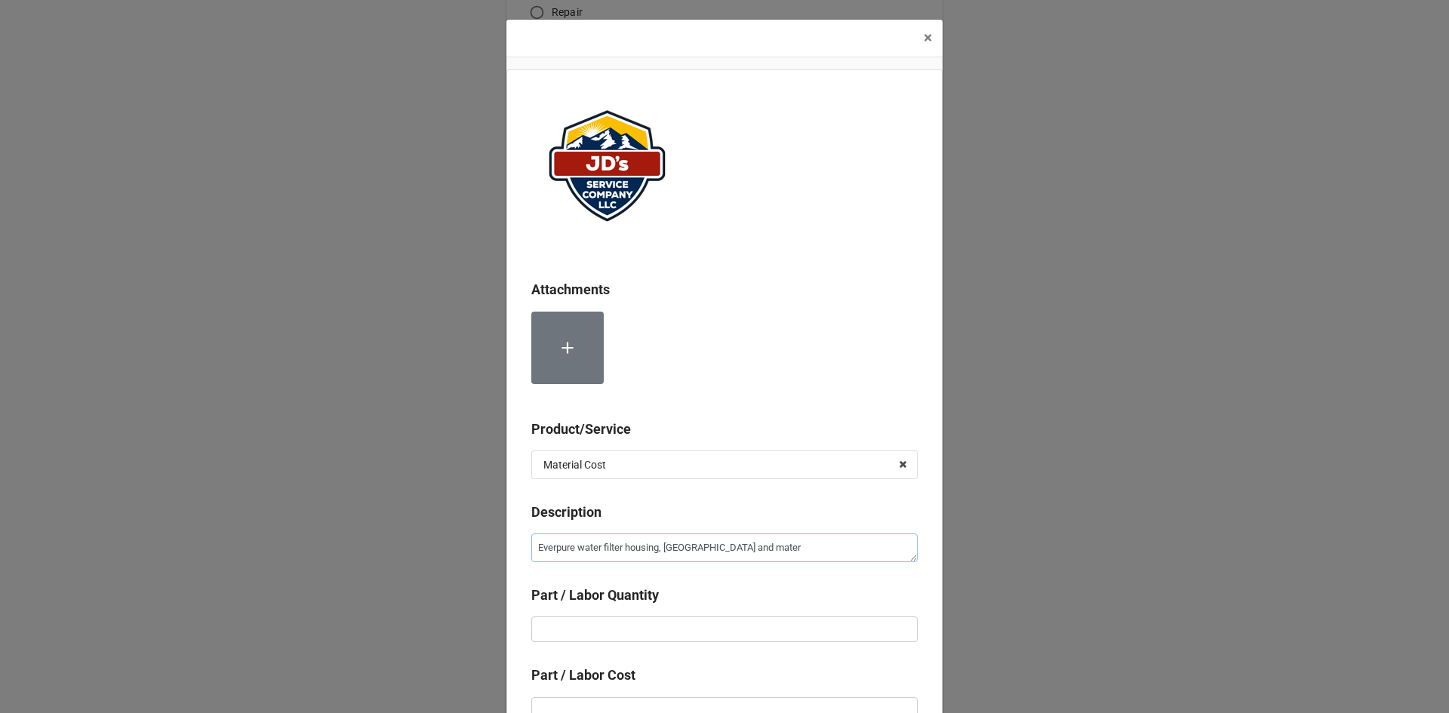
type textarea "x"
type textarea "Everpure water filter housing, cartridge and materi"
type textarea "x"
type textarea "Everpure water filter housing, cartridge and materia"
type textarea "x"
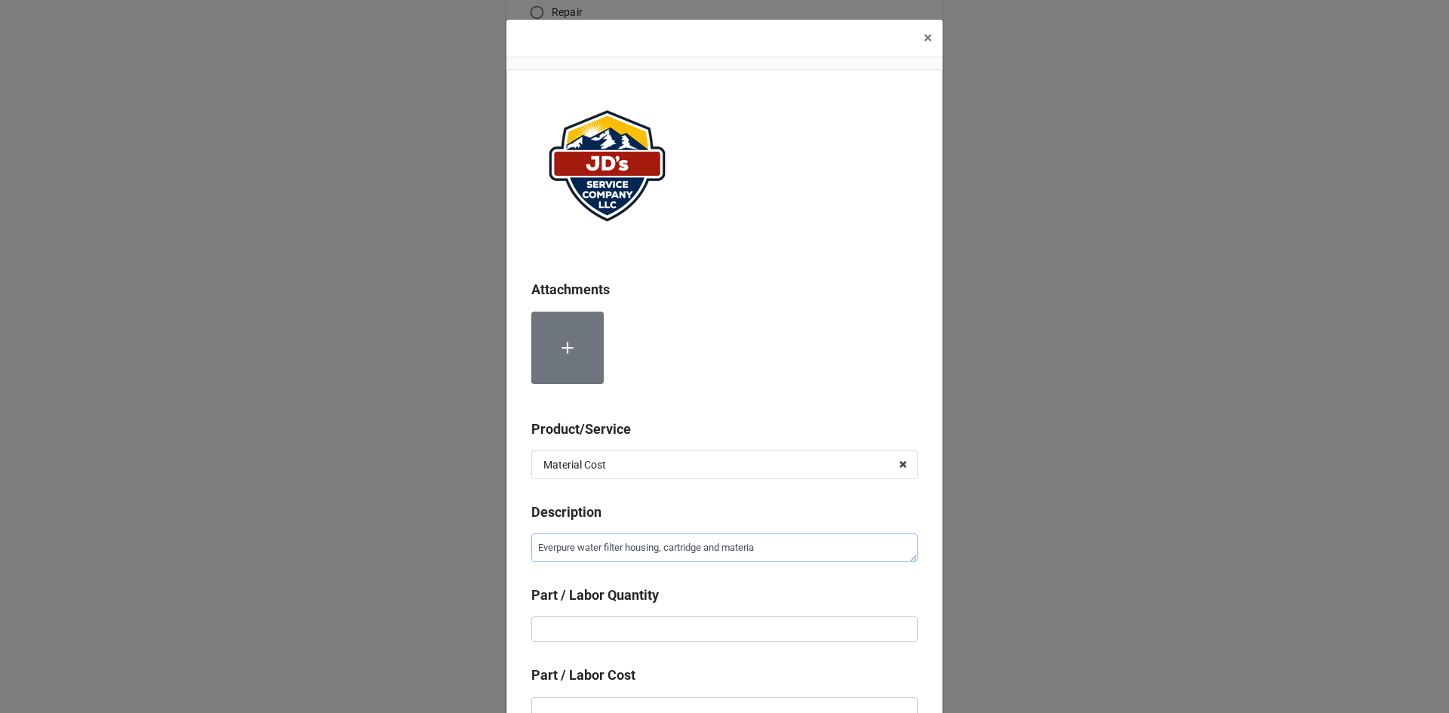
type textarea "Everpure water filter housing, cartridge and material"
type textarea "x"
type textarea "Everpure water filter housing, cartridge and material."
type textarea "x"
type textarea "Everpure water filter housing, cartridge and material.s"
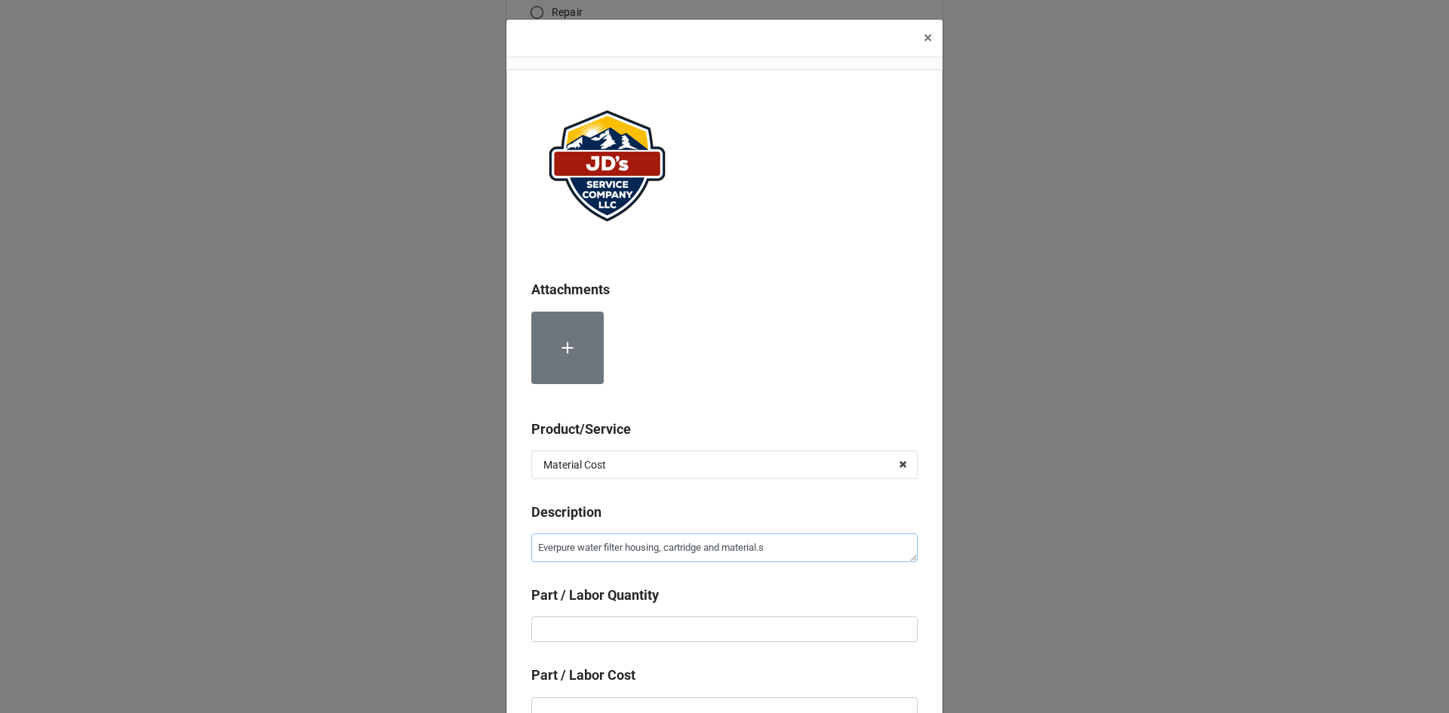
type textarea "x"
type textarea "Everpure water filter housing, cartridge and material."
type textarea "x"
type textarea "Everpure water filter housing, cartridge and material"
type textarea "x"
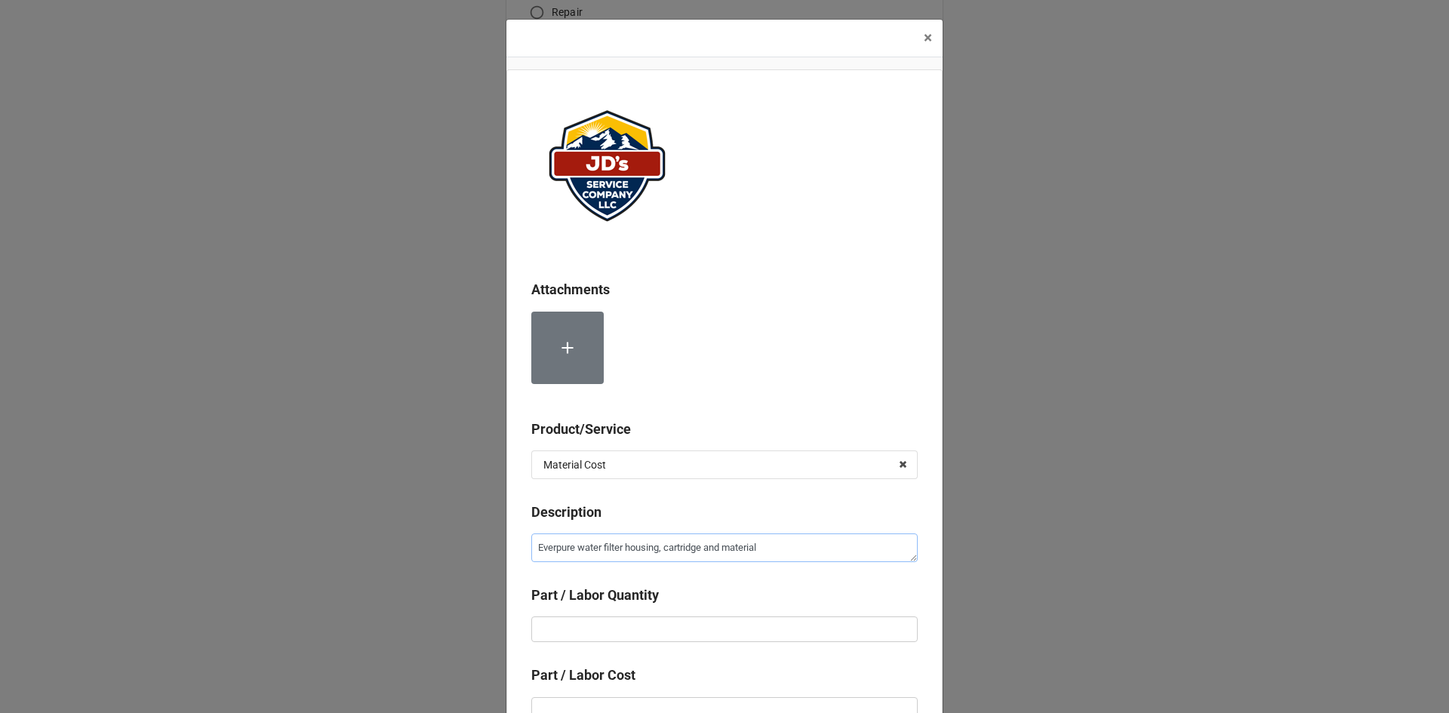
type textarea "Everpure water filter housing, cartridge and materials"
type textarea "x"
type textarea "Everpure water filter housing, cartridge and materials."
type textarea "x"
type textarea "Everpure water filter housing, cartridge and materials."
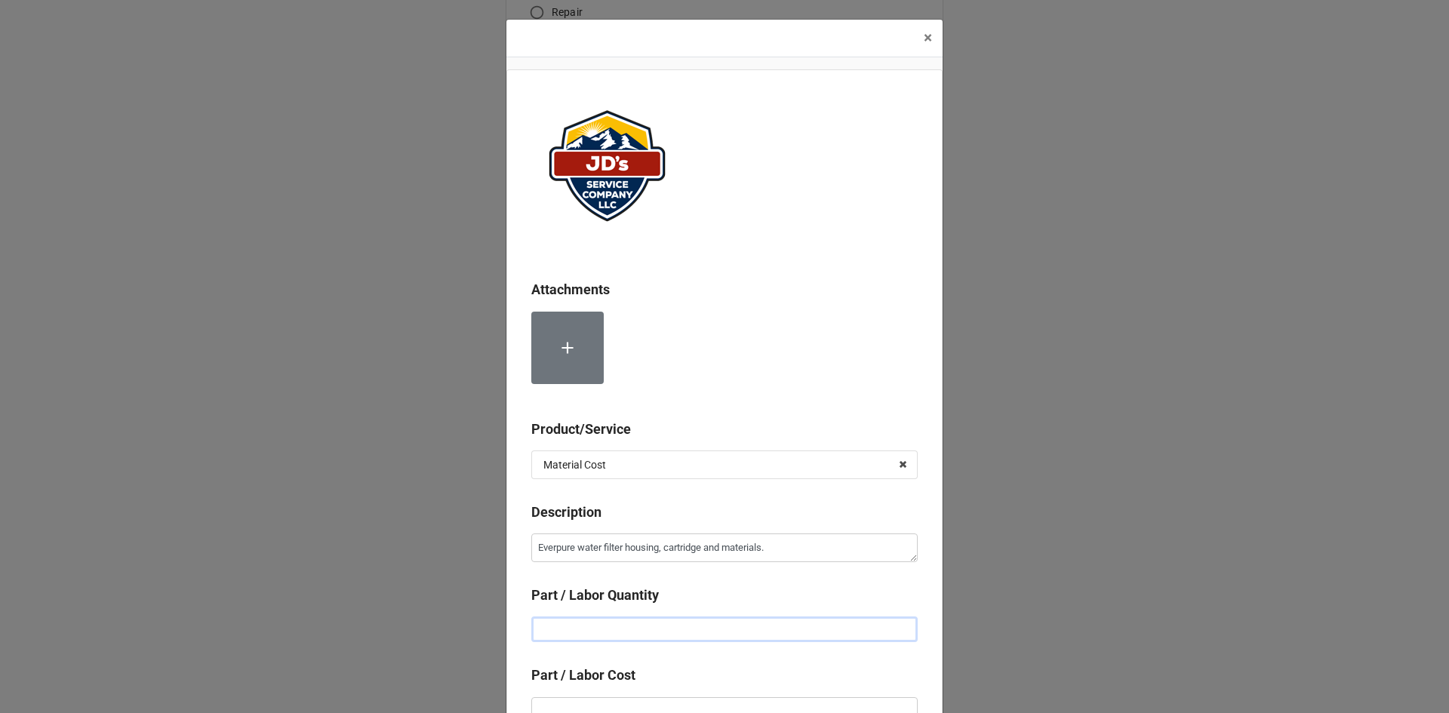
click at [668, 639] on input "text" at bounding box center [724, 630] width 386 height 26
type textarea "x"
type input "1"
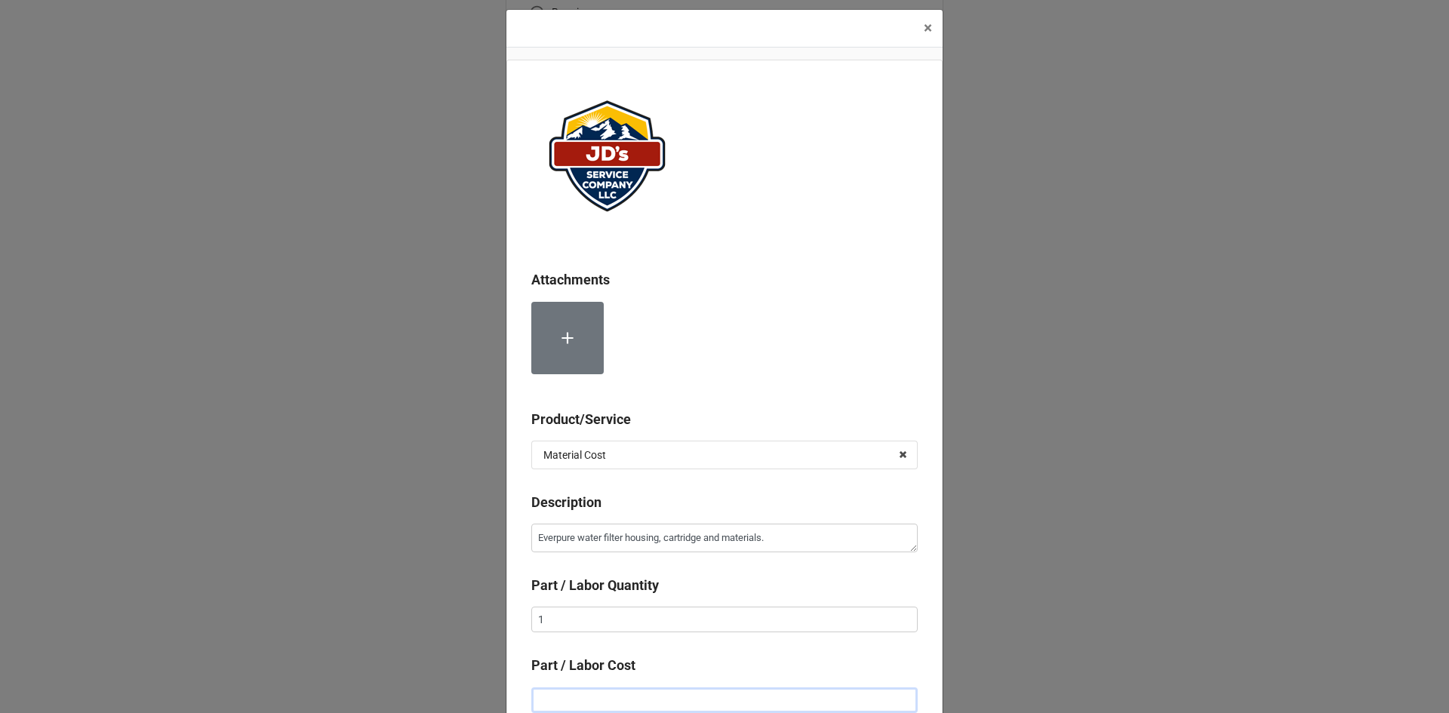
type textarea "x"
type input "$8.00"
type textarea "x"
type input "$89.00"
type textarea "x"
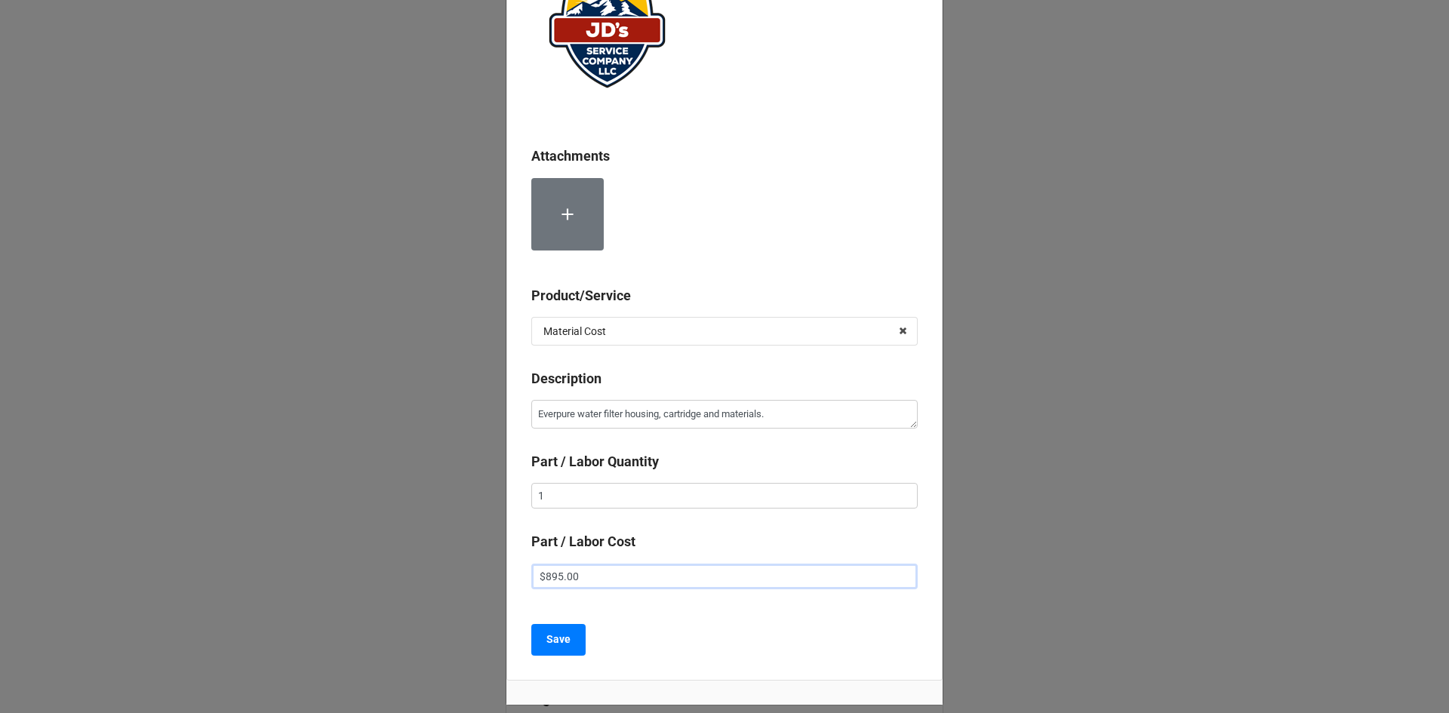
scroll to position [161, 0]
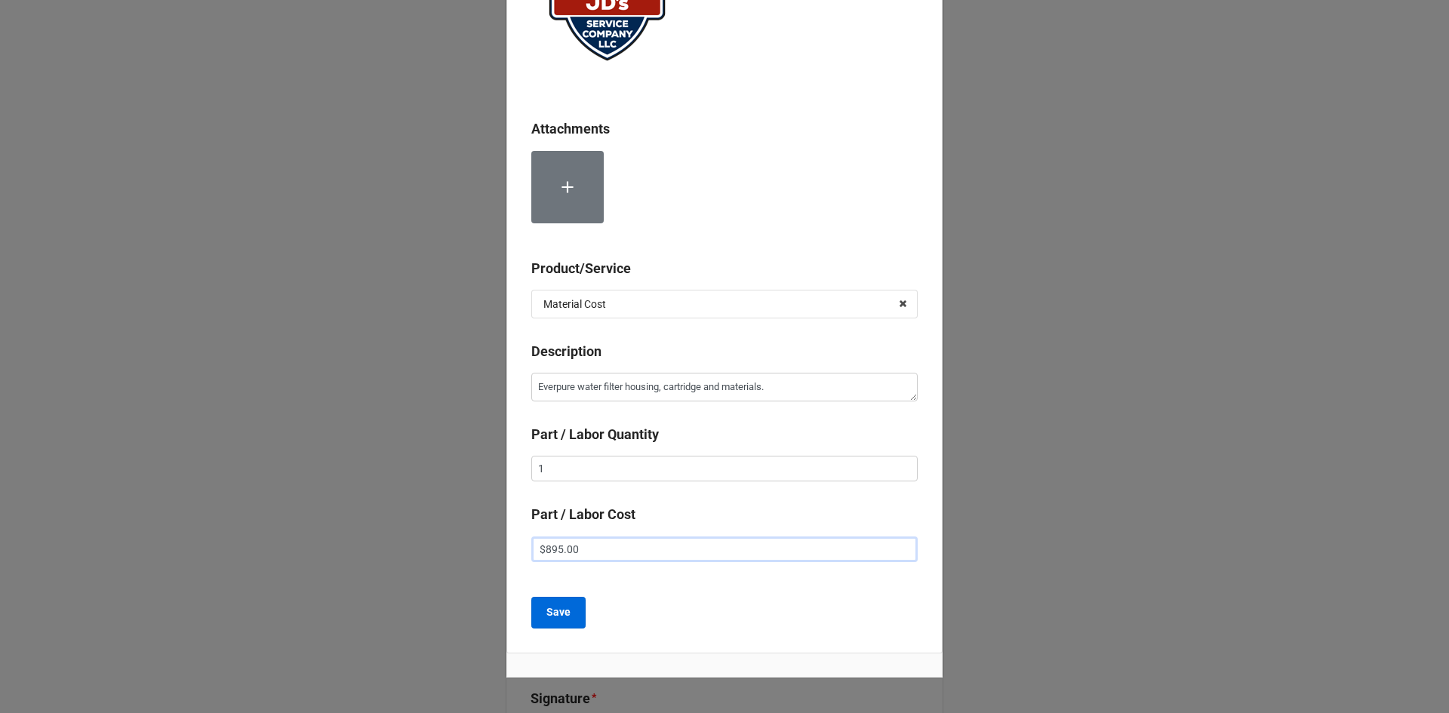
type input "$895.00"
click at [542, 618] on button "Save" at bounding box center [558, 613] width 54 height 32
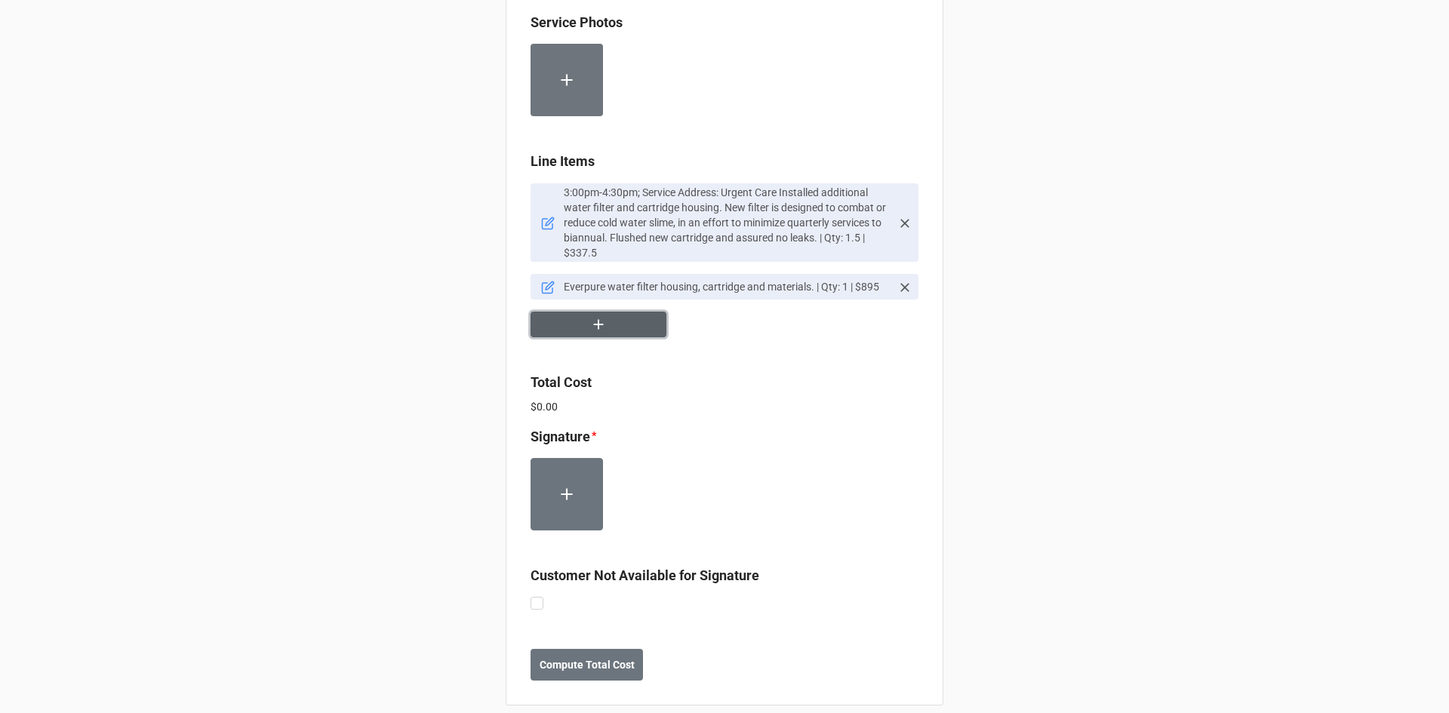
scroll to position [921, 0]
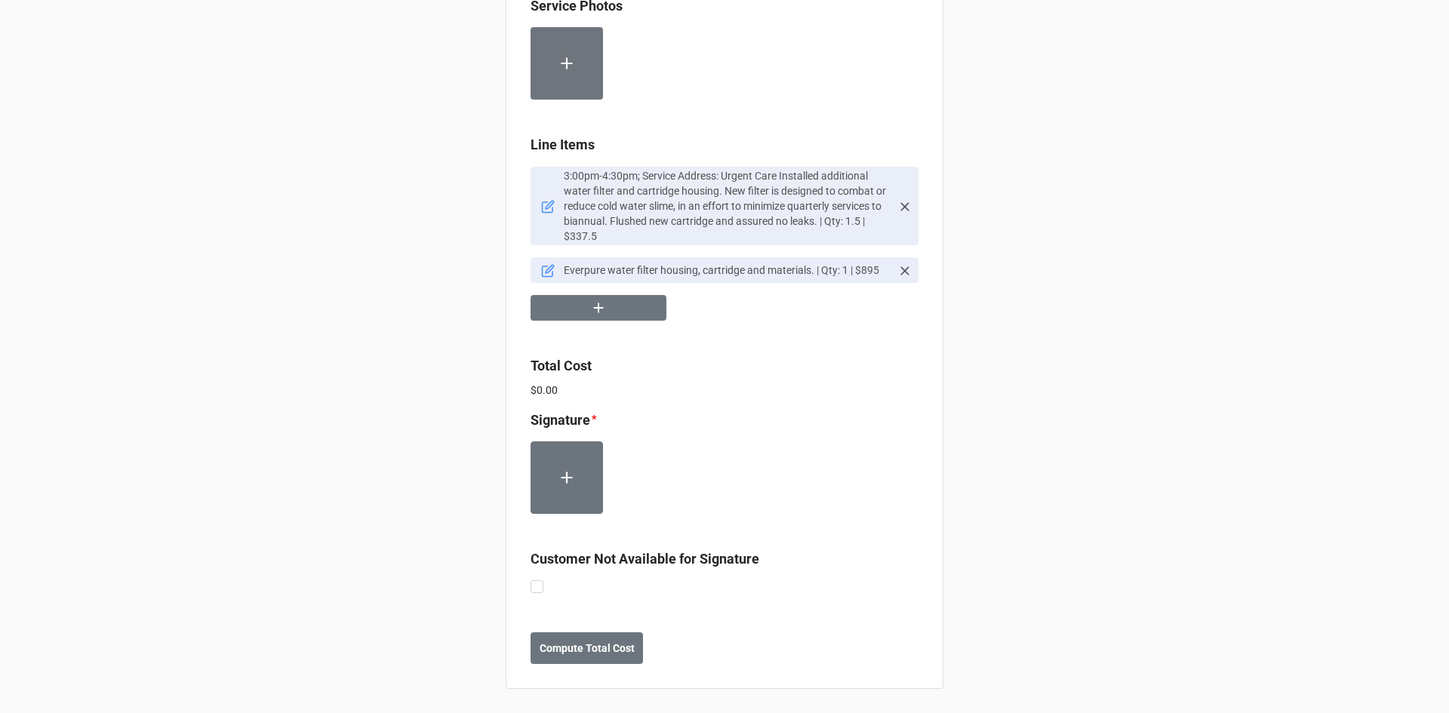
click at [540, 593] on div "Customer Not Available for Signature" at bounding box center [725, 573] width 388 height 49
drag, startPoint x: 533, startPoint y: 587, endPoint x: 573, endPoint y: 623, distance: 53.5
click at [537, 580] on label at bounding box center [537, 580] width 13 height 0
checkbox input "true"
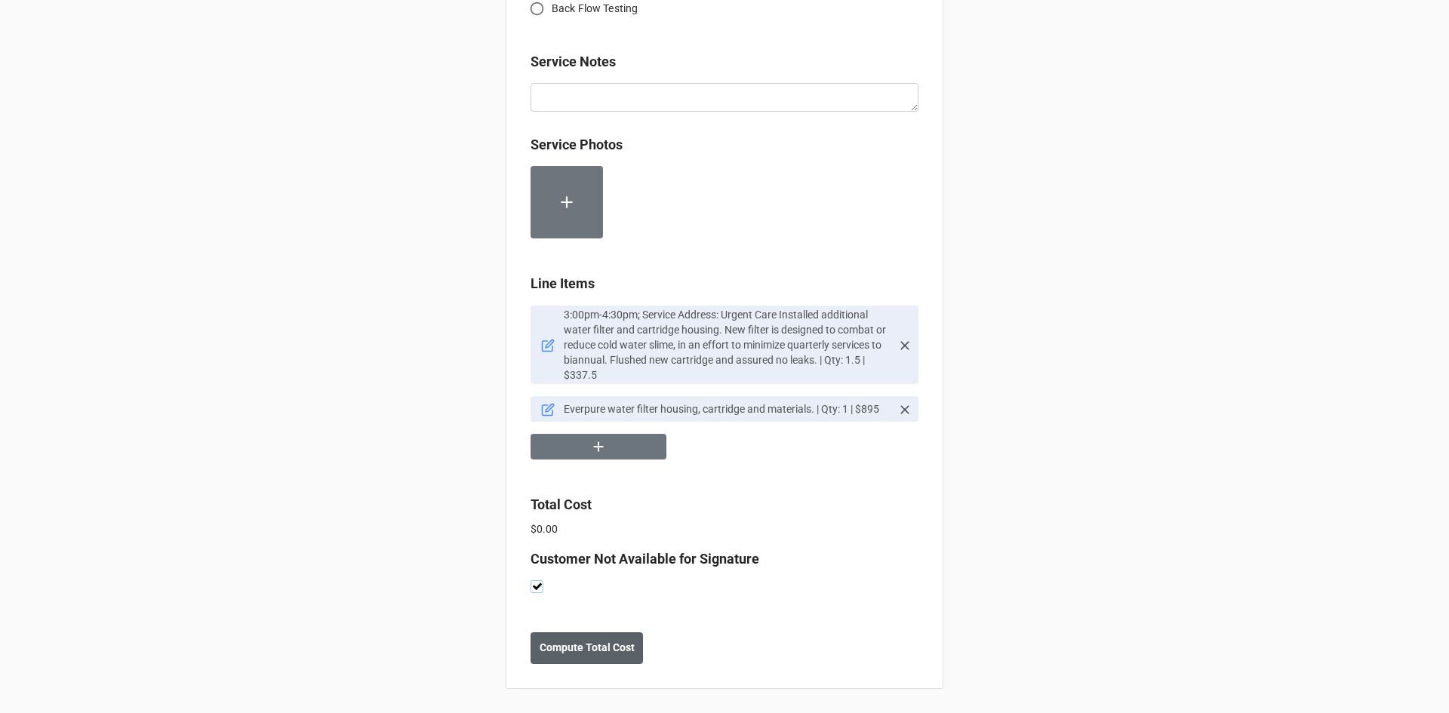
scroll to position [782, 0]
click at [595, 648] on b "Compute Total Cost" at bounding box center [587, 648] width 95 height 16
click at [546, 649] on b "Save" at bounding box center [558, 648] width 24 height 16
